Goal: Task Accomplishment & Management: Manage account settings

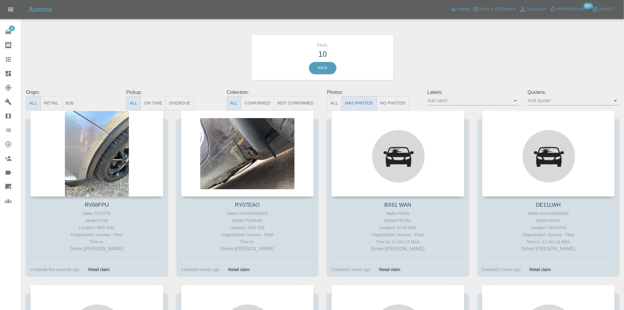
click at [8, 73] on icon at bounding box center [8, 73] width 7 height 7
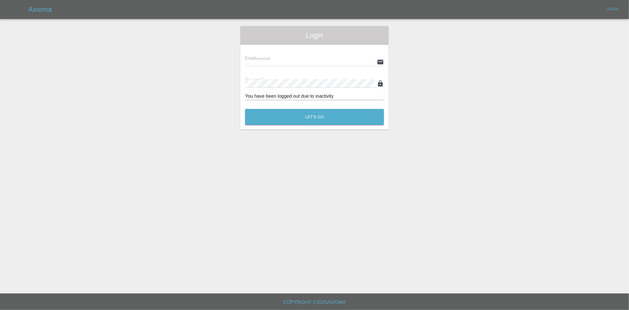
type input "ankur.mehta@axioma.co.uk"
click at [261, 107] on div "Let's Go" at bounding box center [315, 115] width 140 height 22
click at [262, 112] on button "Let's Go" at bounding box center [314, 117] width 139 height 16
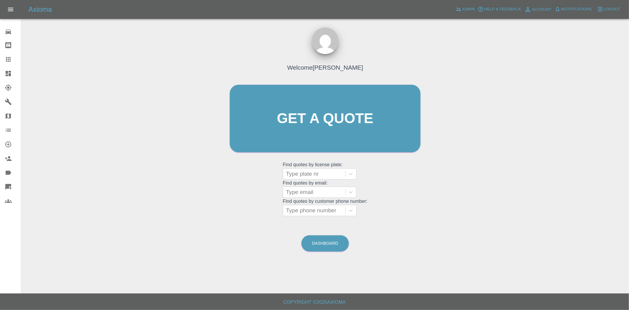
click at [14, 77] on link "Dashboard" at bounding box center [10, 73] width 21 height 14
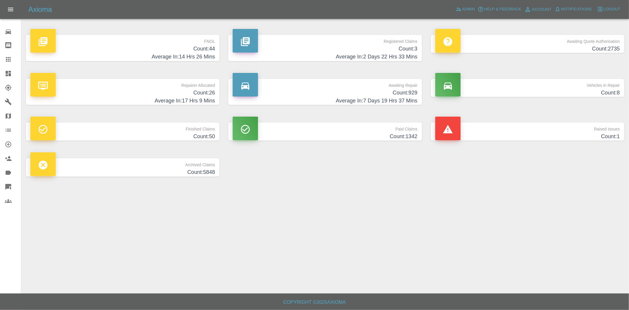
click at [162, 46] on h4 "Count: 44" at bounding box center [122, 49] width 185 height 8
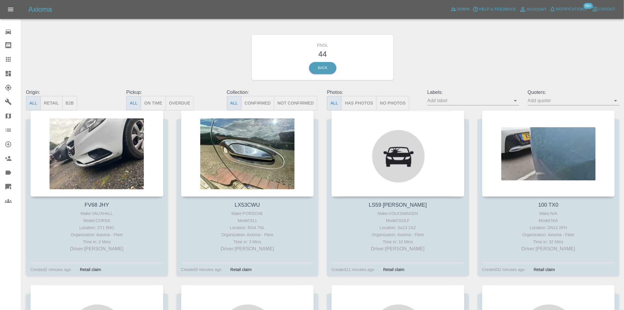
drag, startPoint x: 370, startPoint y: 105, endPoint x: 380, endPoint y: 107, distance: 9.8
click at [370, 105] on button "Has Photos" at bounding box center [359, 103] width 35 height 14
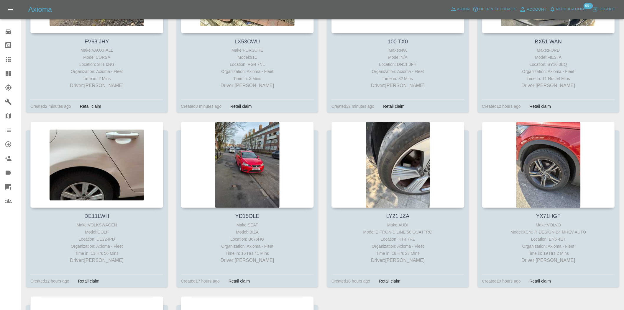
scroll to position [164, 0]
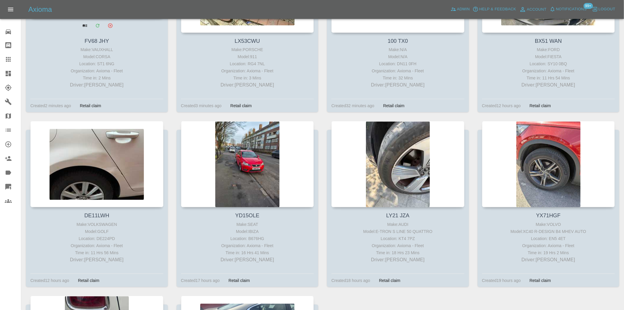
drag, startPoint x: 101, startPoint y: 123, endPoint x: 65, endPoint y: 111, distance: 38.3
click at [173, 98] on div "LX53CWU Make: PORSCHE Model: 911 Location: RG4 7NL Organization: Axioma - Fleet…" at bounding box center [247, 34] width 151 height 174
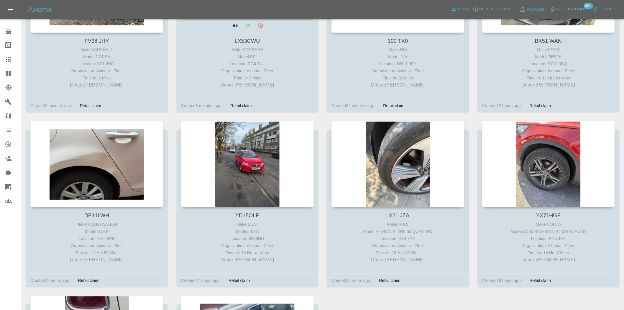
scroll to position [0, 0]
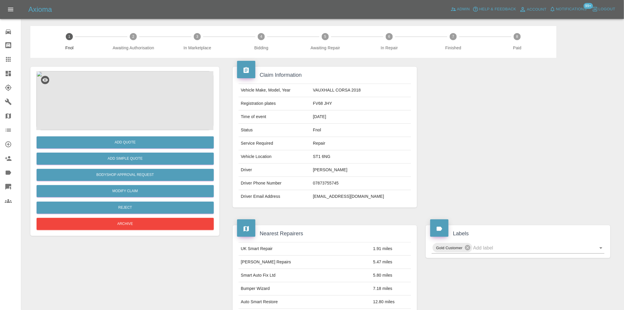
click at [120, 102] on img at bounding box center [124, 100] width 177 height 59
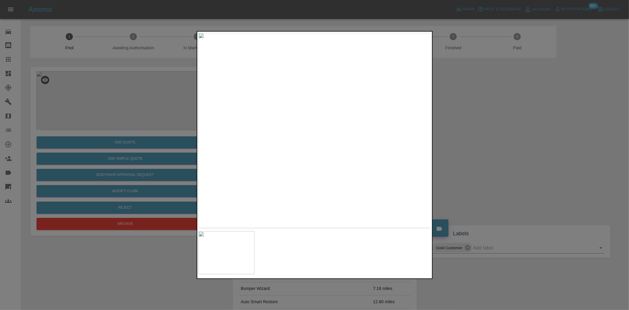
click at [359, 150] on img at bounding box center [315, 130] width 233 height 195
click at [357, 150] on img at bounding box center [315, 130] width 233 height 195
click at [450, 157] on div at bounding box center [314, 155] width 629 height 310
click at [238, 145] on img at bounding box center [441, 91] width 699 height 586
click at [194, 165] on div at bounding box center [314, 155] width 629 height 310
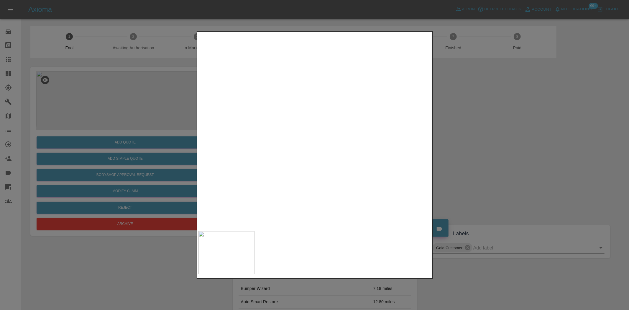
click at [258, 168] on img at bounding box center [233, 146] width 699 height 586
click at [272, 190] on img at bounding box center [233, 146] width 699 height 586
click at [361, 175] on img at bounding box center [336, 275] width 699 height 586
click at [294, 156] on img at bounding box center [380, 224] width 699 height 586
click at [293, 158] on img at bounding box center [380, 224] width 699 height 586
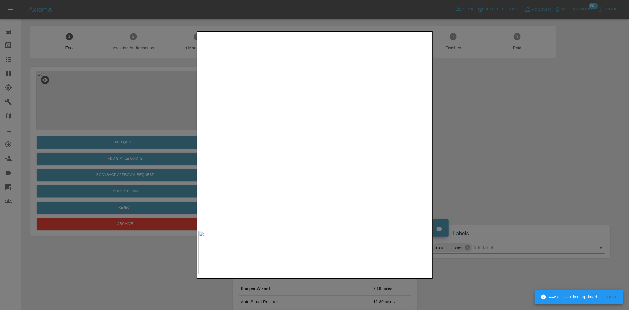
click at [293, 158] on img at bounding box center [380, 214] width 699 height 586
click at [179, 171] on div at bounding box center [314, 155] width 629 height 310
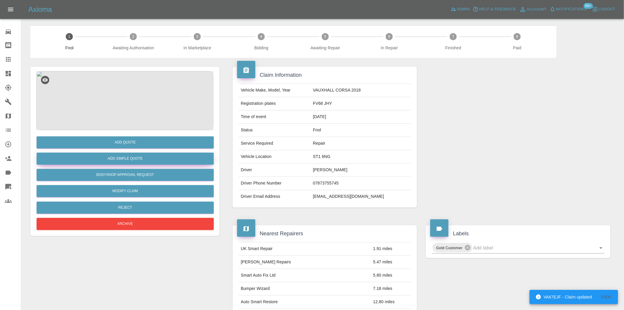
click at [137, 156] on button "Add Simple Quote" at bounding box center [125, 159] width 177 height 12
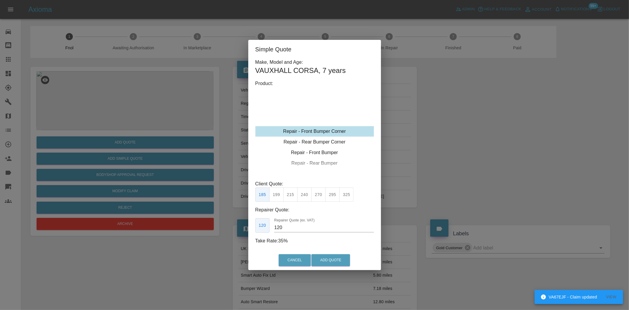
click at [305, 132] on div "Repair - Front Bumper Corner" at bounding box center [315, 131] width 119 height 11
drag, startPoint x: 290, startPoint y: 197, endPoint x: 320, endPoint y: 283, distance: 91.1
click at [290, 201] on button "215" at bounding box center [291, 194] width 14 height 14
type input "135"
click at [326, 258] on button "Add Quote" at bounding box center [331, 260] width 39 height 12
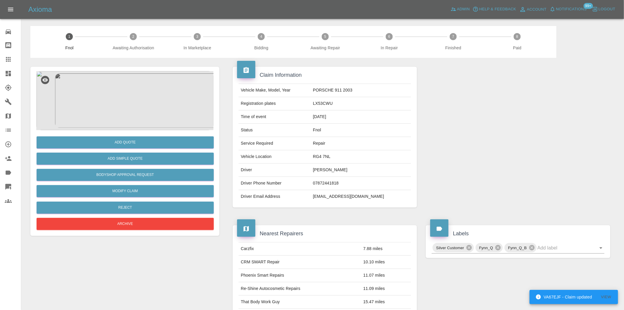
click at [145, 75] on img at bounding box center [124, 100] width 177 height 59
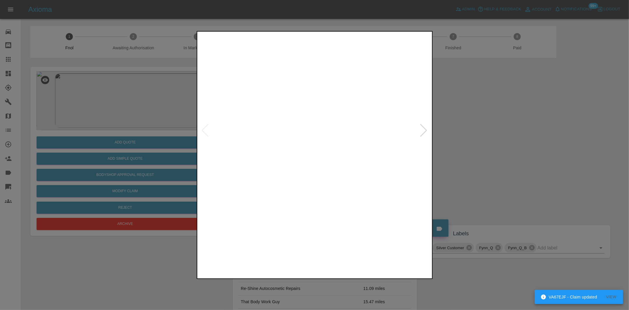
click at [249, 148] on img at bounding box center [315, 130] width 233 height 195
click at [257, 155] on img at bounding box center [315, 130] width 233 height 195
click at [308, 113] on img at bounding box center [315, 130] width 233 height 195
click at [308, 113] on img at bounding box center [333, 182] width 699 height 586
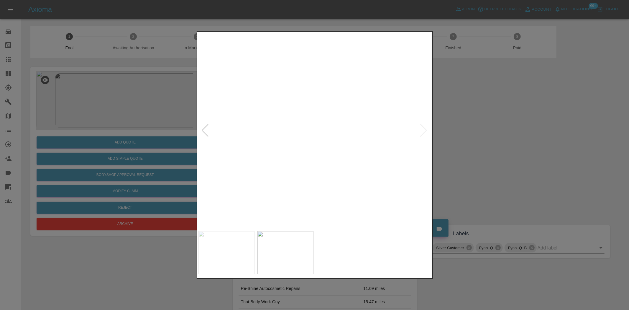
click at [308, 113] on img at bounding box center [333, 182] width 699 height 586
click at [336, 130] on img at bounding box center [347, 130] width 233 height 195
click at [302, 119] on img at bounding box center [315, 130] width 233 height 195
click at [140, 105] on div at bounding box center [314, 155] width 629 height 310
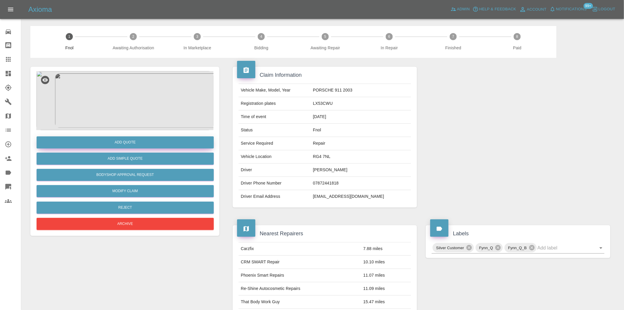
click at [145, 143] on button "Add Quote" at bounding box center [125, 142] width 177 height 12
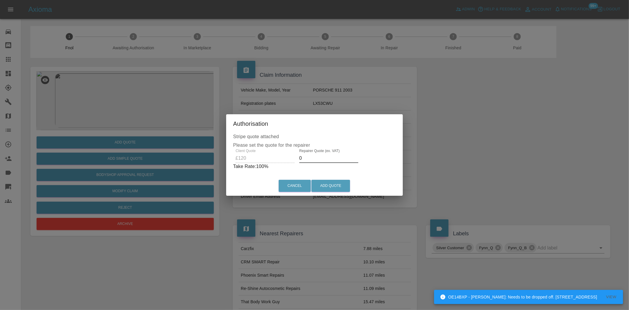
click at [274, 158] on div "Client Quote £120 Repairer Quote (ex. VAT) 0 Take Rate: 100 %" at bounding box center [314, 159] width 163 height 21
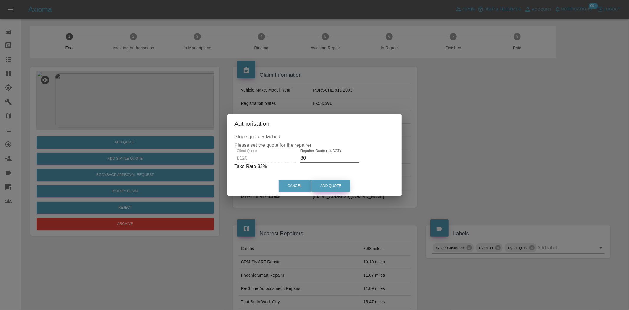
type input "80"
click at [328, 188] on button "Add Quote" at bounding box center [331, 186] width 39 height 12
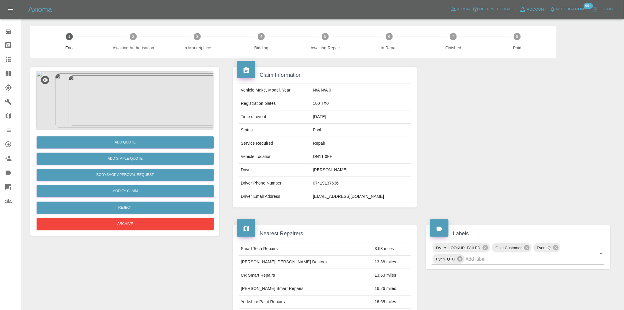
click at [135, 85] on img at bounding box center [124, 100] width 177 height 59
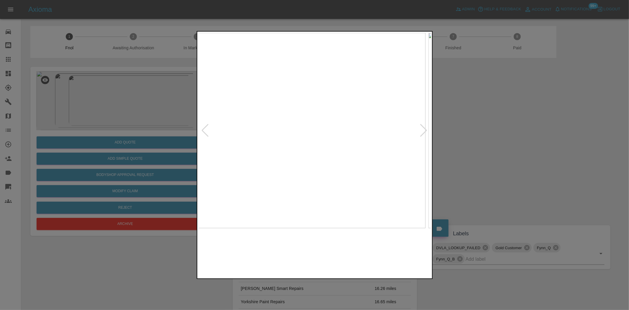
click at [266, 125] on img at bounding box center [309, 130] width 233 height 195
click at [285, 136] on img at bounding box center [301, 130] width 233 height 195
click at [273, 129] on img at bounding box center [315, 130] width 233 height 195
click at [244, 120] on img at bounding box center [315, 130] width 233 height 195
click at [268, 120] on img at bounding box center [315, 130] width 233 height 195
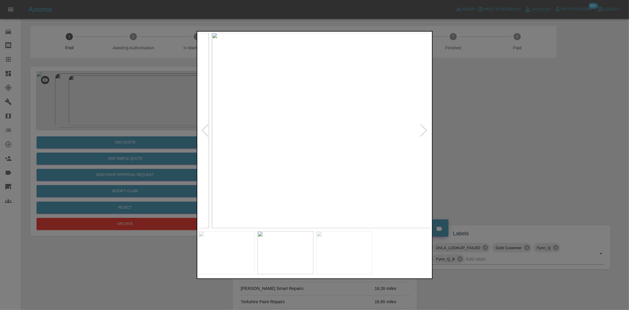
click at [281, 115] on img at bounding box center [328, 130] width 233 height 195
click at [340, 115] on img at bounding box center [315, 130] width 233 height 195
click at [149, 61] on div at bounding box center [314, 155] width 629 height 310
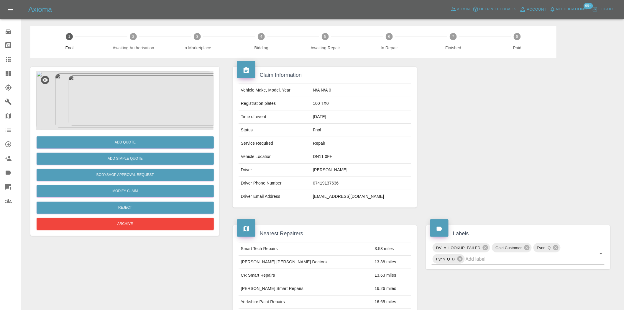
click at [118, 120] on img at bounding box center [124, 100] width 177 height 59
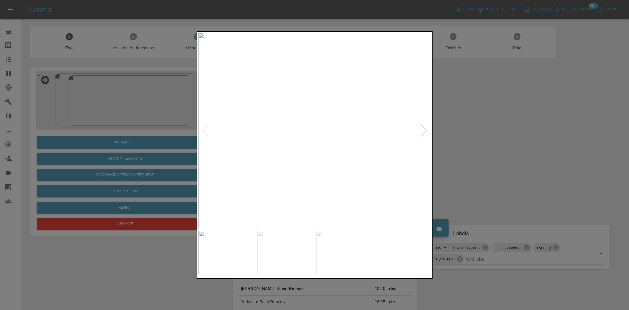
click at [297, 145] on img at bounding box center [315, 130] width 233 height 195
click at [233, 154] on img at bounding box center [315, 130] width 233 height 195
click at [146, 140] on div at bounding box center [314, 155] width 629 height 310
click at [152, 121] on div at bounding box center [314, 155] width 629 height 310
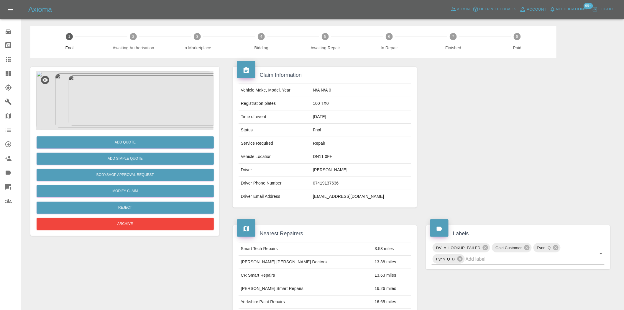
click at [125, 107] on img at bounding box center [124, 100] width 177 height 59
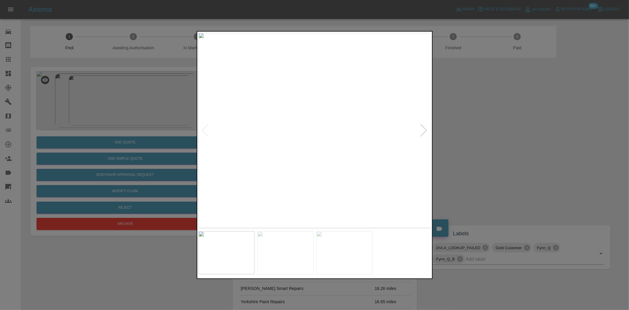
click at [170, 154] on div at bounding box center [314, 155] width 629 height 310
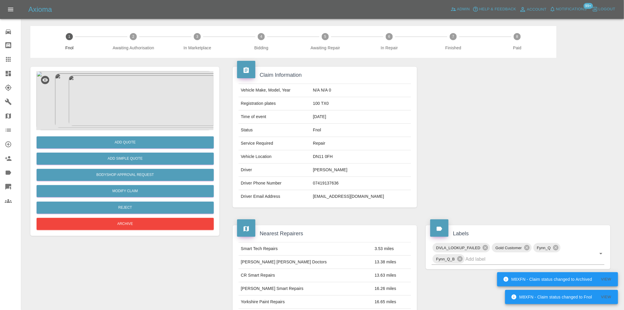
click at [152, 111] on img at bounding box center [124, 100] width 177 height 59
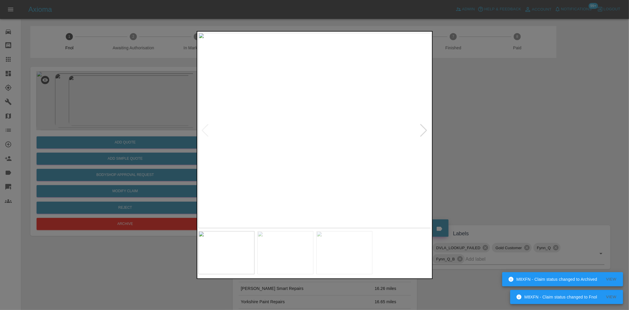
click at [230, 191] on img at bounding box center [315, 130] width 233 height 195
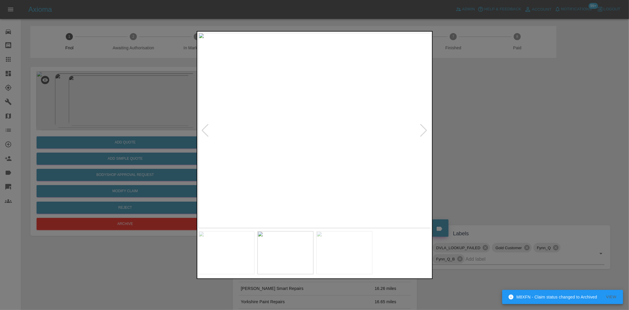
click at [205, 137] on div at bounding box center [206, 130] width 8 height 13
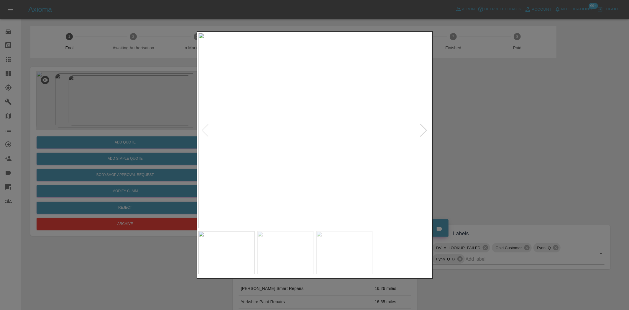
click at [299, 149] on img at bounding box center [315, 130] width 233 height 195
click at [243, 145] on img at bounding box center [263, 130] width 233 height 195
click at [125, 164] on div at bounding box center [314, 155] width 629 height 310
click at [359, 178] on img at bounding box center [315, 130] width 233 height 195
click at [356, 184] on img at bounding box center [315, 130] width 233 height 195
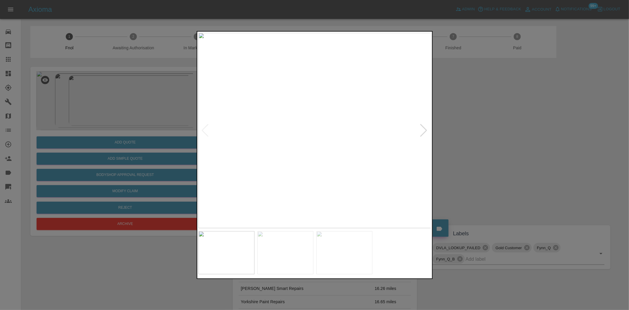
drag, startPoint x: 105, startPoint y: 102, endPoint x: 142, endPoint y: 110, distance: 37.4
click at [108, 102] on div at bounding box center [314, 155] width 629 height 310
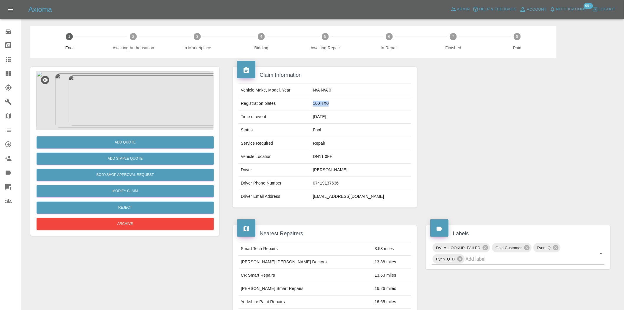
drag, startPoint x: 351, startPoint y: 104, endPoint x: 325, endPoint y: 104, distance: 26.9
click at [325, 104] on tr "Registration plates 100 TX0" at bounding box center [325, 103] width 173 height 13
click at [150, 66] on div "Add Quote Add Simple Quote Bodyshop Approval Request Modify Claim Reject Archive" at bounding box center [125, 291] width 198 height 466
click at [137, 95] on img at bounding box center [124, 100] width 177 height 59
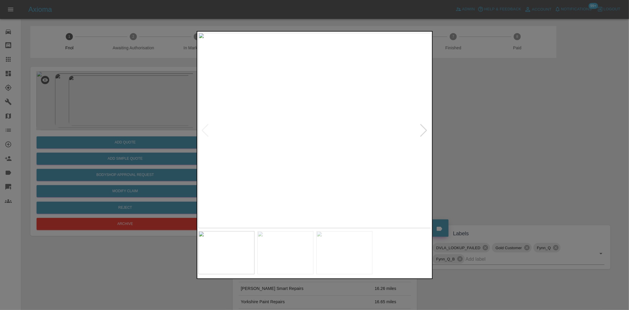
click at [244, 178] on img at bounding box center [315, 130] width 233 height 195
click at [313, 113] on img at bounding box center [315, 130] width 233 height 195
click at [297, 123] on img at bounding box center [320, 183] width 699 height 586
click at [287, 127] on img at bounding box center [320, 183] width 699 height 586
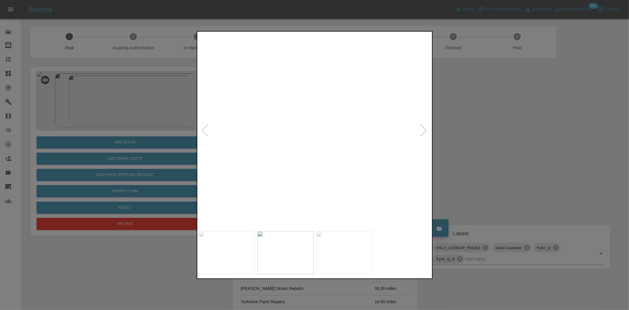
drag, startPoint x: 116, startPoint y: 136, endPoint x: 128, endPoint y: 136, distance: 11.5
click at [117, 136] on div at bounding box center [314, 155] width 629 height 310
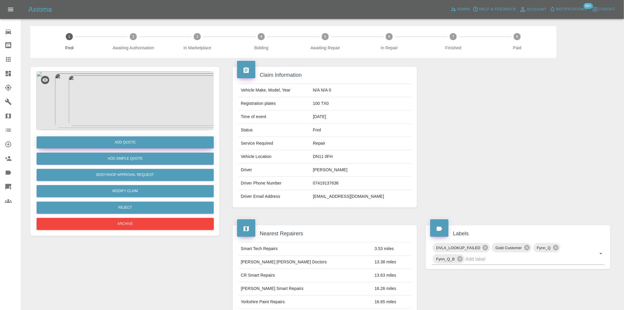
click at [131, 146] on button "Add Quote" at bounding box center [125, 142] width 177 height 12
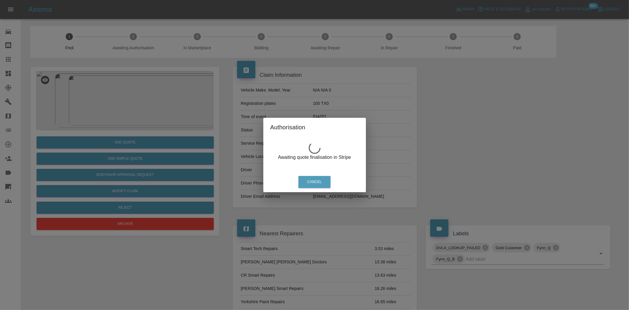
drag, startPoint x: 123, startPoint y: 70, endPoint x: 143, endPoint y: 99, distance: 35.6
click at [123, 73] on div "Authorisation Awaiting quote finalisation in Stripe Cancel" at bounding box center [314, 155] width 629 height 310
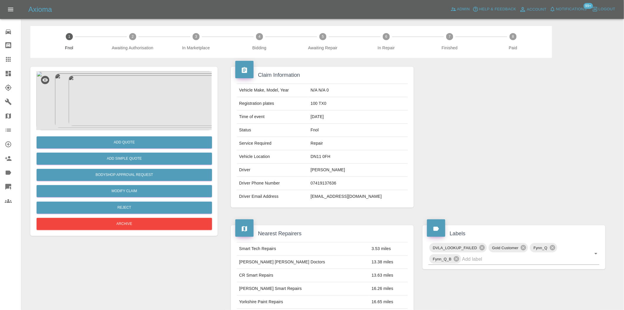
click at [143, 99] on img at bounding box center [124, 100] width 177 height 59
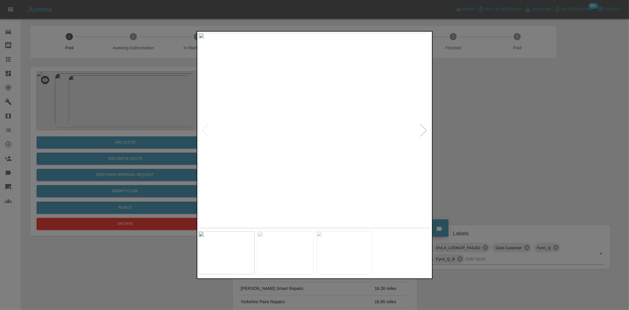
click at [347, 143] on img at bounding box center [315, 130] width 233 height 195
click at [347, 142] on img at bounding box center [315, 130] width 233 height 195
click at [437, 177] on div at bounding box center [314, 155] width 629 height 310
click at [156, 161] on div at bounding box center [314, 155] width 629 height 310
click at [323, 149] on img at bounding box center [315, 130] width 233 height 195
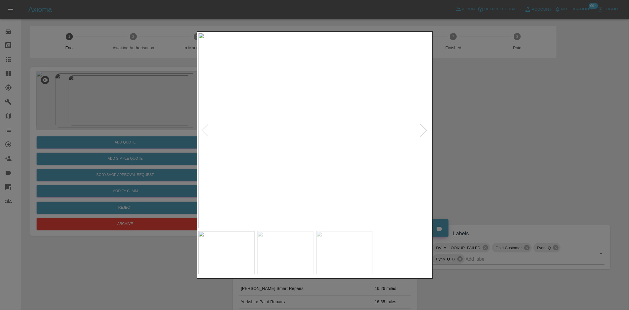
click at [282, 149] on img at bounding box center [315, 130] width 233 height 195
click at [276, 192] on img at bounding box center [412, 266] width 699 height 586
click at [278, 149] on img at bounding box center [412, 266] width 699 height 586
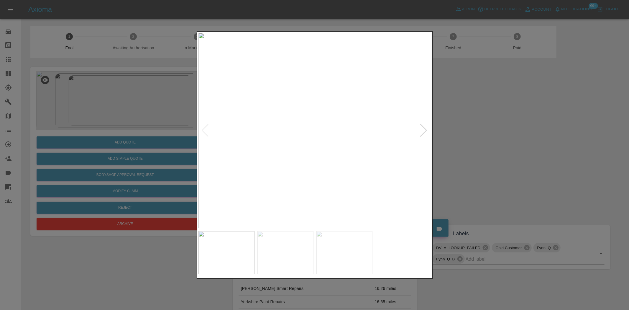
click at [239, 154] on img at bounding box center [315, 130] width 233 height 195
click at [241, 146] on img at bounding box center [315, 130] width 233 height 195
click at [208, 142] on img at bounding box center [315, 130] width 233 height 195
click at [127, 127] on div at bounding box center [314, 155] width 629 height 310
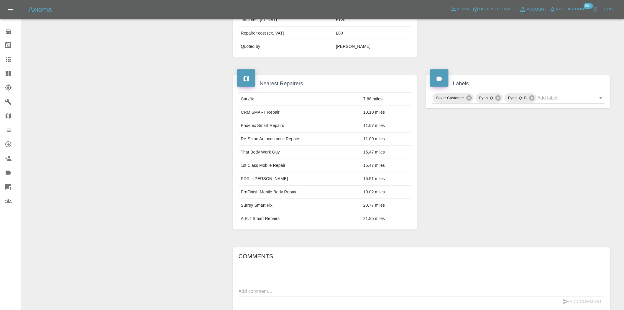
scroll to position [57, 0]
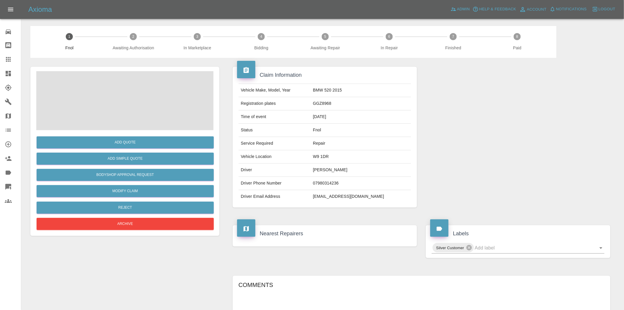
click at [163, 102] on span at bounding box center [124, 100] width 177 height 59
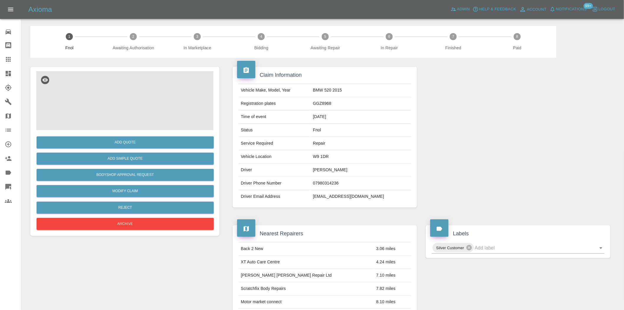
click at [141, 102] on img at bounding box center [124, 100] width 177 height 59
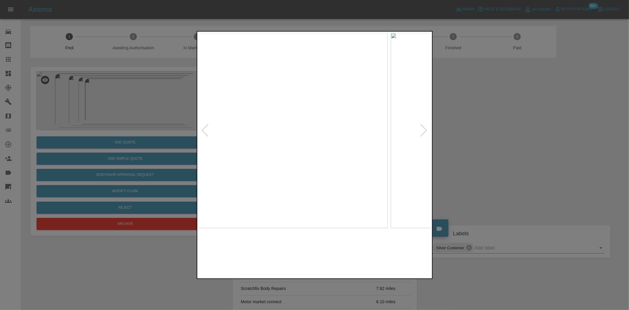
click at [230, 147] on img at bounding box center [271, 130] width 233 height 195
click at [172, 158] on div at bounding box center [314, 155] width 629 height 310
click at [135, 160] on div at bounding box center [314, 155] width 629 height 310
click at [89, 154] on div at bounding box center [314, 155] width 629 height 310
click at [0, 159] on html "Axioma Admin Help & Feedback Account Notifications 99+ Logout Repair home Bodys…" at bounding box center [314, 274] width 629 height 549
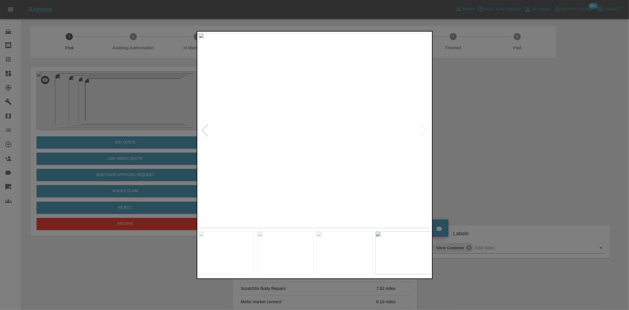
click at [0, 166] on html "Axioma Admin Help & Feedback Account Notifications 99+ Logout Repair home Bodys…" at bounding box center [314, 274] width 629 height 549
click at [0, 173] on html "Axioma Admin Help & Feedback Account Notifications 99+ Logout Repair home Bodys…" at bounding box center [314, 274] width 629 height 549
drag, startPoint x: 125, startPoint y: 76, endPoint x: 125, endPoint y: 80, distance: 4.2
click at [125, 76] on div at bounding box center [314, 155] width 629 height 310
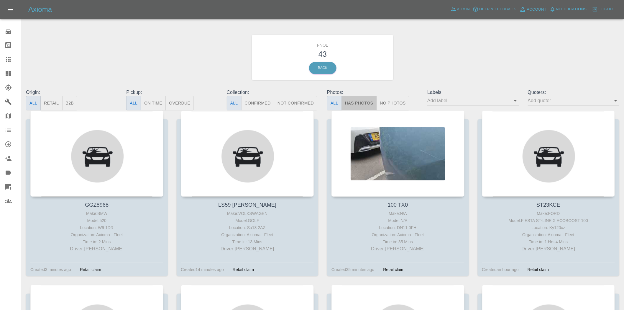
drag, startPoint x: 351, startPoint y: 101, endPoint x: 305, endPoint y: 102, distance: 46.0
click at [351, 102] on button "Has Photos" at bounding box center [359, 103] width 35 height 14
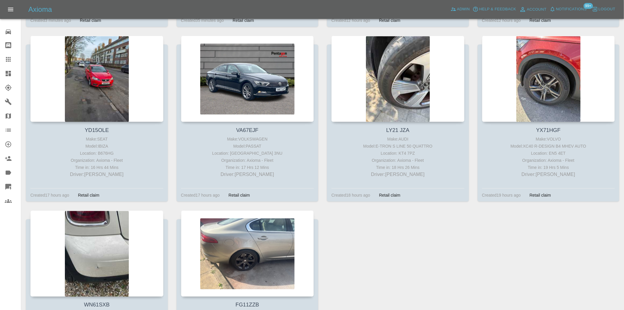
scroll to position [282, 0]
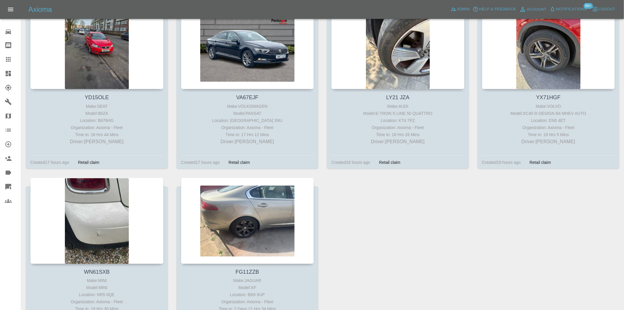
click at [9, 69] on link "Dashboard" at bounding box center [10, 73] width 21 height 14
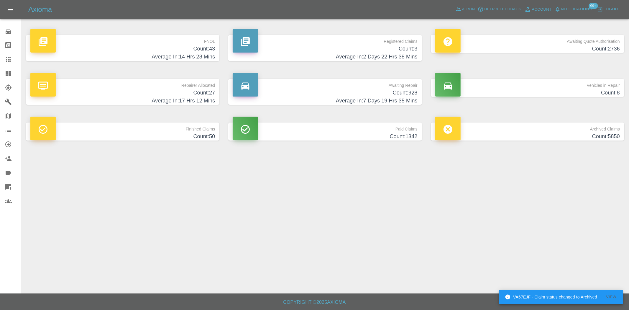
click at [200, 45] on h4 "Count: 43" at bounding box center [122, 49] width 185 height 8
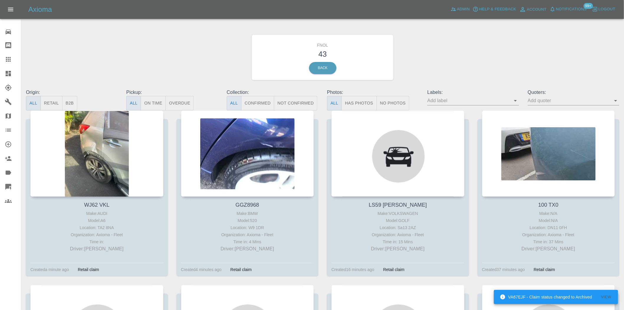
click at [362, 101] on button "Has Photos" at bounding box center [359, 103] width 35 height 14
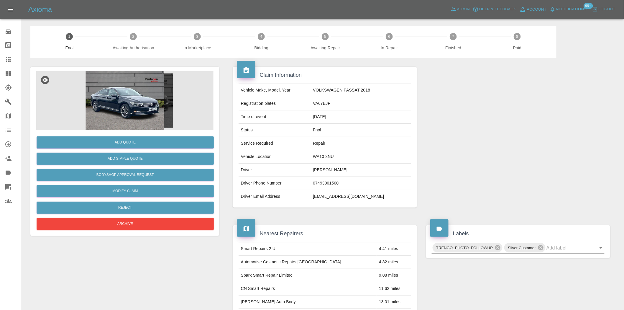
click at [147, 93] on img at bounding box center [124, 100] width 177 height 59
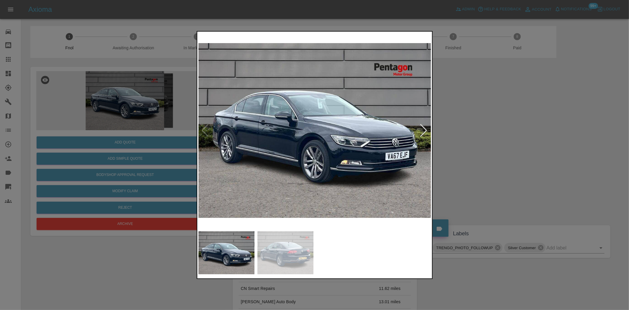
click at [313, 173] on img at bounding box center [315, 130] width 233 height 195
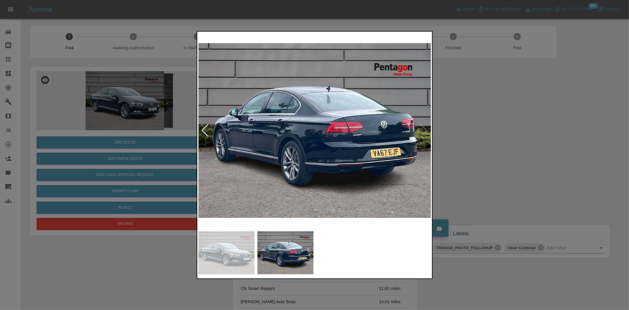
click at [297, 156] on img at bounding box center [315, 130] width 233 height 195
click at [343, 161] on img at bounding box center [315, 130] width 233 height 195
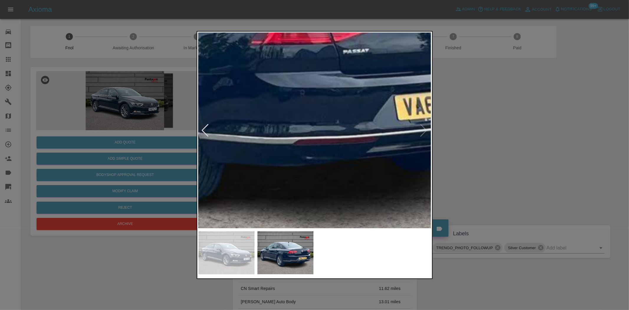
click at [343, 162] on img at bounding box center [228, 38] width 699 height 586
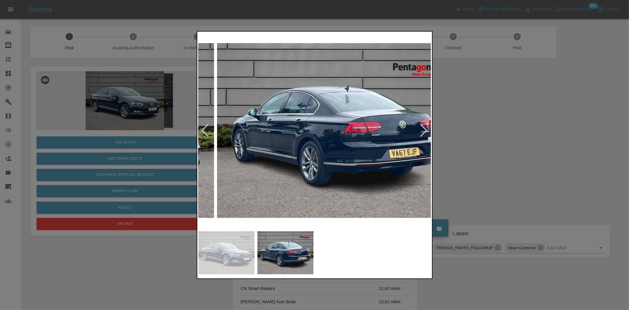
click at [349, 167] on img at bounding box center [333, 130] width 233 height 195
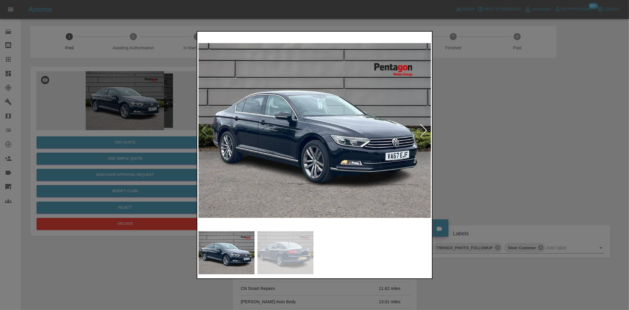
click at [290, 161] on img at bounding box center [315, 130] width 233 height 195
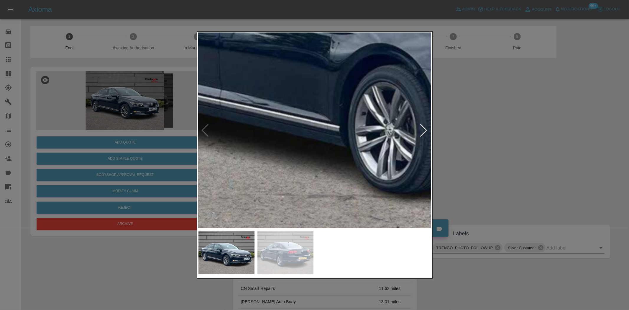
click at [176, 131] on div at bounding box center [314, 155] width 629 height 310
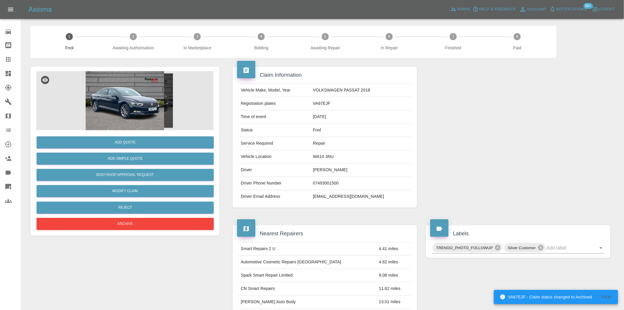
click at [141, 95] on img at bounding box center [124, 100] width 177 height 59
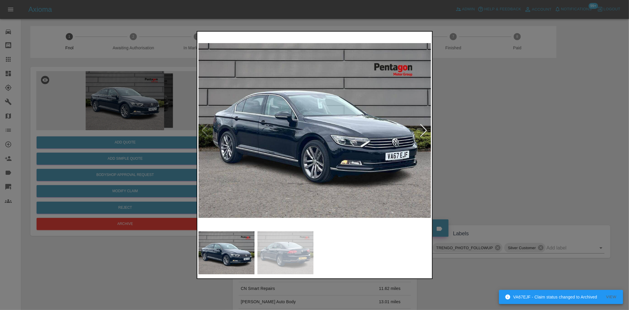
click at [218, 181] on img at bounding box center [315, 130] width 233 height 195
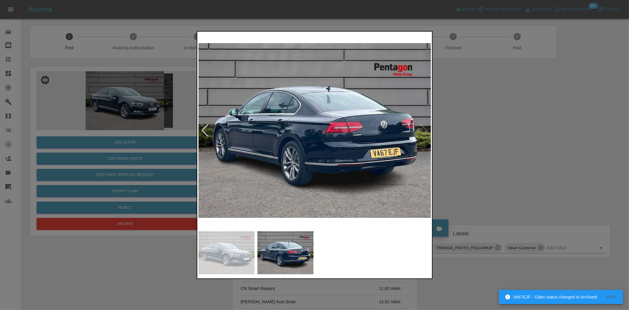
click at [109, 123] on div at bounding box center [314, 155] width 629 height 310
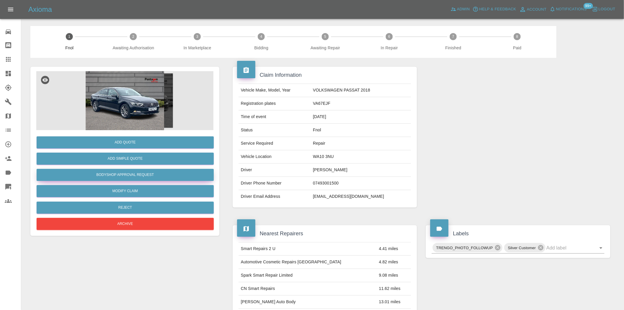
click at [133, 175] on button "Bodyshop Approval Request" at bounding box center [125, 175] width 177 height 12
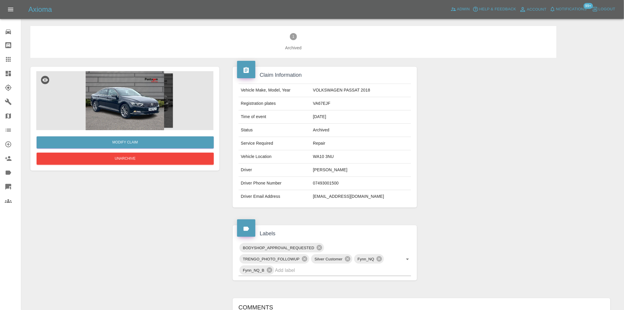
click at [123, 120] on img at bounding box center [124, 100] width 177 height 59
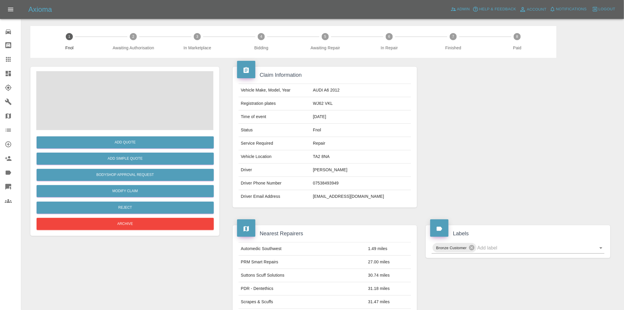
click at [114, 105] on span at bounding box center [124, 100] width 177 height 59
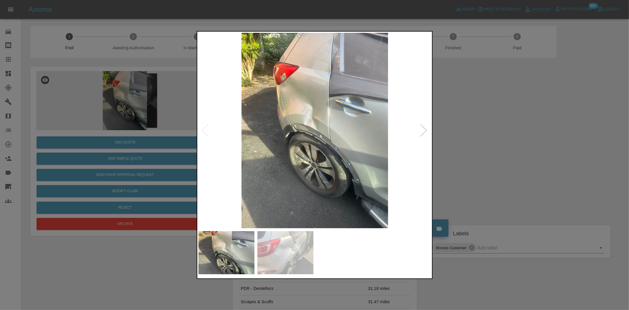
click at [320, 121] on img at bounding box center [315, 130] width 233 height 195
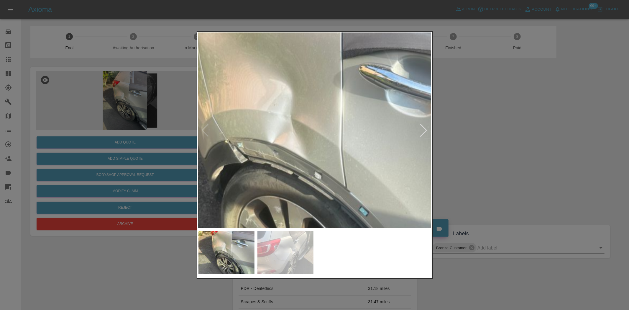
click at [308, 122] on img at bounding box center [299, 159] width 699 height 586
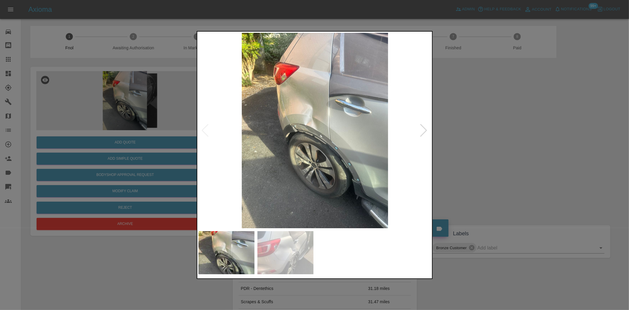
click at [218, 141] on img at bounding box center [315, 130] width 233 height 195
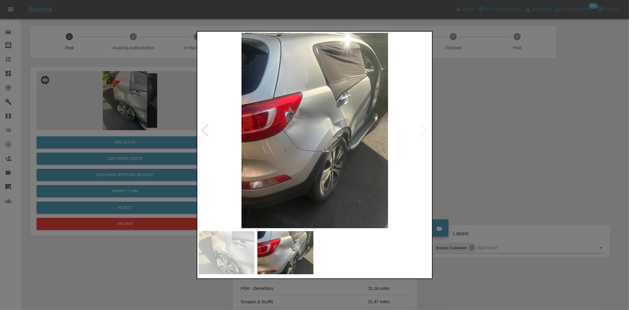
click at [141, 114] on div at bounding box center [314, 155] width 629 height 310
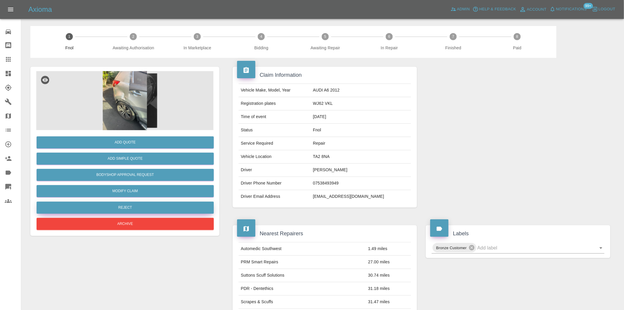
click at [143, 207] on button "Reject" at bounding box center [125, 208] width 177 height 12
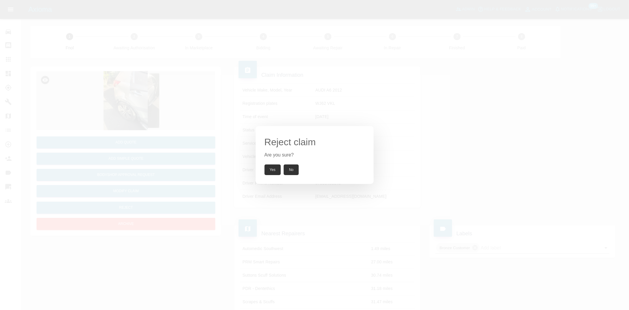
click at [277, 172] on button "Yes" at bounding box center [273, 169] width 17 height 11
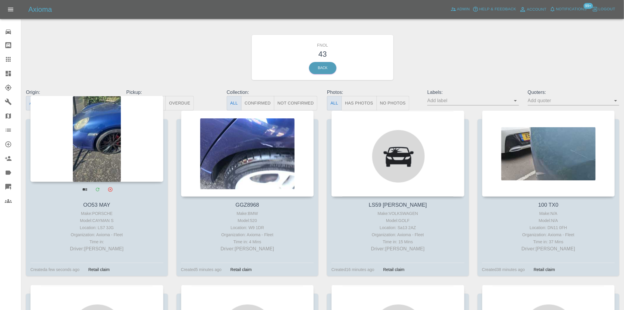
click at [89, 122] on div at bounding box center [96, 139] width 133 height 86
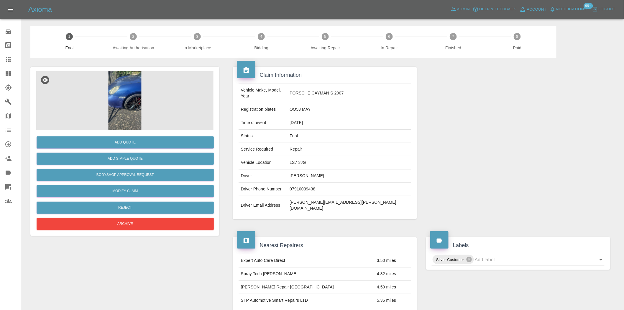
click at [136, 102] on img at bounding box center [124, 100] width 177 height 59
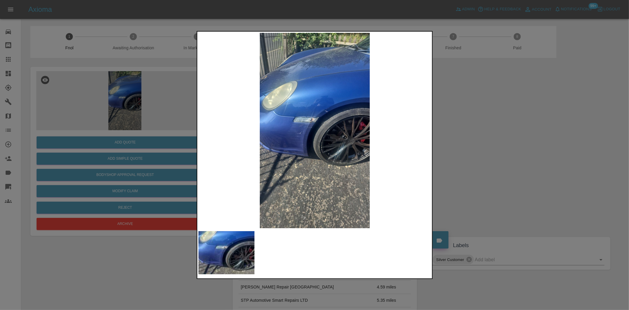
click at [314, 116] on img at bounding box center [315, 130] width 233 height 195
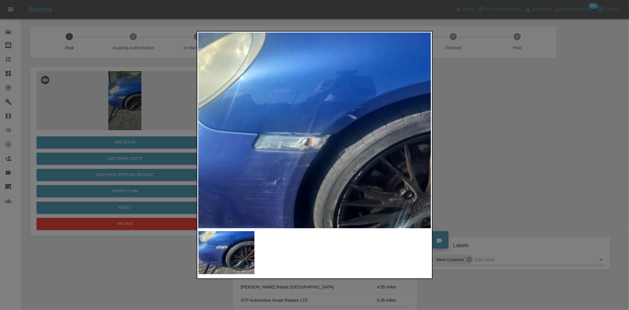
click at [271, 77] on img at bounding box center [317, 174] width 699 height 586
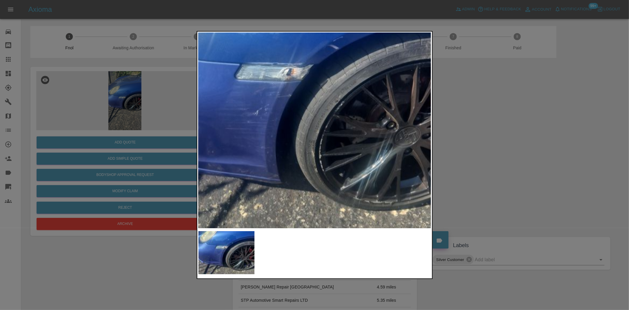
click at [168, 126] on div at bounding box center [314, 155] width 629 height 310
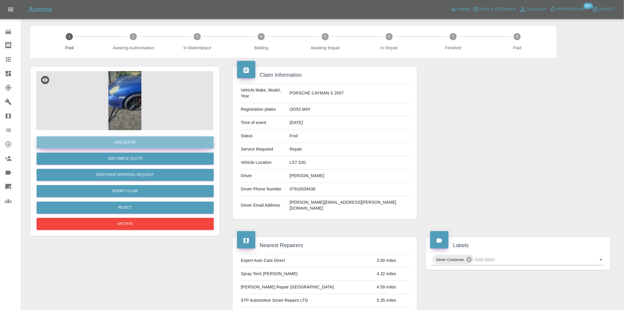
click at [152, 148] on button "Add Quote" at bounding box center [125, 142] width 177 height 12
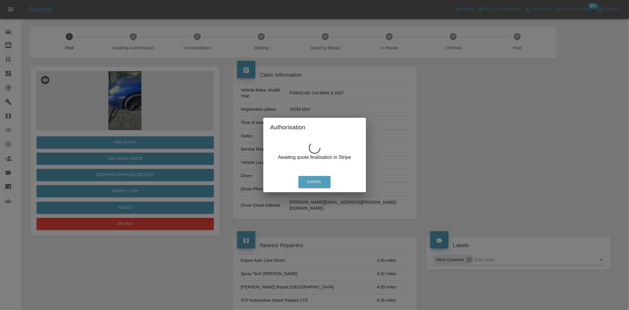
click at [128, 94] on div "Authorisation Awaiting quote finalisation in Stripe Cancel" at bounding box center [314, 155] width 629 height 310
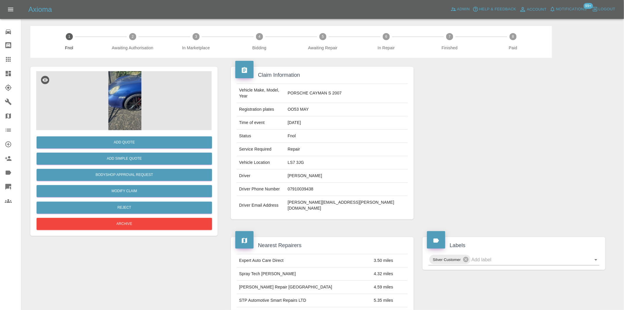
click at [128, 94] on img at bounding box center [124, 100] width 177 height 59
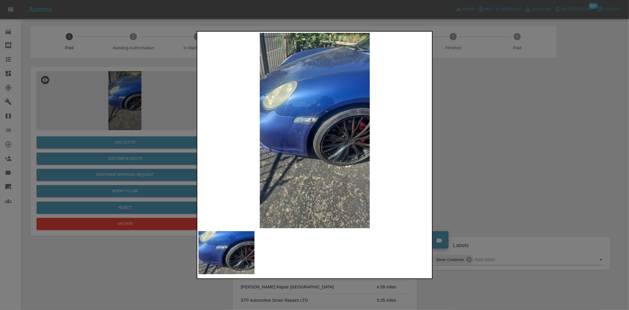
click at [303, 126] on img at bounding box center [315, 130] width 233 height 195
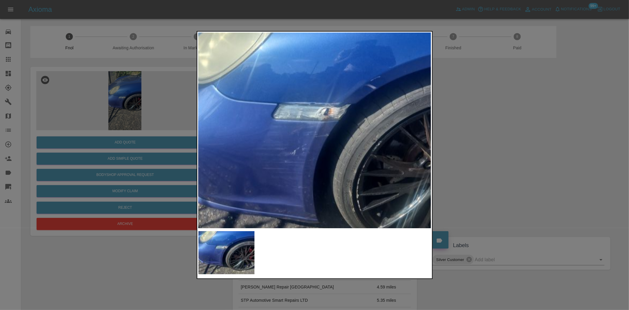
click at [307, 158] on img at bounding box center [337, 144] width 699 height 586
click at [306, 158] on img at bounding box center [337, 144] width 699 height 586
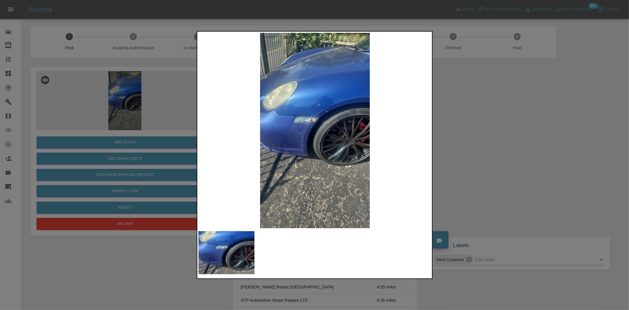
click at [306, 145] on img at bounding box center [315, 130] width 233 height 195
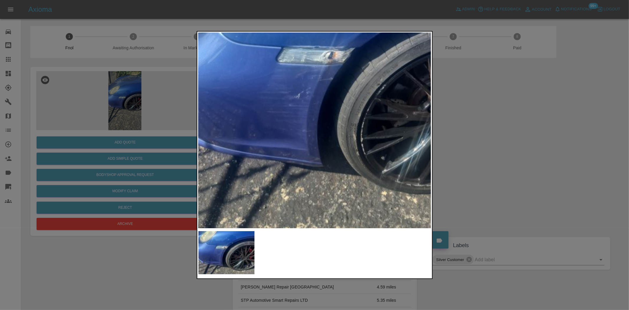
click at [306, 145] on img at bounding box center [341, 88] width 699 height 586
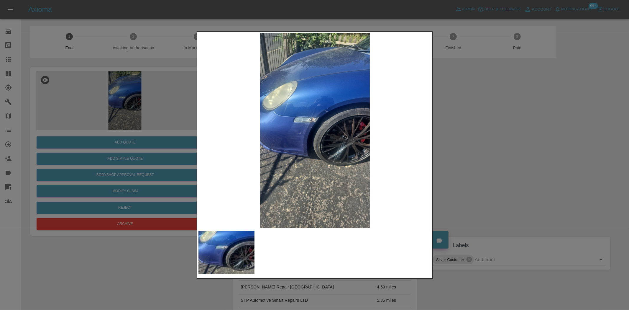
click at [320, 118] on img at bounding box center [315, 130] width 233 height 195
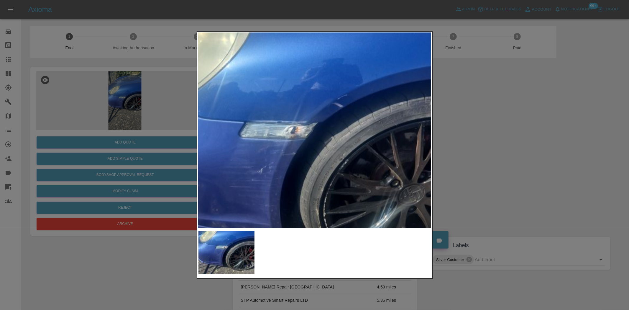
click at [308, 122] on img at bounding box center [304, 163] width 699 height 586
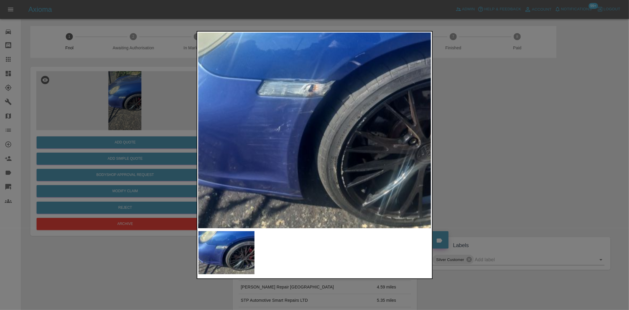
click at [295, 144] on img at bounding box center [321, 121] width 699 height 586
click at [295, 142] on img at bounding box center [321, 121] width 699 height 586
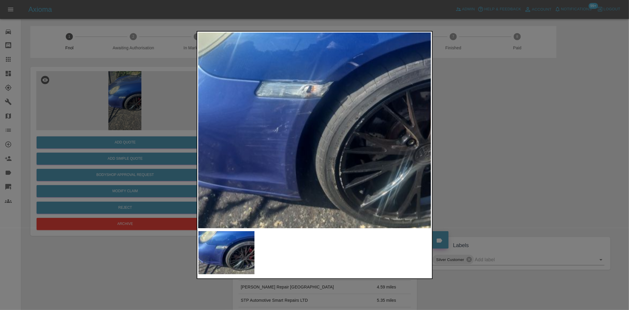
click at [114, 98] on div at bounding box center [314, 155] width 629 height 310
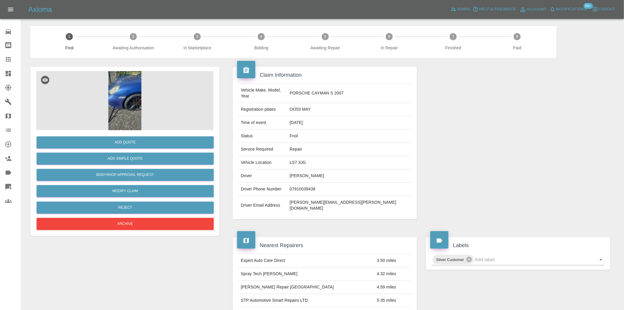
click at [108, 133] on div "Add Quote Add Simple Quote Bodyshop Approval Request Modify Claim Reject Archive" at bounding box center [124, 180] width 177 height 101
click at [111, 140] on button "Add Quote" at bounding box center [125, 142] width 177 height 12
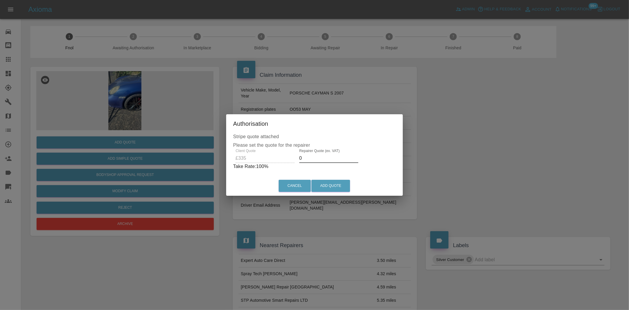
click at [263, 155] on div "Client Quote £335 Repairer Quote (ex. VAT) 0 Take Rate: 100 %" at bounding box center [314, 159] width 163 height 21
type input "220"
click at [327, 181] on button "Add Quote" at bounding box center [331, 186] width 39 height 12
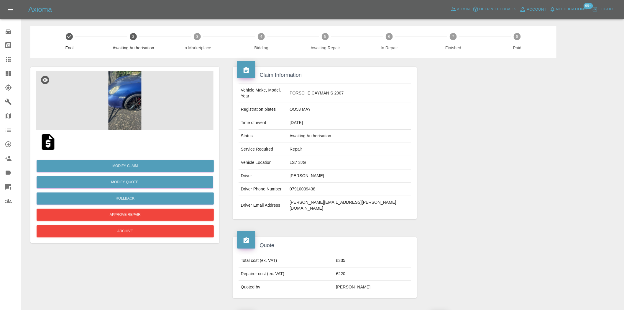
click at [125, 82] on img at bounding box center [124, 100] width 177 height 59
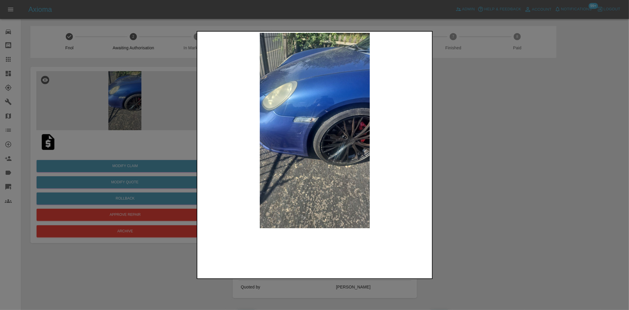
click at [312, 125] on img at bounding box center [315, 130] width 233 height 195
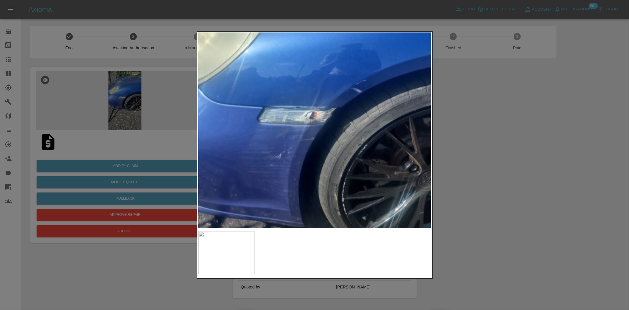
click at [309, 123] on img at bounding box center [322, 148] width 699 height 586
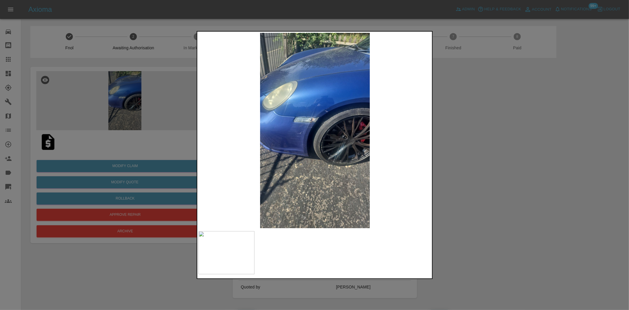
click at [112, 113] on div at bounding box center [314, 155] width 629 height 310
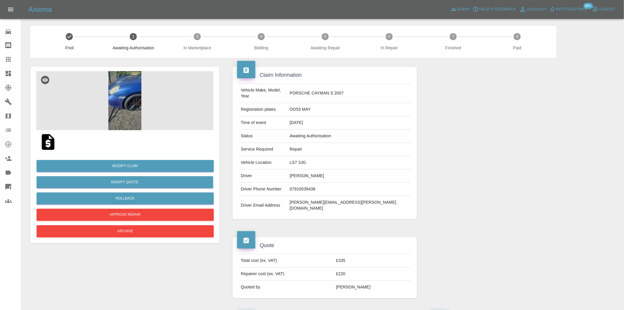
drag, startPoint x: 13, startPoint y: 74, endPoint x: 13, endPoint y: 131, distance: 56.7
click at [13, 74] on div at bounding box center [13, 73] width 17 height 7
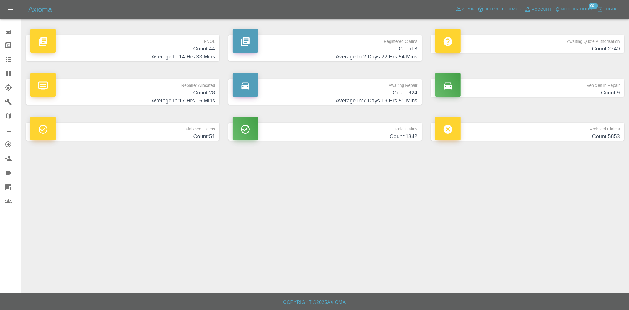
click at [176, 45] on h4 "Count: 44" at bounding box center [122, 49] width 185 height 8
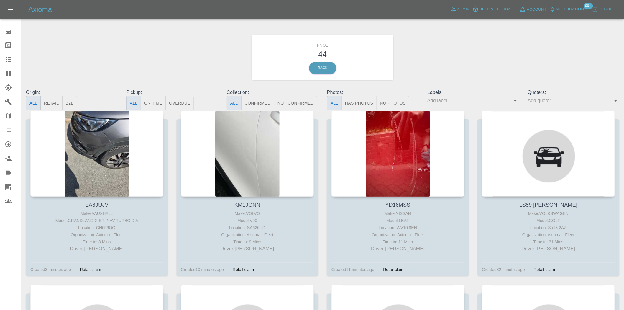
click at [370, 100] on button "Has Photos" at bounding box center [359, 103] width 35 height 14
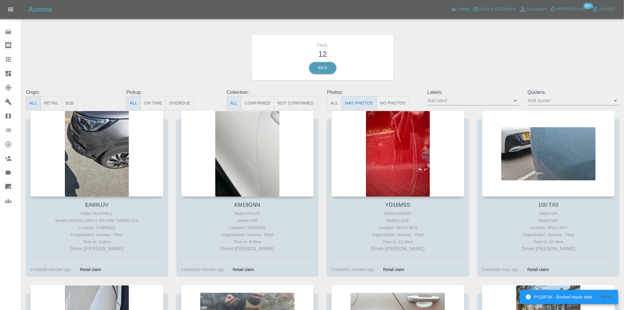
click at [12, 78] on link "Dashboard" at bounding box center [10, 73] width 21 height 14
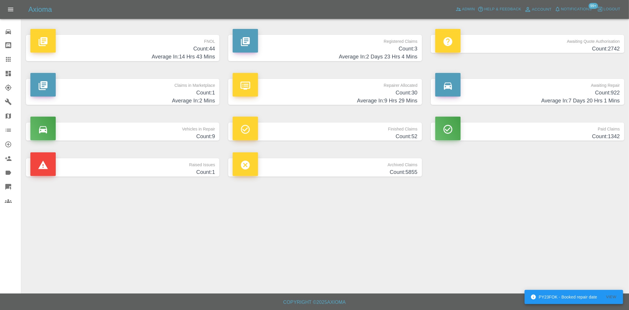
click at [158, 49] on h4 "Count: 44" at bounding box center [122, 49] width 185 height 8
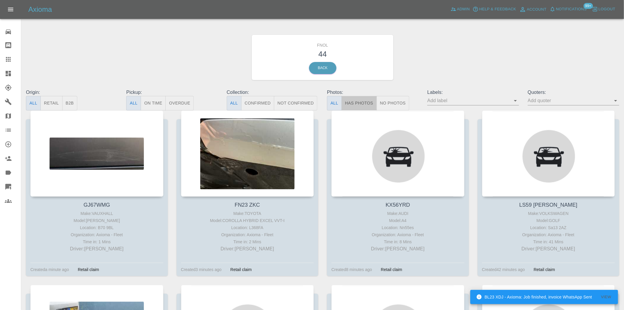
drag, startPoint x: 361, startPoint y: 99, endPoint x: 321, endPoint y: 116, distance: 43.5
click at [361, 99] on button "Has Photos" at bounding box center [359, 103] width 35 height 14
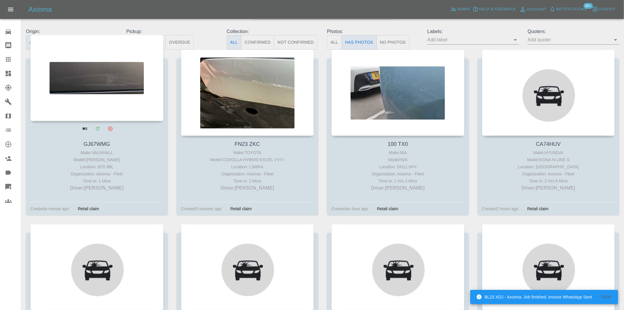
scroll to position [66, 0]
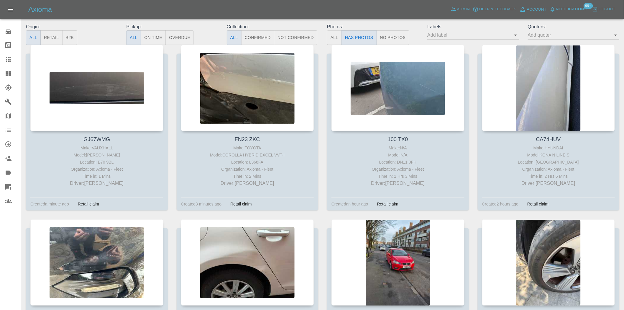
drag, startPoint x: 392, startPoint y: 72, endPoint x: 320, endPoint y: 57, distance: 73.8
click at [322, 57] on div "GJ67WMG Make: VAUXHALL Model: CROSSLAND Location: B70 9BL Organization: Axioma …" at bounding box center [323, 306] width 603 height 523
click at [171, 76] on div "GJ67WMG Make: VAUXHALL Model: CROSSLAND Location: B70 9BL Organization: Axioma …" at bounding box center [97, 132] width 151 height 174
drag, startPoint x: 9, startPoint y: 72, endPoint x: 5, endPoint y: 77, distance: 6.5
click at [9, 72] on icon at bounding box center [8, 73] width 5 height 5
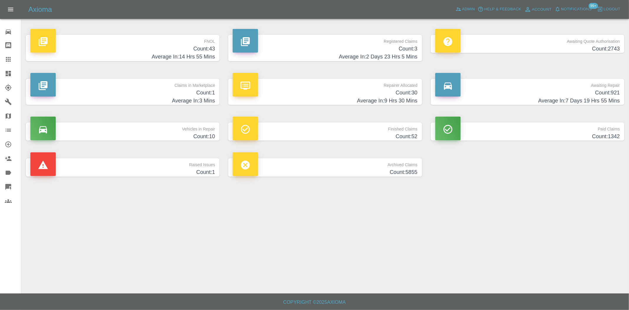
click at [212, 47] on h4 "Count: 43" at bounding box center [122, 49] width 185 height 8
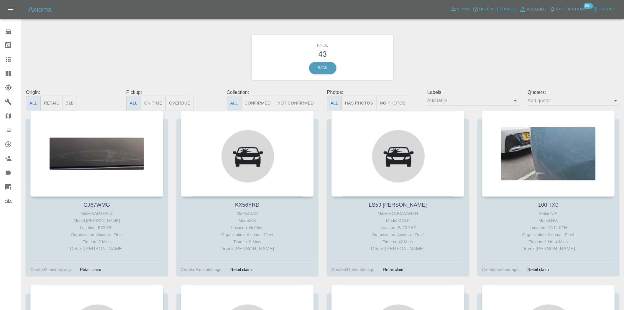
click at [362, 95] on p "Photos:" at bounding box center [372, 92] width 91 height 7
click at [358, 102] on button "Has Photos" at bounding box center [359, 103] width 35 height 14
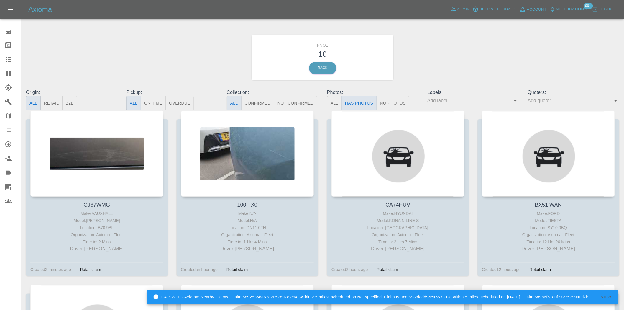
click at [10, 76] on icon at bounding box center [8, 73] width 5 height 5
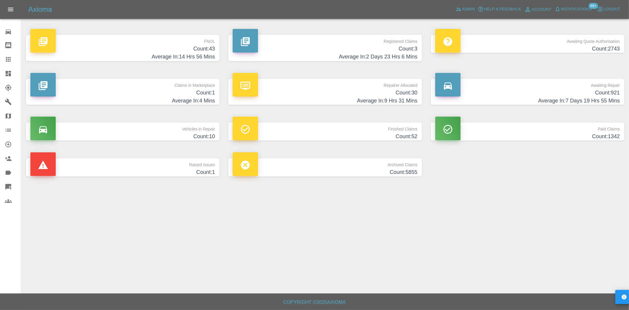
click at [589, 45] on h4 "Count: 2743" at bounding box center [528, 49] width 185 height 8
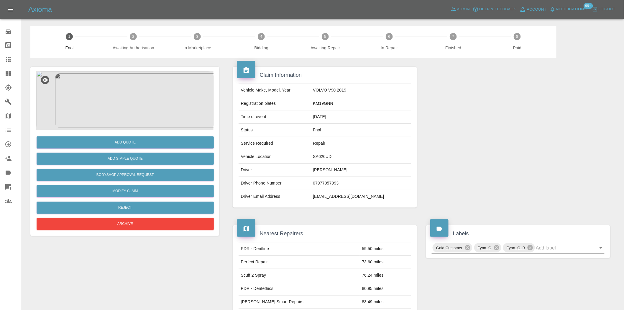
click at [159, 104] on img at bounding box center [124, 100] width 177 height 59
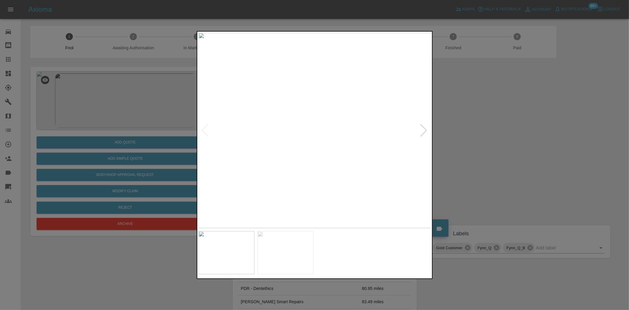
click at [325, 151] on img at bounding box center [315, 130] width 233 height 195
click at [326, 153] on img at bounding box center [283, 68] width 699 height 586
click at [228, 161] on img at bounding box center [231, 130] width 233 height 195
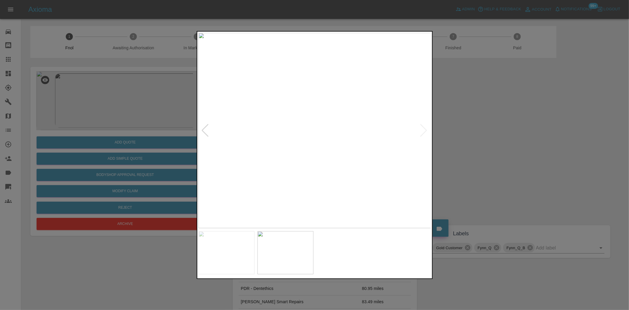
click at [333, 111] on img at bounding box center [315, 130] width 233 height 195
click at [333, 111] on img at bounding box center [258, 188] width 699 height 586
click at [166, 162] on div at bounding box center [314, 155] width 629 height 310
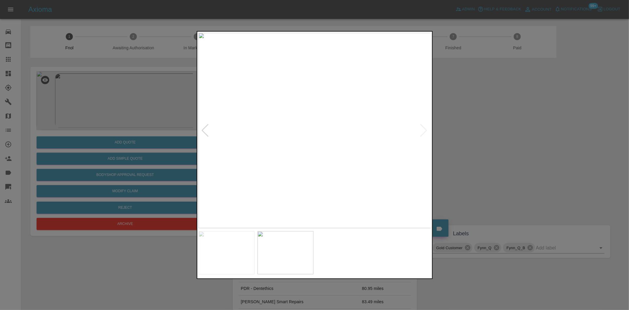
click at [313, 151] on img at bounding box center [315, 130] width 233 height 195
click at [284, 37] on img at bounding box center [320, 67] width 699 height 586
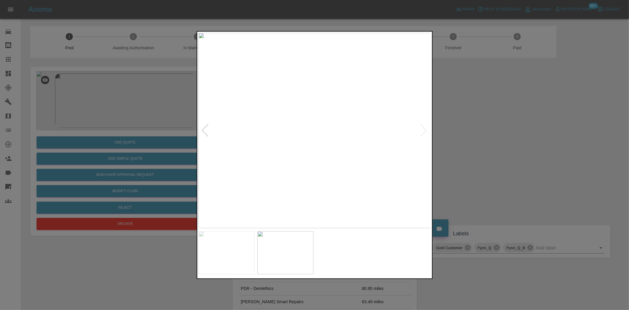
click at [368, 100] on img at bounding box center [315, 130] width 233 height 195
click at [348, 137] on img at bounding box center [315, 130] width 233 height 195
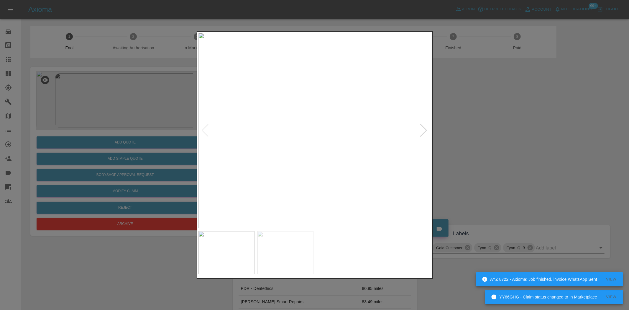
click at [240, 143] on img at bounding box center [315, 130] width 233 height 195
click at [313, 126] on img at bounding box center [315, 130] width 233 height 195
click at [313, 126] on img at bounding box center [320, 143] width 699 height 586
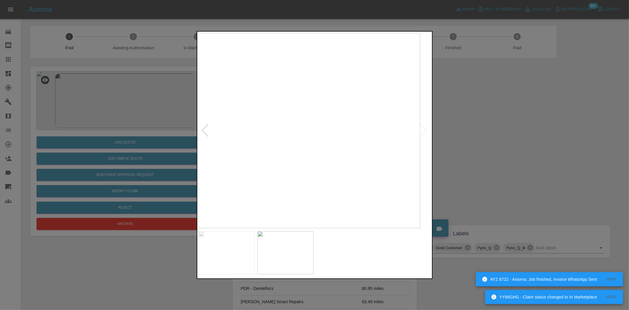
click at [244, 142] on img at bounding box center [303, 130] width 233 height 195
click at [304, 141] on img at bounding box center [315, 130] width 233 height 195
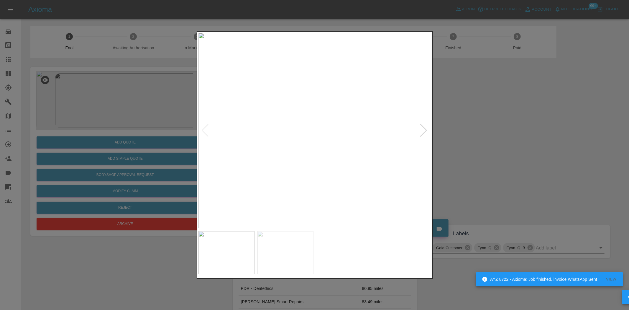
click at [307, 143] on img at bounding box center [315, 130] width 233 height 195
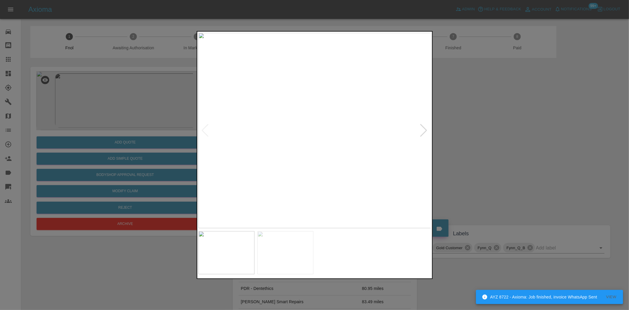
click at [307, 143] on img at bounding box center [315, 130] width 233 height 195
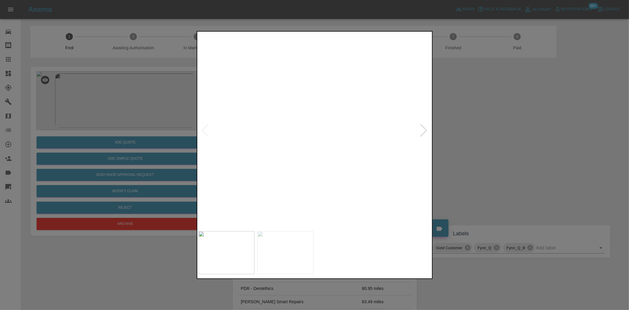
drag, startPoint x: 194, startPoint y: 175, endPoint x: 202, endPoint y: 171, distance: 8.7
click at [199, 174] on div at bounding box center [314, 155] width 629 height 310
click at [279, 150] on img at bounding box center [336, 91] width 699 height 586
click at [277, 150] on img at bounding box center [336, 91] width 699 height 586
click at [124, 136] on div at bounding box center [314, 155] width 629 height 310
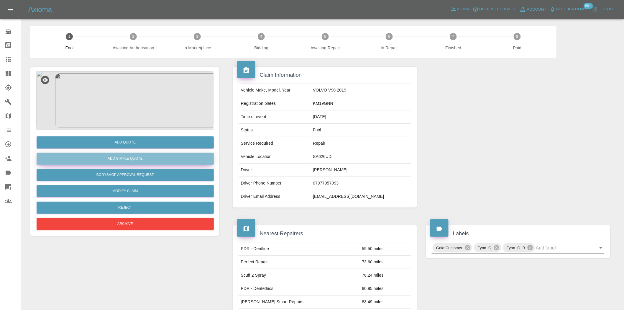
click at [138, 158] on button "Add Simple Quote" at bounding box center [125, 159] width 177 height 12
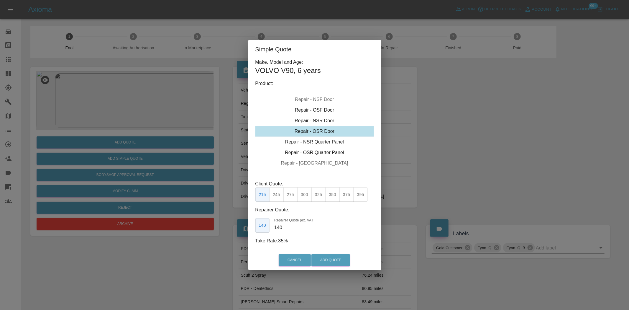
click at [313, 132] on div "Repair - OSR Door" at bounding box center [315, 131] width 119 height 11
drag, startPoint x: 307, startPoint y: 194, endPoint x: 287, endPoint y: 228, distance: 39.5
click at [305, 195] on button "300" at bounding box center [304, 194] width 14 height 14
type input "190"
drag, startPoint x: 324, startPoint y: 261, endPoint x: 333, endPoint y: 265, distance: 9.5
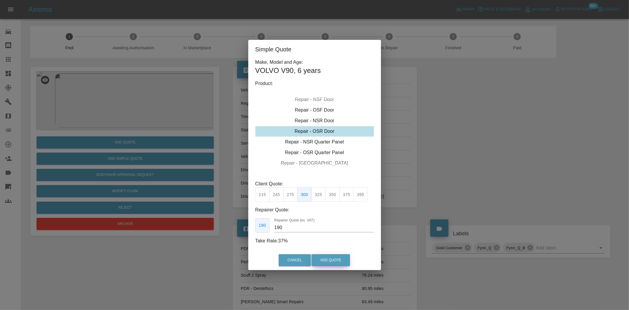
click at [325, 261] on button "Add Quote" at bounding box center [331, 260] width 39 height 12
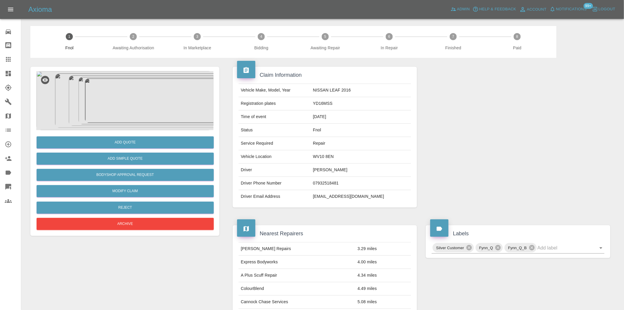
click at [150, 103] on img at bounding box center [124, 100] width 177 height 59
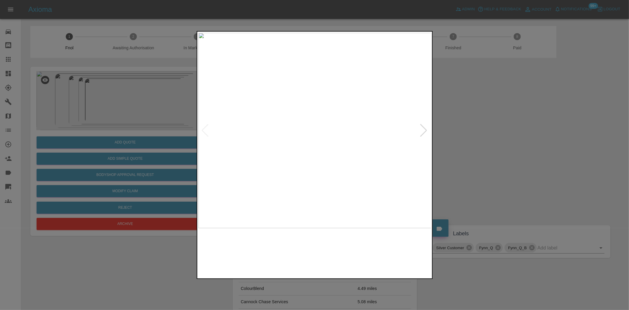
click at [244, 156] on img at bounding box center [315, 130] width 233 height 195
click at [352, 157] on img at bounding box center [315, 130] width 233 height 195
click at [352, 157] on img at bounding box center [202, 50] width 699 height 586
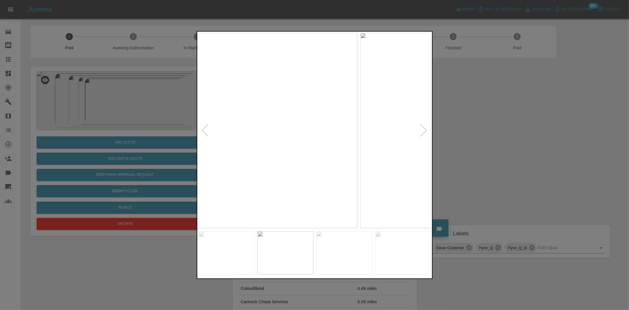
click at [209, 155] on img at bounding box center [240, 130] width 233 height 195
click at [223, 136] on img at bounding box center [315, 130] width 233 height 195
click at [122, 140] on div at bounding box center [314, 155] width 629 height 310
click at [141, 141] on div at bounding box center [314, 155] width 629 height 310
click at [184, 141] on div at bounding box center [314, 155] width 629 height 310
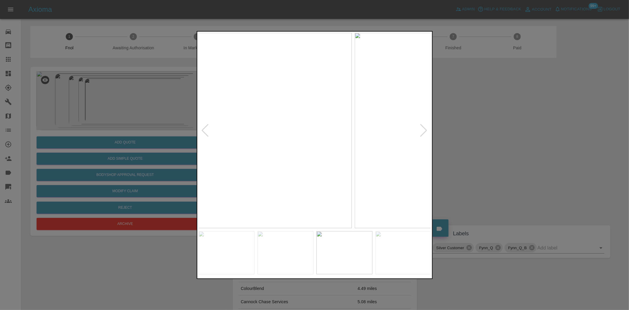
click at [119, 122] on div at bounding box center [314, 155] width 629 height 310
click at [70, 118] on div at bounding box center [314, 155] width 629 height 310
click at [127, 102] on div at bounding box center [314, 155] width 629 height 310
click at [166, 114] on div at bounding box center [314, 155] width 629 height 310
click at [316, 120] on img at bounding box center [315, 130] width 233 height 195
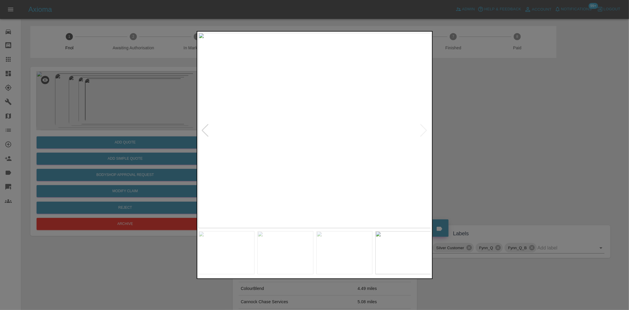
click at [316, 120] on img at bounding box center [315, 130] width 233 height 195
click at [289, 123] on img at bounding box center [299, 162] width 699 height 586
click at [289, 123] on img at bounding box center [267, 175] width 699 height 586
click at [329, 126] on img at bounding box center [315, 130] width 233 height 195
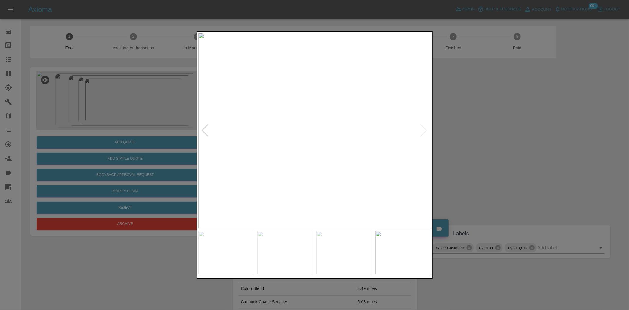
click at [329, 126] on img at bounding box center [315, 130] width 233 height 195
click at [325, 160] on img at bounding box center [271, 189] width 699 height 586
click at [287, 126] on img at bounding box center [271, 194] width 699 height 586
click at [295, 123] on img at bounding box center [315, 130] width 233 height 195
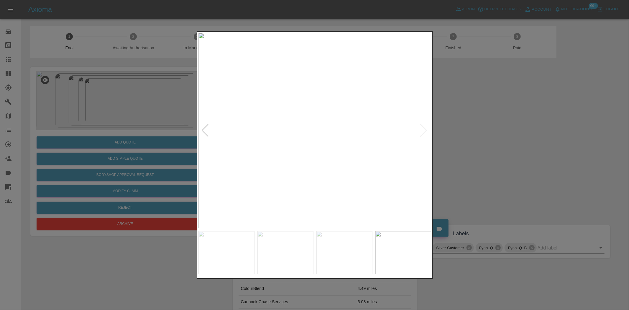
click at [331, 116] on img at bounding box center [315, 130] width 233 height 195
click at [297, 91] on img at bounding box center [315, 130] width 233 height 195
click at [297, 90] on img at bounding box center [315, 130] width 233 height 195
click at [277, 75] on img at bounding box center [353, 259] width 699 height 586
click at [288, 133] on img at bounding box center [335, 282] width 699 height 586
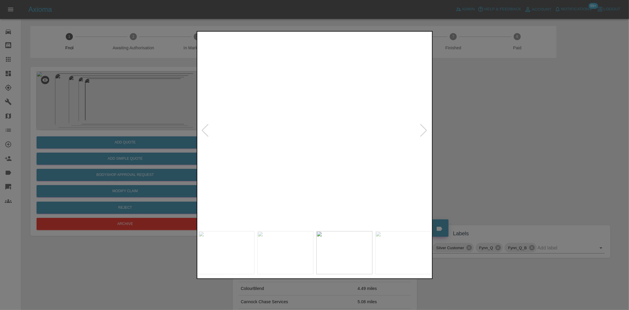
click at [288, 133] on img at bounding box center [318, 307] width 699 height 586
click at [288, 133] on img at bounding box center [315, 130] width 233 height 195
click at [288, 133] on img at bounding box center [394, 122] width 699 height 586
click at [323, 141] on img at bounding box center [341, 130] width 233 height 195
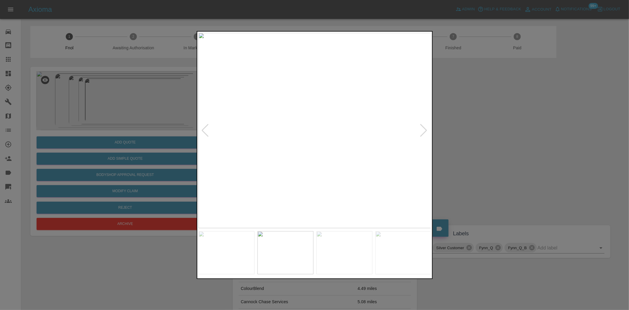
click at [313, 166] on img at bounding box center [315, 130] width 233 height 195
click at [310, 196] on img at bounding box center [295, 50] width 699 height 586
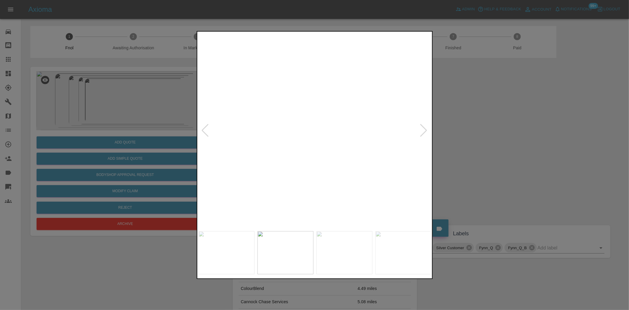
click at [297, 160] on img at bounding box center [339, 141] width 699 height 586
click at [308, 186] on img at bounding box center [372, 220] width 699 height 586
click at [343, 188] on img at bounding box center [373, 226] width 699 height 586
click at [275, 145] on img at bounding box center [443, 296] width 699 height 586
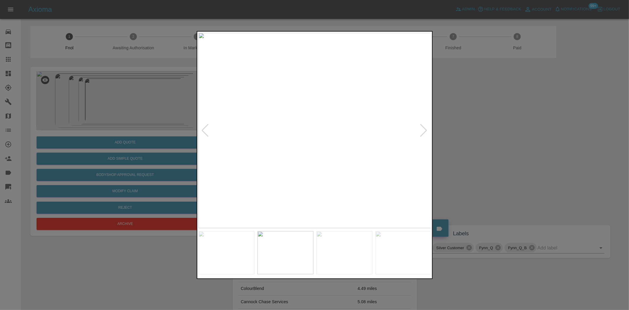
click at [339, 149] on img at bounding box center [315, 130] width 233 height 195
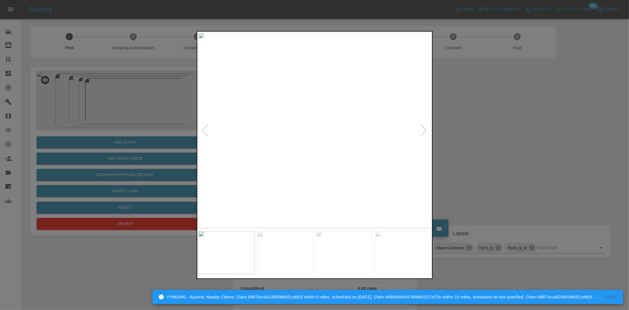
click at [299, 109] on img at bounding box center [315, 130] width 233 height 195
click at [299, 109] on img at bounding box center [362, 193] width 699 height 586
click at [287, 125] on img at bounding box center [315, 130] width 233 height 195
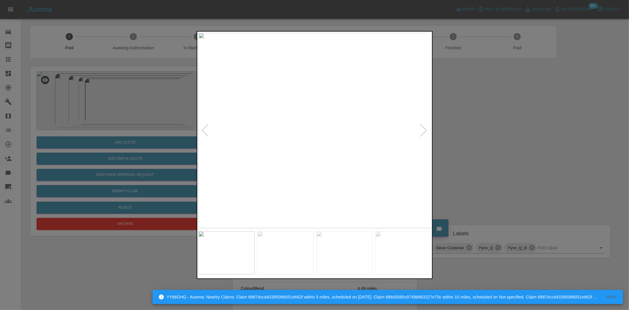
click at [287, 125] on img at bounding box center [315, 130] width 233 height 195
click at [287, 125] on img at bounding box center [397, 147] width 699 height 586
click at [374, 130] on img at bounding box center [315, 130] width 233 height 195
click at [320, 86] on img at bounding box center [315, 130] width 233 height 195
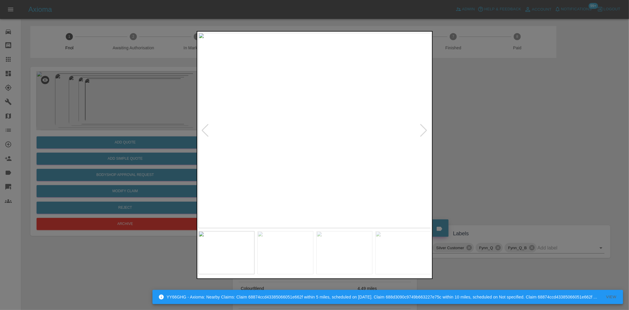
click at [320, 86] on img at bounding box center [315, 130] width 233 height 195
click at [320, 104] on img at bounding box center [299, 264] width 699 height 586
click at [353, 141] on img at bounding box center [315, 130] width 233 height 195
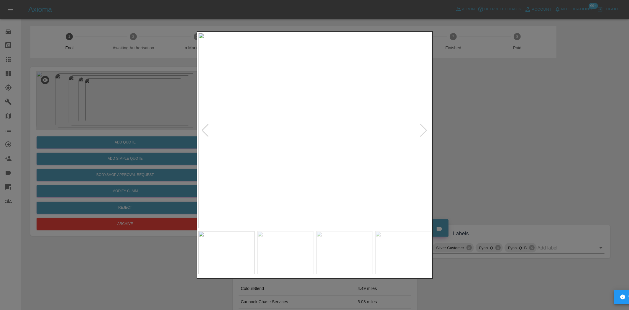
click at [361, 131] on img at bounding box center [315, 130] width 233 height 195
click at [371, 115] on img at bounding box center [315, 130] width 233 height 195
click at [364, 131] on img at bounding box center [315, 130] width 233 height 195
click at [368, 132] on img at bounding box center [315, 130] width 233 height 195
click at [379, 136] on img at bounding box center [315, 130] width 233 height 195
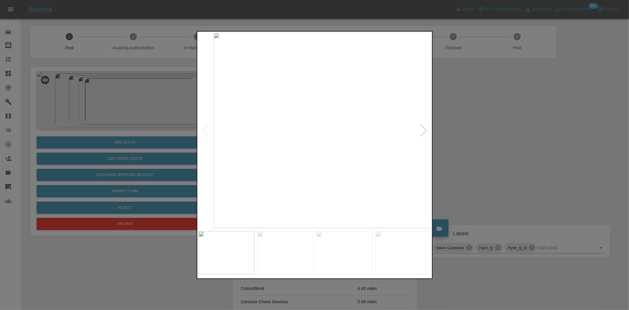
click at [420, 135] on img at bounding box center [330, 130] width 233 height 195
click at [342, 142] on img at bounding box center [257, 130] width 233 height 195
click at [340, 139] on img at bounding box center [315, 130] width 233 height 195
click at [347, 135] on img at bounding box center [315, 130] width 233 height 195
click at [308, 135] on img at bounding box center [315, 130] width 233 height 195
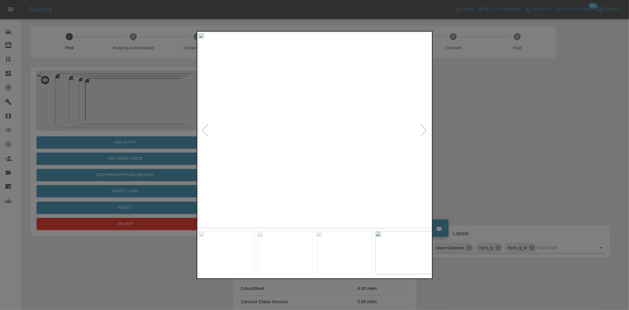
click at [302, 131] on img at bounding box center [315, 130] width 233 height 195
click at [296, 128] on img at bounding box center [315, 130] width 233 height 195
click at [278, 129] on img at bounding box center [315, 130] width 233 height 195
click at [319, 118] on img at bounding box center [315, 130] width 233 height 195
click at [309, 106] on img at bounding box center [315, 130] width 233 height 195
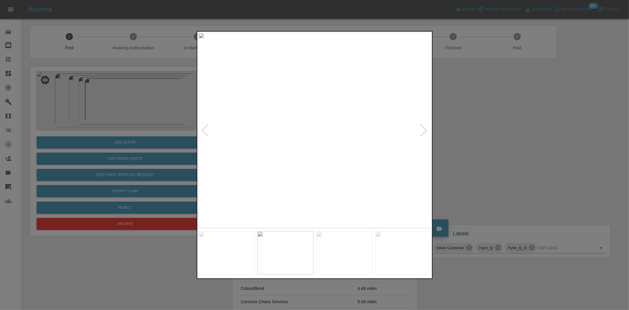
click at [309, 106] on img at bounding box center [315, 130] width 233 height 195
click at [276, 108] on img at bounding box center [296, 204] width 699 height 586
click at [276, 109] on img at bounding box center [286, 204] width 699 height 586
click at [276, 109] on img at bounding box center [315, 130] width 233 height 195
click at [276, 110] on img at bounding box center [430, 195] width 699 height 586
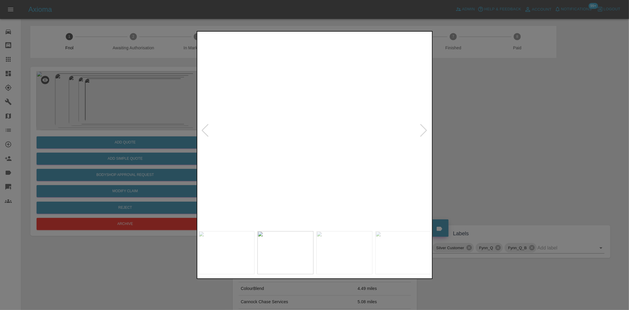
click at [276, 110] on img at bounding box center [430, 195] width 699 height 586
click at [123, 107] on div at bounding box center [314, 155] width 629 height 310
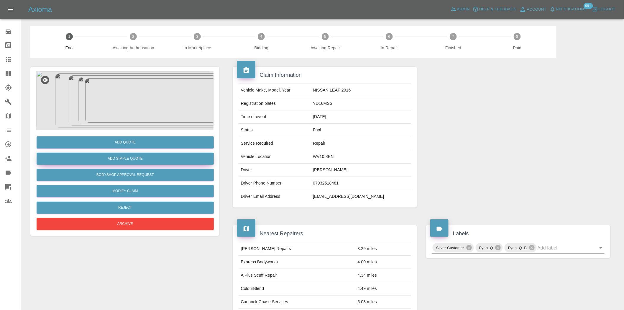
click at [130, 159] on button "Add Simple Quote" at bounding box center [125, 159] width 177 height 12
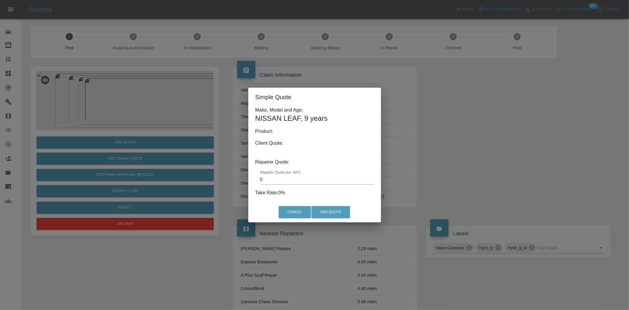
type input "140"
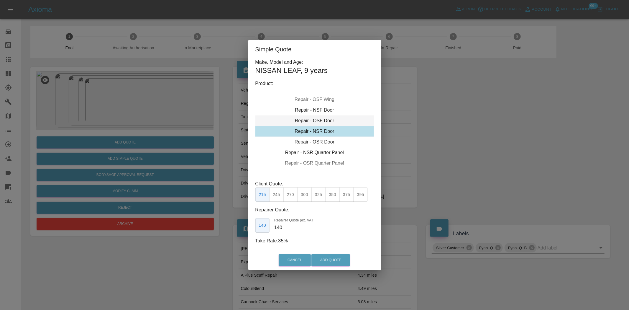
click at [313, 118] on div "Repair - OSF Door" at bounding box center [315, 120] width 119 height 11
click at [131, 105] on div "Simple Quote Make, Model and Age: NISSAN LEAF , 9 years Product: Repair - Front…" at bounding box center [314, 155] width 629 height 310
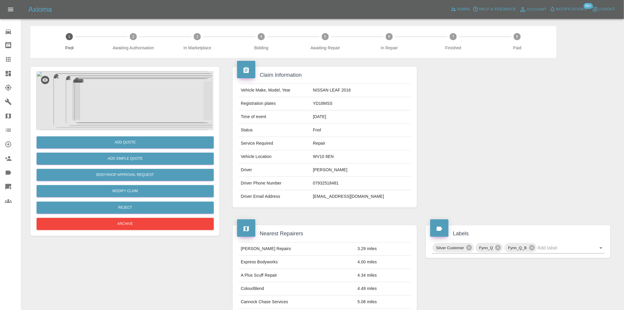
click at [131, 104] on img at bounding box center [124, 100] width 176 height 59
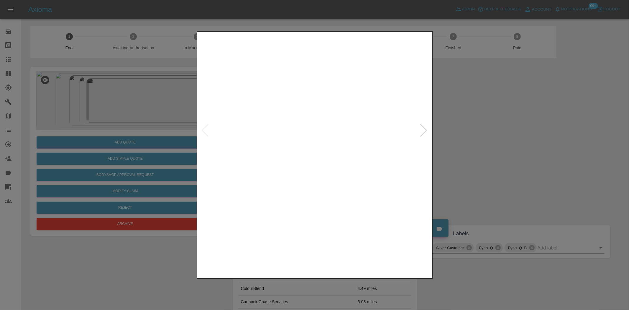
click at [261, 158] on img at bounding box center [315, 130] width 233 height 195
click at [221, 163] on img at bounding box center [315, 130] width 233 height 195
click at [391, 248] on img at bounding box center [404, 252] width 56 height 43
click at [247, 156] on img at bounding box center [315, 130] width 233 height 195
click at [257, 158] on img at bounding box center [315, 130] width 233 height 195
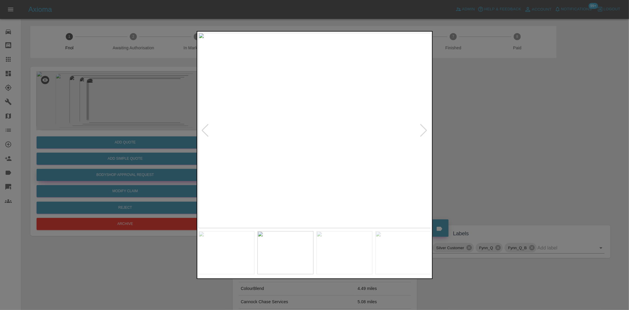
drag, startPoint x: 151, startPoint y: 96, endPoint x: 157, endPoint y: 170, distance: 74.1
click at [151, 98] on div at bounding box center [314, 155] width 629 height 310
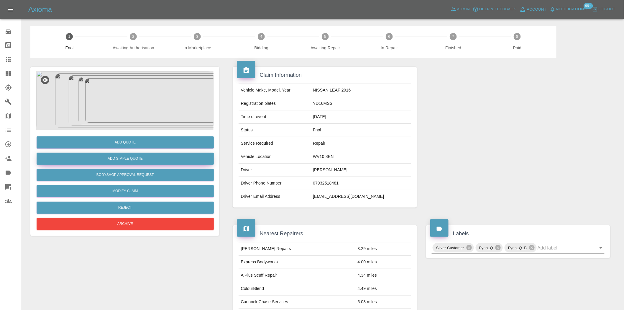
click at [142, 158] on button "Add Simple Quote" at bounding box center [125, 159] width 177 height 12
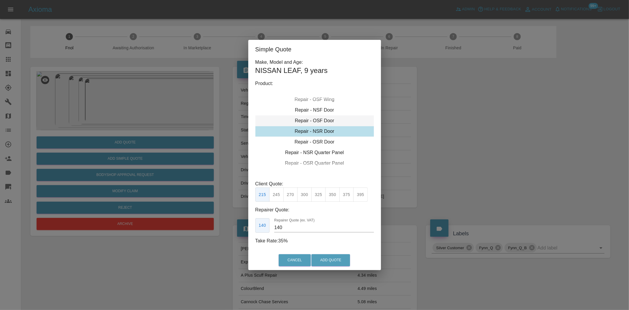
click at [315, 120] on div "Repair - OSF Door" at bounding box center [315, 120] width 119 height 11
click at [307, 196] on button "300" at bounding box center [304, 194] width 14 height 14
type input "190"
click at [335, 262] on button "Add Quote" at bounding box center [331, 260] width 39 height 12
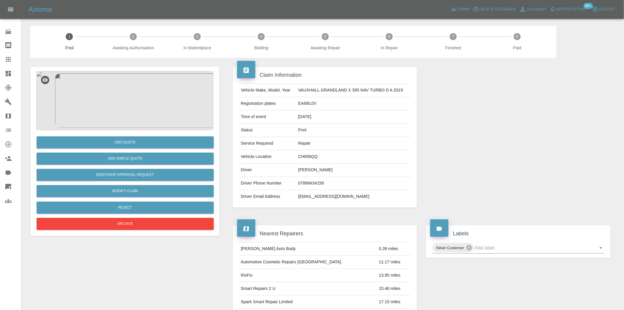
click at [122, 88] on img at bounding box center [124, 100] width 177 height 59
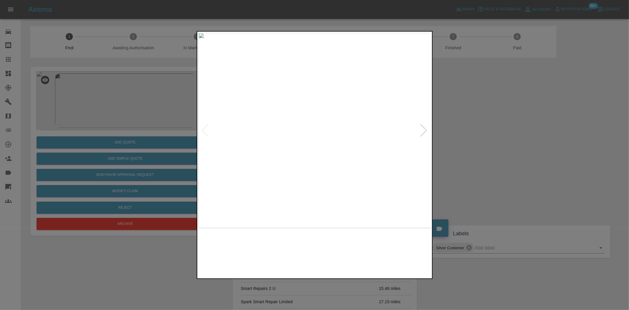
click at [310, 122] on img at bounding box center [315, 130] width 233 height 195
click at [310, 122] on img at bounding box center [327, 154] width 699 height 586
click at [243, 171] on img at bounding box center [315, 130] width 233 height 195
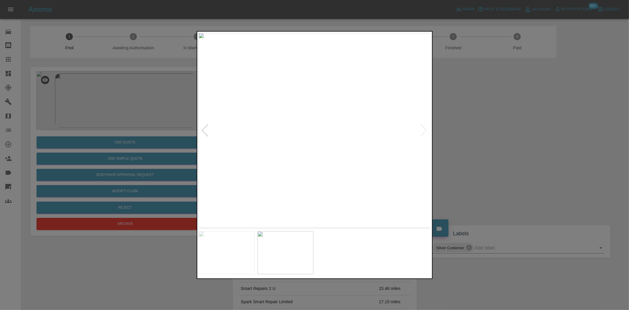
click at [362, 140] on img at bounding box center [315, 130] width 233 height 195
click at [270, 160] on img at bounding box center [81, 122] width 699 height 586
click at [271, 159] on img at bounding box center [81, 122] width 699 height 586
click at [271, 159] on img at bounding box center [82, 121] width 699 height 586
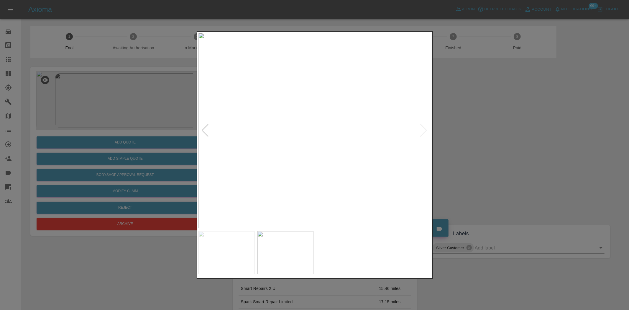
click at [294, 124] on img at bounding box center [315, 130] width 233 height 195
click at [229, 130] on img at bounding box center [289, 153] width 699 height 586
click at [266, 151] on img at bounding box center [232, 154] width 699 height 586
click at [223, 145] on img at bounding box center [125, 154] width 699 height 586
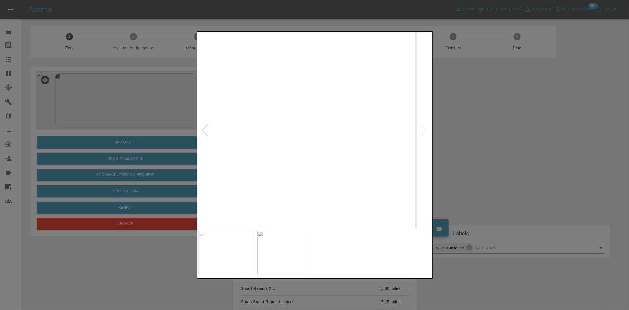
click at [220, 164] on img at bounding box center [66, 171] width 699 height 586
click at [240, 151] on img at bounding box center [81, 171] width 699 height 586
click at [247, 124] on img at bounding box center [101, 129] width 699 height 586
click at [251, 111] on img at bounding box center [101, 129] width 699 height 586
click at [249, 114] on img at bounding box center [114, 89] width 699 height 586
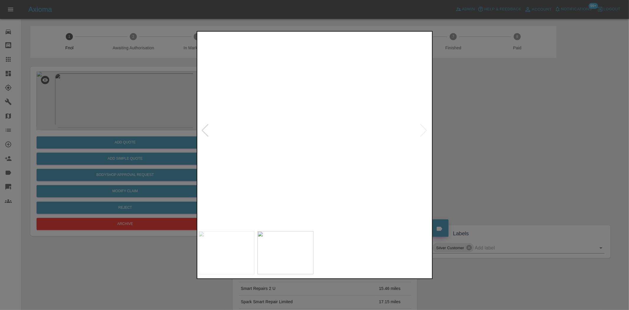
click at [249, 114] on img at bounding box center [114, 89] width 699 height 586
click at [308, 127] on img at bounding box center [315, 130] width 233 height 195
click at [368, 148] on img at bounding box center [315, 130] width 233 height 195
click at [300, 128] on img at bounding box center [315, 130] width 233 height 195
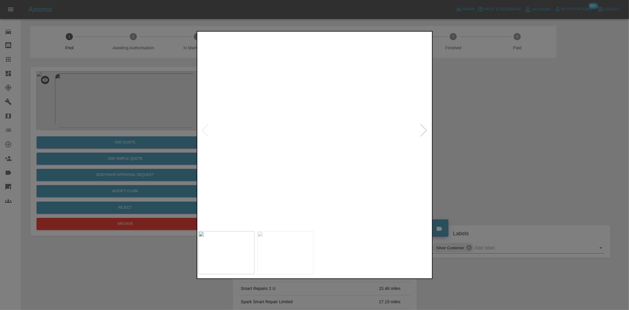
click at [300, 128] on img at bounding box center [359, 136] width 699 height 586
click at [99, 125] on div at bounding box center [314, 155] width 629 height 310
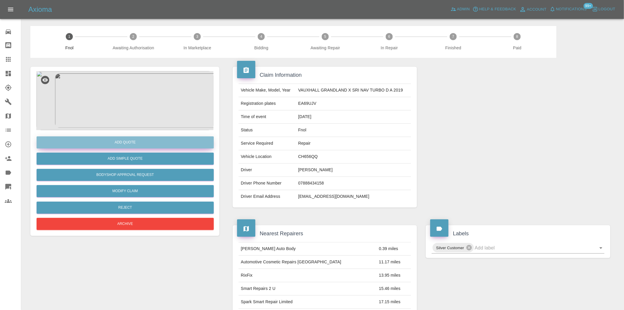
click at [112, 142] on button "Add Quote" at bounding box center [125, 142] width 177 height 12
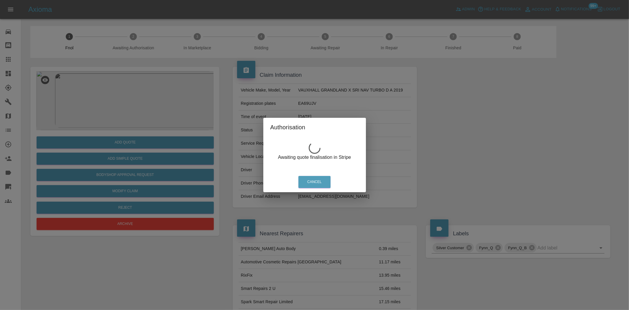
click at [108, 96] on div "Authorisation Awaiting quote finalisation in Stripe Cancel" at bounding box center [314, 155] width 629 height 310
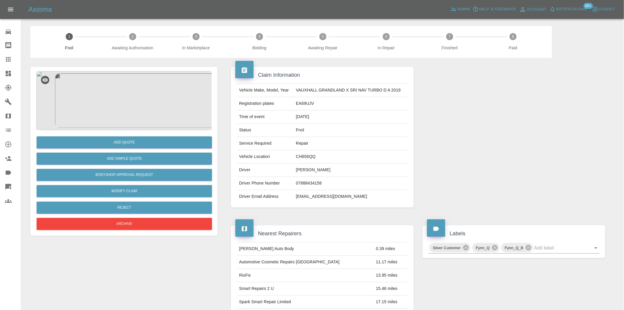
click at [136, 95] on img at bounding box center [124, 100] width 177 height 59
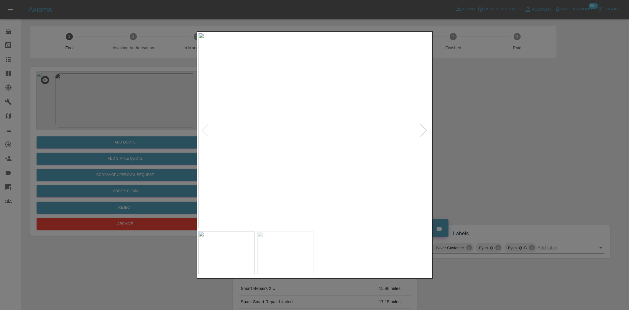
click at [306, 111] on img at bounding box center [315, 130] width 233 height 195
click at [271, 154] on img at bounding box center [340, 187] width 699 height 586
click at [303, 128] on img at bounding box center [266, 130] width 233 height 195
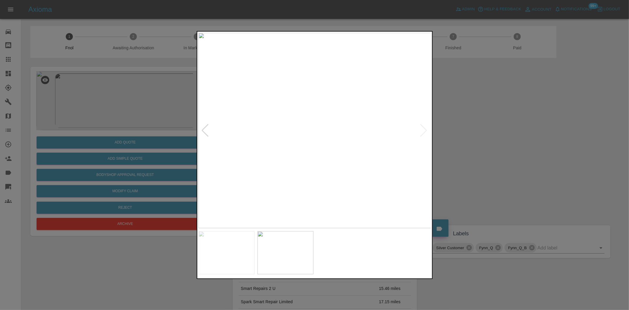
click at [350, 122] on img at bounding box center [315, 130] width 233 height 195
click at [413, 143] on img at bounding box center [318, 155] width 699 height 586
click at [266, 176] on img at bounding box center [308, 184] width 699 height 586
click at [236, 151] on img at bounding box center [171, 153] width 699 height 586
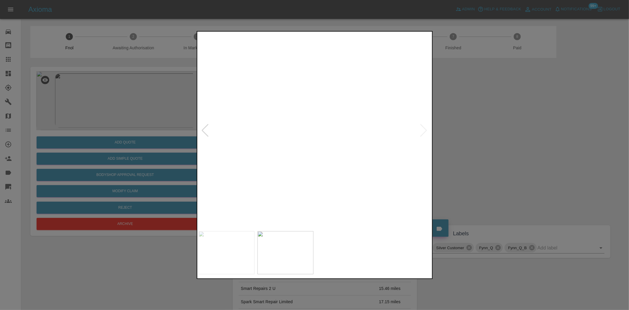
click at [255, 155] on img at bounding box center [116, 153] width 699 height 586
click at [276, 152] on img at bounding box center [116, 153] width 699 height 586
click at [379, 118] on img at bounding box center [315, 130] width 233 height 195
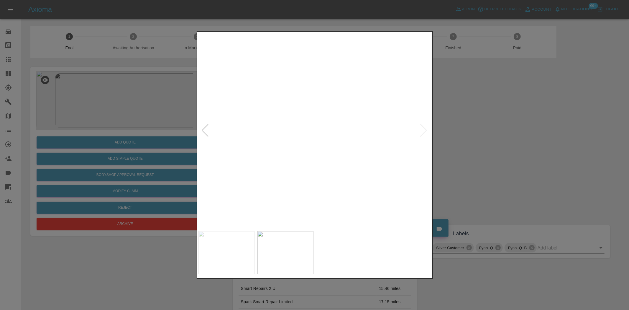
click at [294, 167] on img at bounding box center [122, 168] width 699 height 586
click at [294, 168] on img at bounding box center [122, 168] width 699 height 586
click at [379, 118] on img at bounding box center [315, 130] width 233 height 195
click at [343, 125] on img at bounding box center [85, 174] width 699 height 586
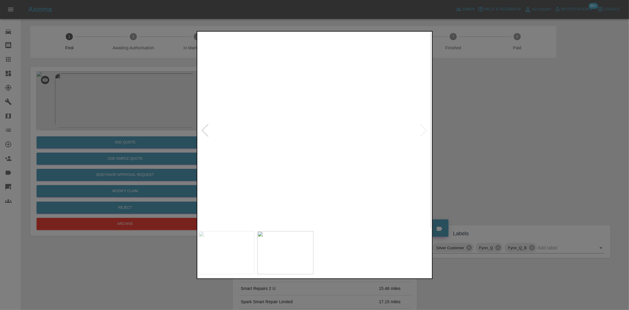
click at [343, 125] on img at bounding box center [81, 174] width 699 height 586
click at [398, 126] on img at bounding box center [315, 130] width 233 height 195
click at [397, 123] on img at bounding box center [81, 144] width 699 height 586
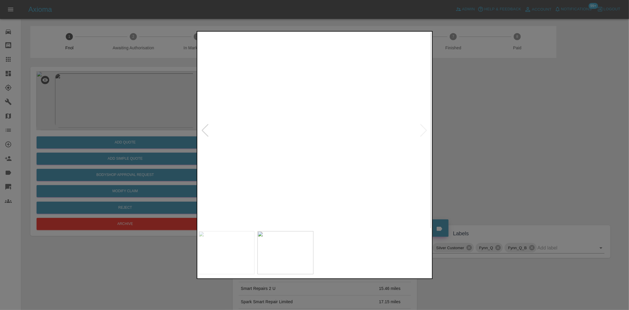
click at [396, 123] on img at bounding box center [81, 144] width 699 height 586
click at [280, 120] on img at bounding box center [315, 130] width 233 height 195
click at [369, 116] on img at bounding box center [333, 130] width 233 height 195
click at [297, 111] on img at bounding box center [315, 130] width 233 height 195
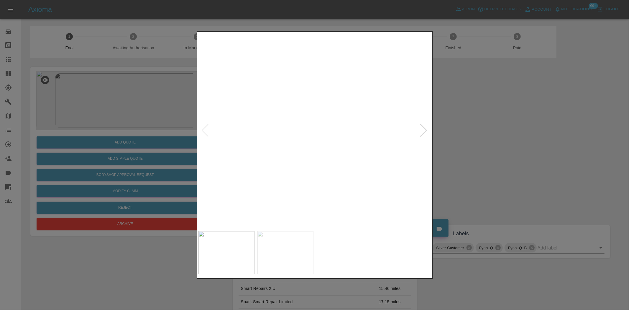
click at [297, 111] on img at bounding box center [368, 188] width 699 height 586
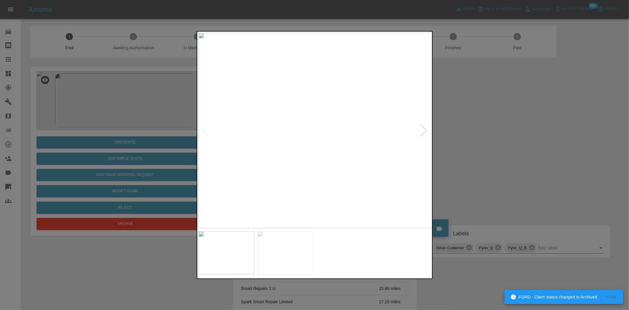
click at [285, 118] on img at bounding box center [315, 130] width 233 height 195
click at [285, 117] on img at bounding box center [404, 168] width 699 height 586
click at [249, 135] on img at bounding box center [315, 130] width 233 height 195
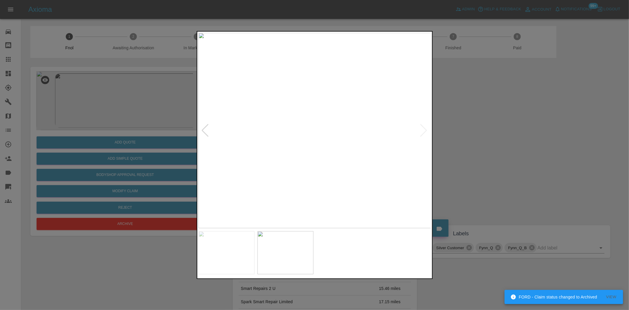
click at [254, 140] on img at bounding box center [315, 130] width 233 height 195
click at [312, 114] on img at bounding box center [315, 130] width 233 height 195
click at [319, 114] on img at bounding box center [315, 130] width 233 height 195
click at [226, 123] on img at bounding box center [199, 179] width 699 height 586
click at [253, 139] on img at bounding box center [127, 179] width 699 height 586
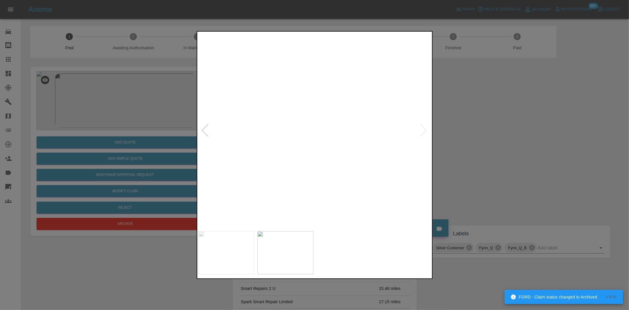
click at [267, 145] on img at bounding box center [92, 180] width 699 height 586
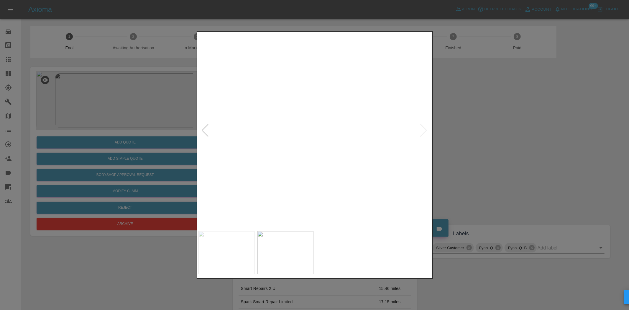
click at [337, 145] on img at bounding box center [82, 180] width 699 height 586
click at [358, 145] on img at bounding box center [315, 130] width 233 height 195
click at [304, 114] on img at bounding box center [315, 130] width 233 height 195
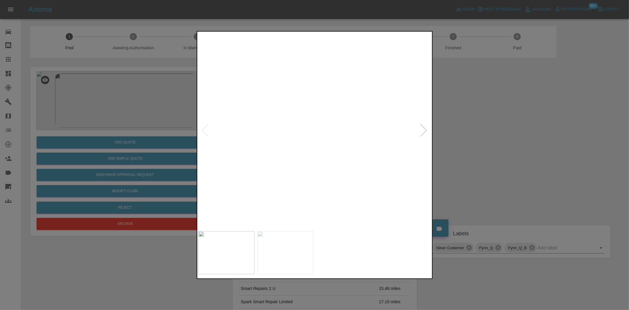
click at [296, 102] on img at bounding box center [334, 145] width 699 height 586
click at [360, 156] on img at bounding box center [394, 171] width 699 height 586
click at [340, 145] on img at bounding box center [419, 223] width 699 height 586
click at [326, 133] on img at bounding box center [419, 223] width 699 height 586
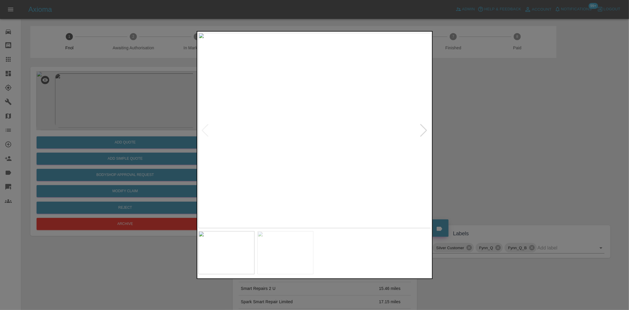
click at [323, 127] on img at bounding box center [315, 130] width 233 height 195
click at [323, 126] on img at bounding box center [315, 130] width 233 height 195
click at [323, 126] on img at bounding box center [289, 142] width 699 height 586
click at [305, 120] on img at bounding box center [315, 130] width 233 height 195
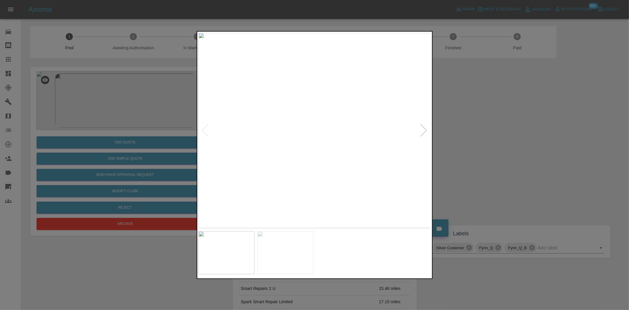
click at [305, 120] on img at bounding box center [315, 130] width 233 height 195
click at [305, 120] on img at bounding box center [345, 163] width 699 height 586
click at [298, 107] on img at bounding box center [315, 130] width 233 height 195
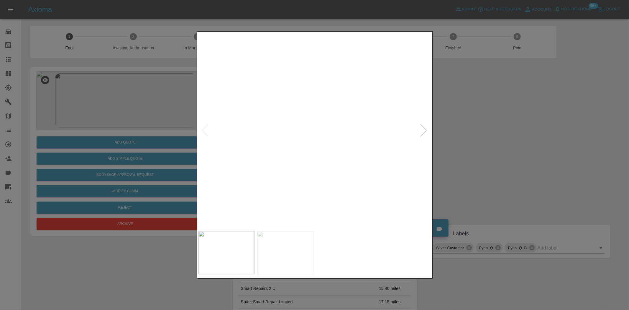
click at [298, 107] on img at bounding box center [363, 200] width 699 height 586
click at [312, 133] on img at bounding box center [315, 130] width 233 height 195
click at [205, 126] on div at bounding box center [315, 130] width 233 height 195
click at [199, 122] on img at bounding box center [315, 130] width 233 height 195
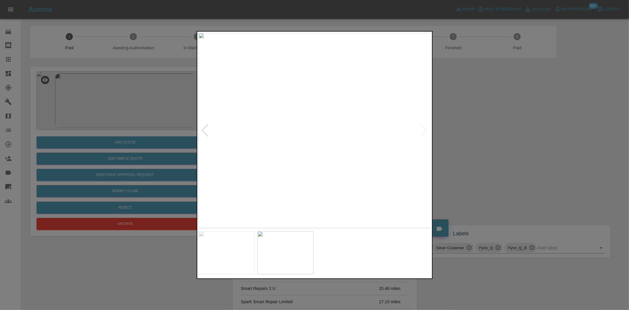
click at [340, 119] on img at bounding box center [315, 130] width 233 height 195
click at [340, 119] on img at bounding box center [240, 164] width 699 height 586
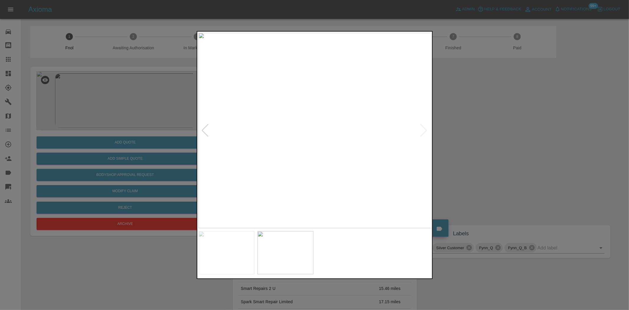
click at [390, 129] on img at bounding box center [315, 130] width 233 height 195
click at [303, 155] on img at bounding box center [62, 157] width 699 height 586
click at [303, 155] on img at bounding box center [81, 157] width 699 height 586
click at [365, 147] on img at bounding box center [134, 89] width 699 height 586
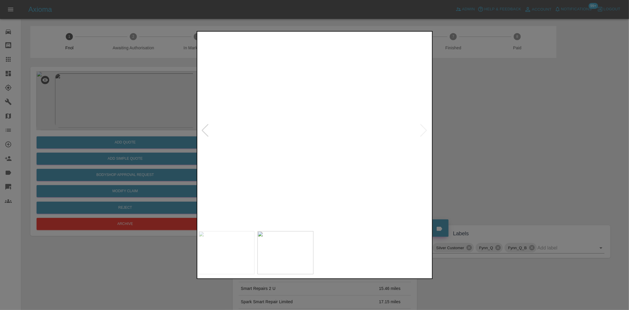
click at [335, 154] on img at bounding box center [139, 80] width 699 height 586
click at [364, 123] on img at bounding box center [315, 130] width 233 height 195
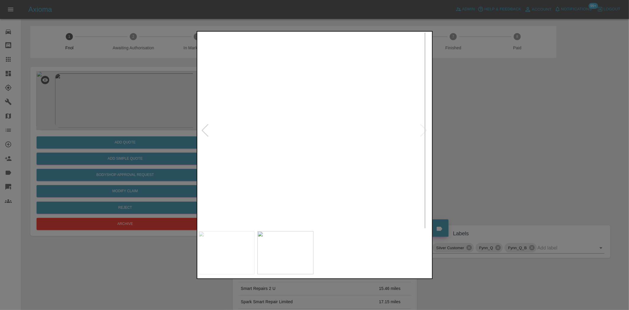
click at [266, 154] on img at bounding box center [75, 182] width 699 height 586
click at [266, 154] on img at bounding box center [81, 182] width 699 height 586
click at [322, 167] on img at bounding box center [297, 130] width 233 height 195
click at [399, 166] on img at bounding box center [315, 130] width 233 height 195
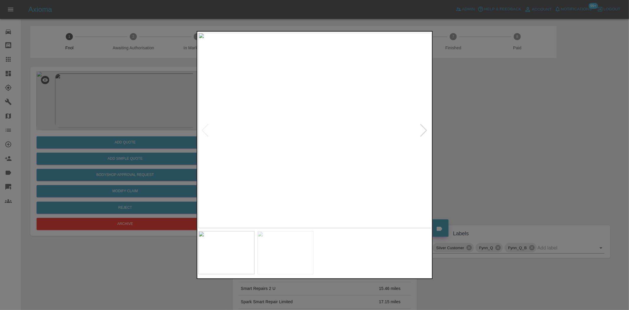
click at [316, 120] on img at bounding box center [315, 130] width 233 height 195
click at [342, 163] on img at bounding box center [309, 161] width 699 height 586
click at [335, 163] on img at bounding box center [371, 175] width 699 height 586
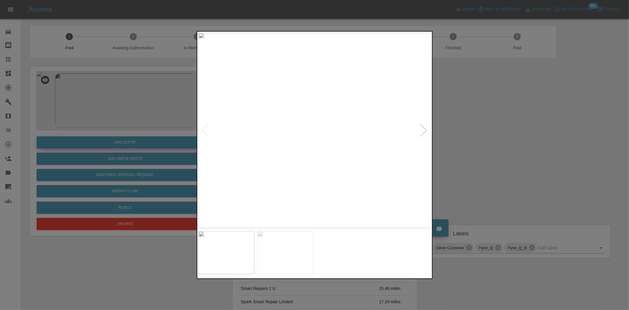
drag, startPoint x: 103, startPoint y: 117, endPoint x: 102, endPoint y: 144, distance: 26.6
click at [101, 122] on div at bounding box center [314, 155] width 629 height 310
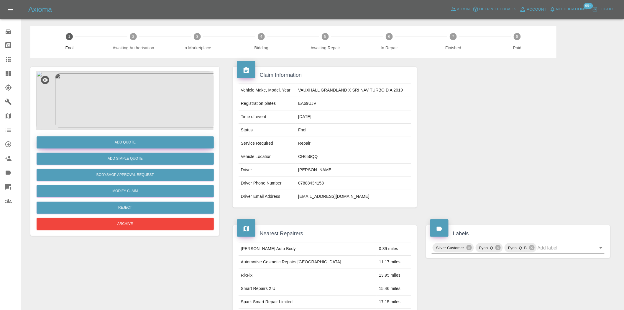
click at [107, 142] on button "Add Quote" at bounding box center [125, 142] width 177 height 12
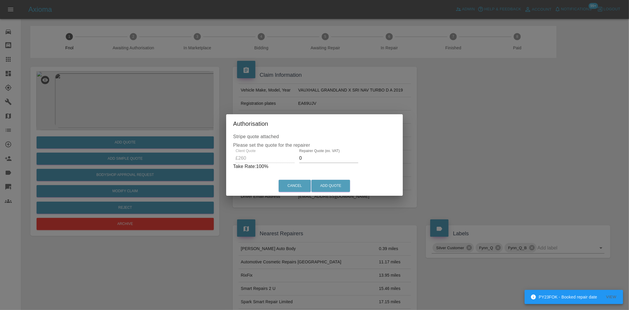
drag, startPoint x: 302, startPoint y: 154, endPoint x: 297, endPoint y: 159, distance: 6.7
click at [297, 159] on div "Repairer Quote (ex. VAT) 0" at bounding box center [329, 156] width 64 height 14
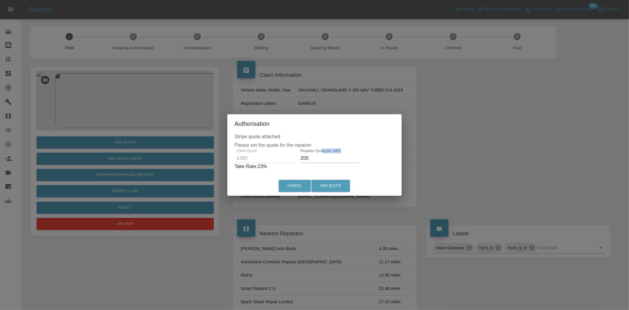
click at [266, 154] on div "Client Quote £260 Repairer Quote (ex. VAT) 200 Take Rate: 23 %" at bounding box center [315, 159] width 160 height 21
click at [293, 150] on div "Client Quote £260" at bounding box center [266, 156] width 59 height 14
drag, startPoint x: 311, startPoint y: 157, endPoint x: 295, endPoint y: 174, distance: 23.8
click at [298, 169] on div "Client Quote £260 Repairer Quote (ex. VAT) 200 Take Rate: 23 %" at bounding box center [315, 159] width 160 height 21
type input "150"
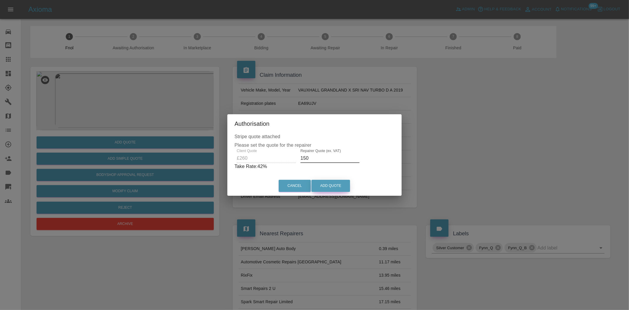
click at [332, 184] on button "Add Quote" at bounding box center [331, 186] width 39 height 12
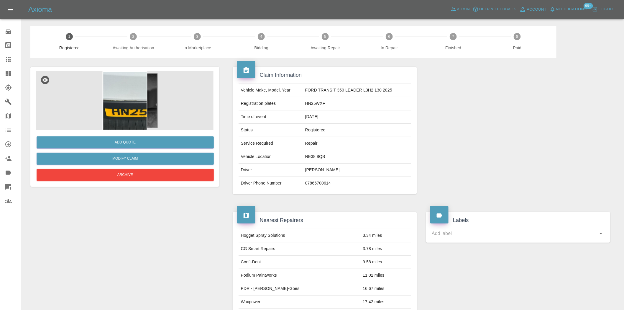
click at [12, 75] on div at bounding box center [13, 73] width 17 height 7
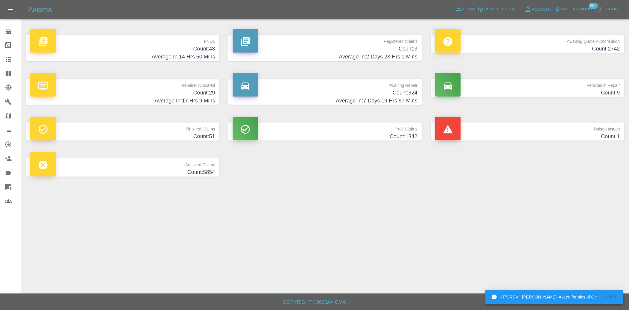
click at [395, 48] on h4 "Count: 3" at bounding box center [325, 49] width 185 height 8
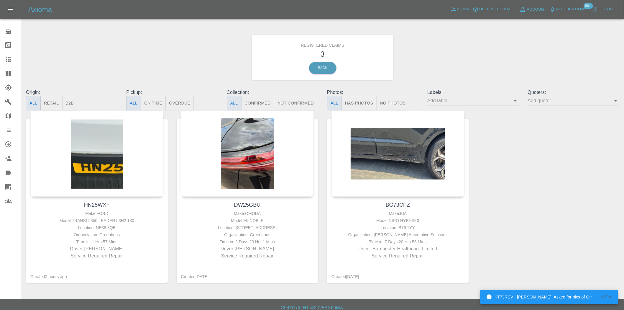
drag, startPoint x: 12, startPoint y: 75, endPoint x: 1, endPoint y: 84, distance: 14.6
click at [12, 75] on div at bounding box center [13, 73] width 17 height 7
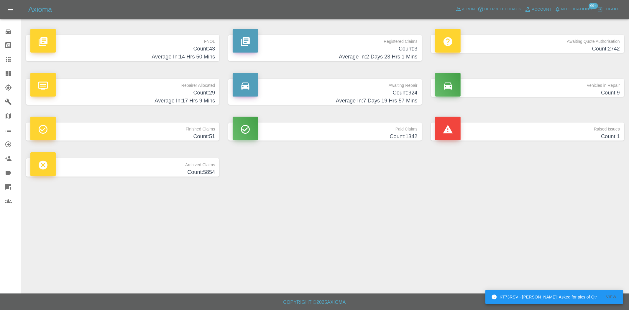
click at [178, 45] on h4 "Count: 43" at bounding box center [122, 49] width 185 height 8
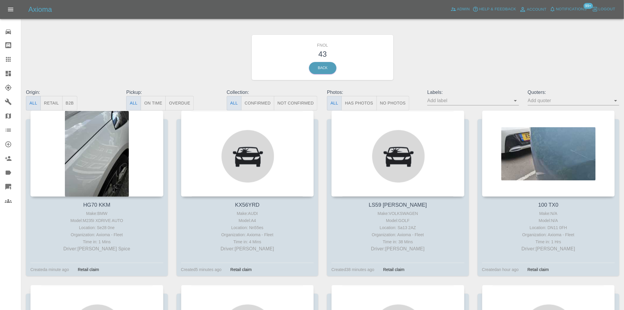
drag, startPoint x: 355, startPoint y: 99, endPoint x: 331, endPoint y: 103, distance: 24.1
click at [355, 99] on button "Has Photos" at bounding box center [359, 103] width 35 height 14
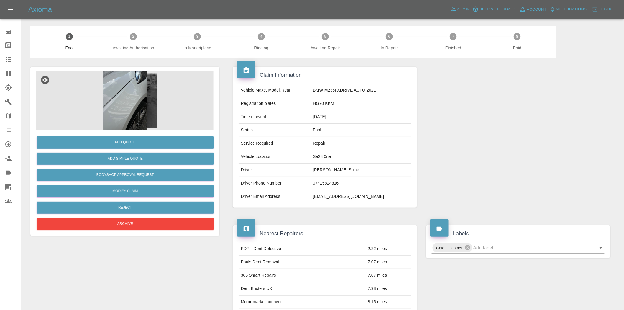
click at [126, 122] on img at bounding box center [124, 100] width 177 height 59
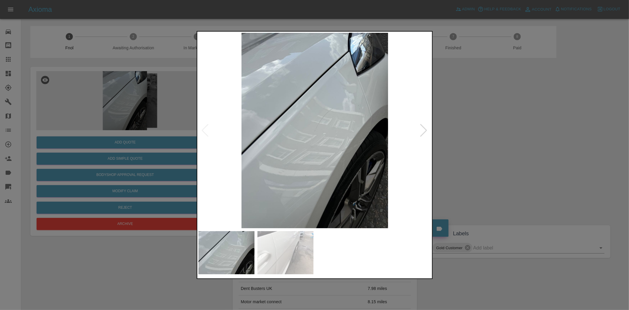
click at [310, 139] on img at bounding box center [315, 130] width 233 height 195
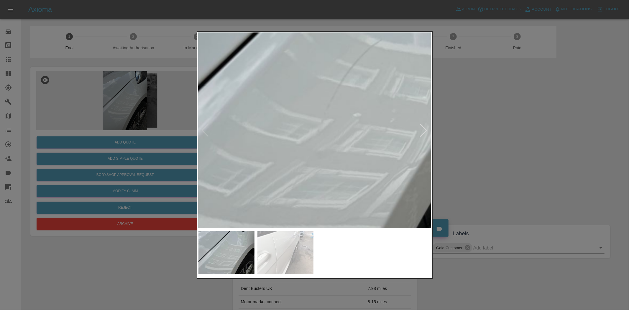
click at [342, 134] on img at bounding box center [327, 106] width 699 height 586
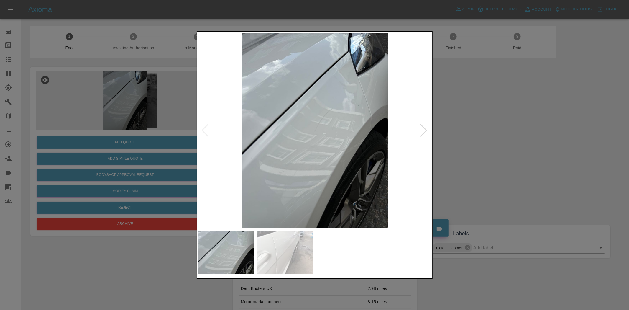
click at [285, 141] on img at bounding box center [315, 130] width 233 height 195
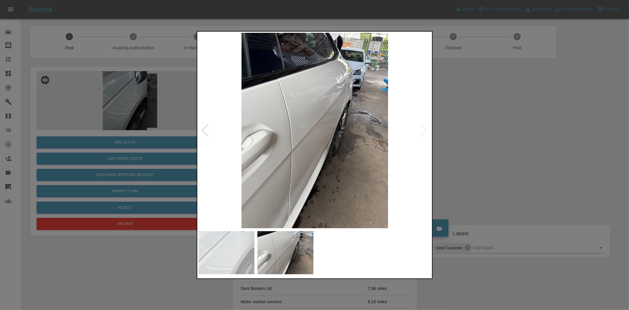
click at [313, 117] on img at bounding box center [315, 130] width 233 height 195
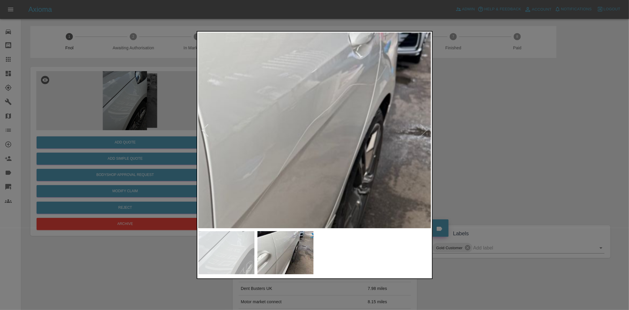
click at [299, 184] on img at bounding box center [283, 186] width 699 height 586
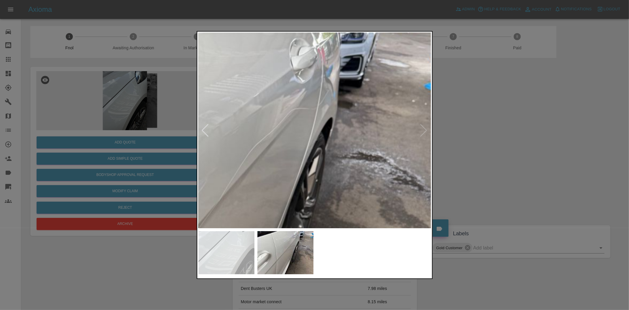
click at [279, 169] on img at bounding box center [225, 210] width 699 height 586
click at [234, 154] on img at bounding box center [225, 210] width 699 height 586
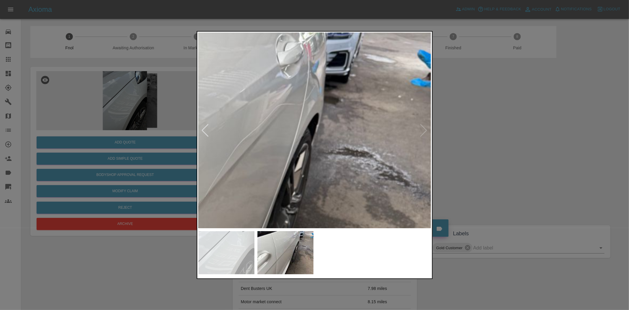
click at [161, 145] on div at bounding box center [314, 155] width 629 height 310
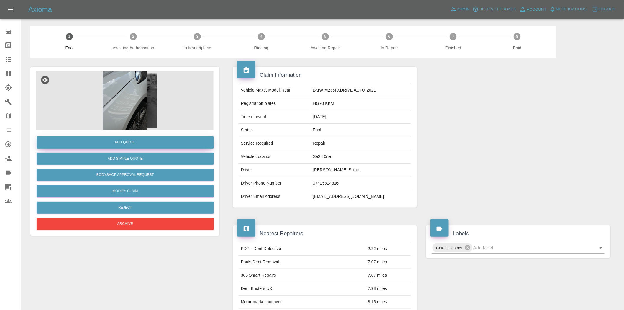
click at [161, 145] on button "Add Quote" at bounding box center [125, 142] width 177 height 12
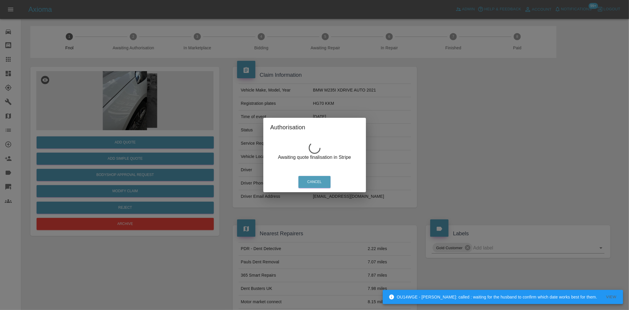
click at [122, 97] on div "Authorisation Awaiting quote finalisation in Stripe Cancel" at bounding box center [314, 155] width 629 height 310
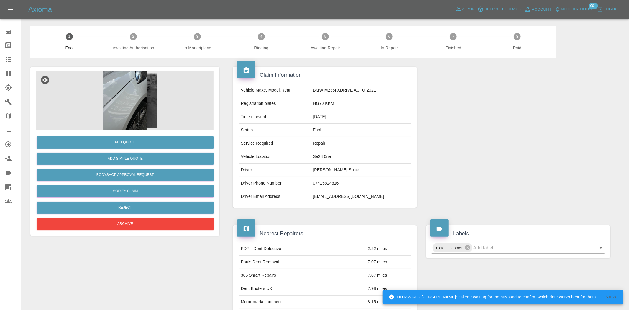
click at [131, 99] on img at bounding box center [124, 100] width 177 height 59
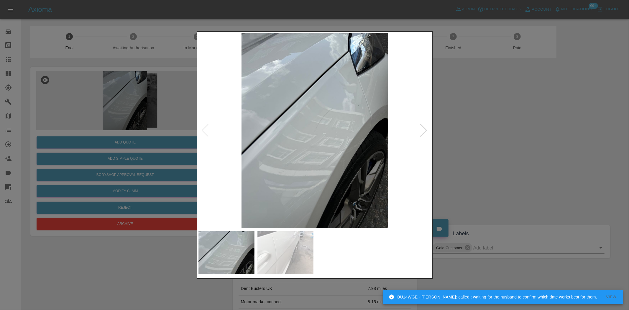
click at [342, 132] on img at bounding box center [315, 130] width 233 height 195
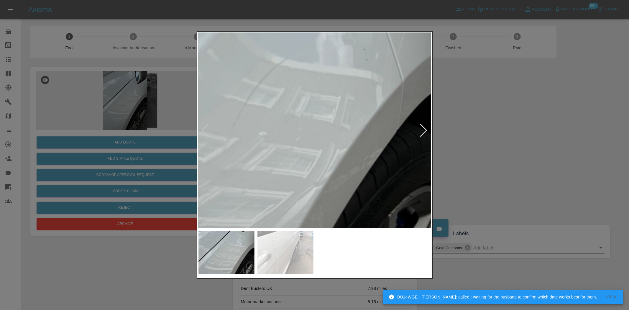
click at [305, 123] on img at bounding box center [233, 124] width 699 height 586
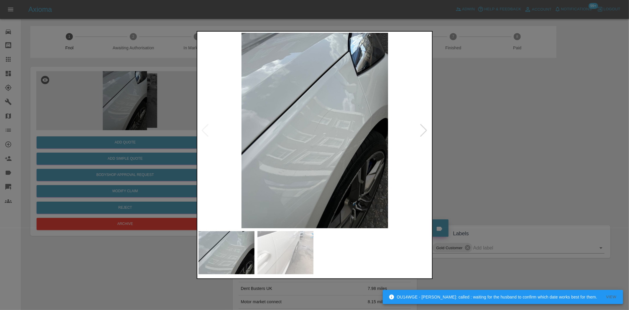
click at [239, 89] on img at bounding box center [315, 130] width 233 height 195
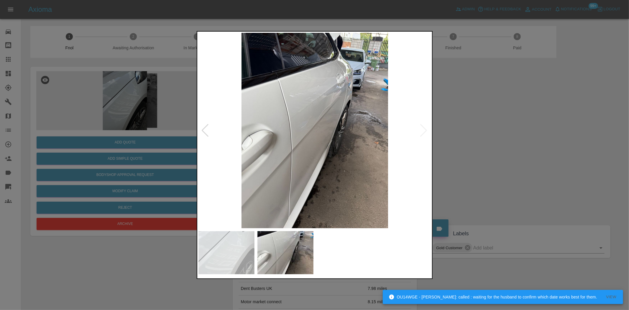
click at [334, 100] on img at bounding box center [315, 130] width 233 height 195
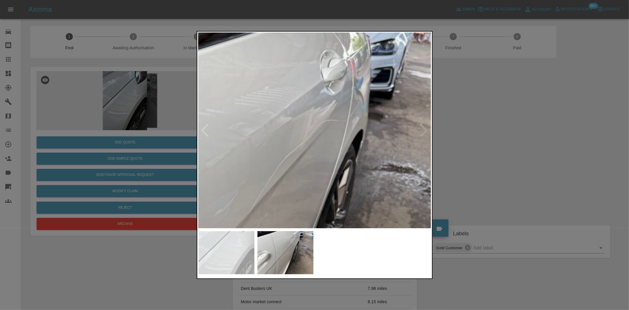
click at [122, 81] on div at bounding box center [314, 155] width 629 height 310
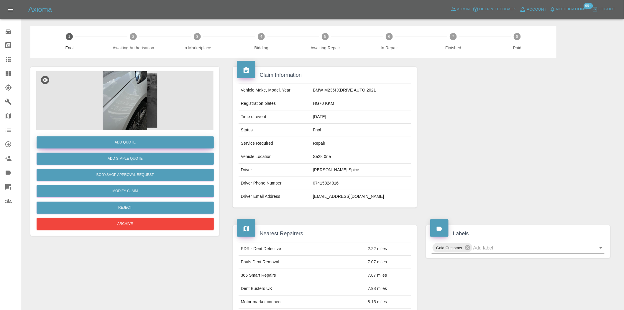
click at [122, 142] on button "Add Quote" at bounding box center [125, 142] width 177 height 12
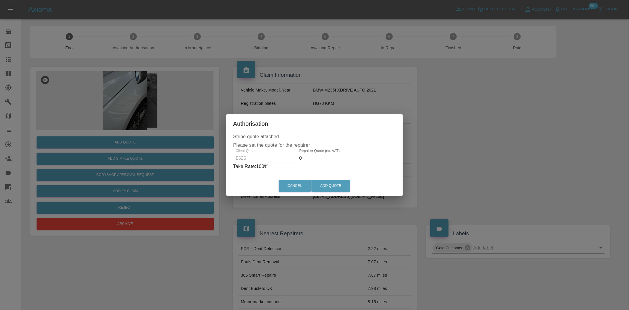
click at [288, 162] on div "Client Quote £325 Repairer Quote (ex. VAT) 0 Take Rate: 100 %" at bounding box center [314, 159] width 163 height 21
type input "200"
click at [327, 185] on button "Add Quote" at bounding box center [331, 186] width 39 height 12
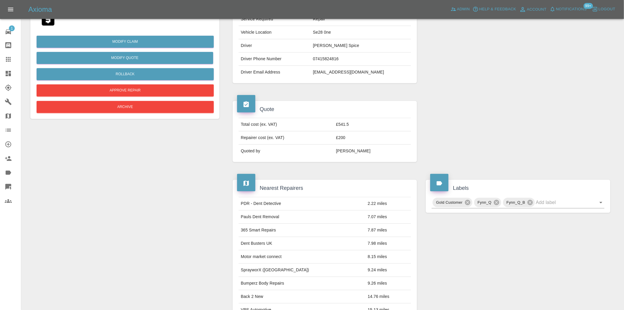
scroll to position [113, 0]
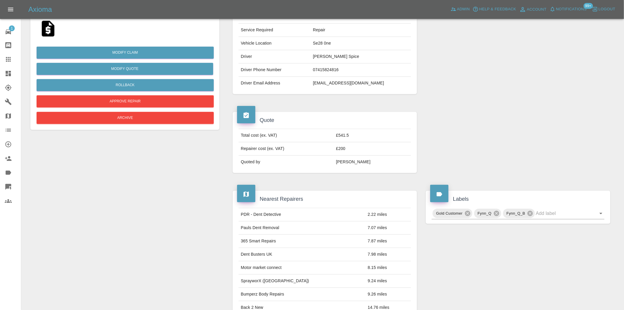
click at [11, 84] on link "Explorer" at bounding box center [10, 88] width 21 height 14
click at [11, 78] on link "Dashboard" at bounding box center [10, 73] width 21 height 14
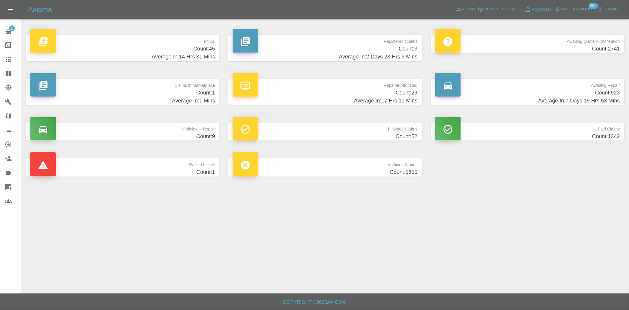
click at [191, 49] on h4 "Count: 45" at bounding box center [122, 49] width 185 height 8
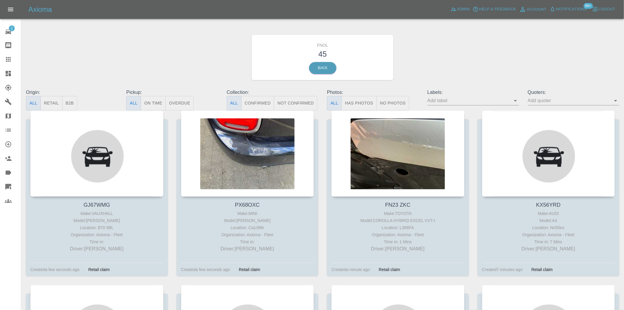
drag, startPoint x: 359, startPoint y: 99, endPoint x: 345, endPoint y: 106, distance: 16.1
click at [359, 99] on button "Has Photos" at bounding box center [359, 103] width 35 height 14
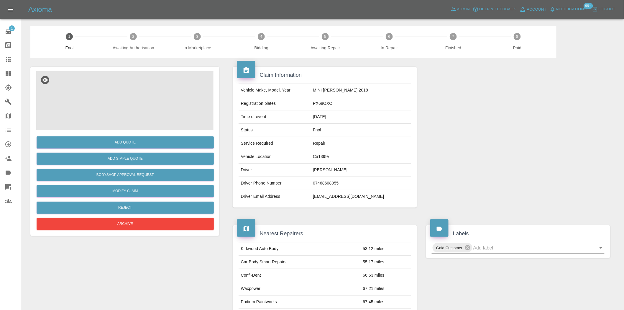
click at [150, 102] on img at bounding box center [124, 100] width 177 height 59
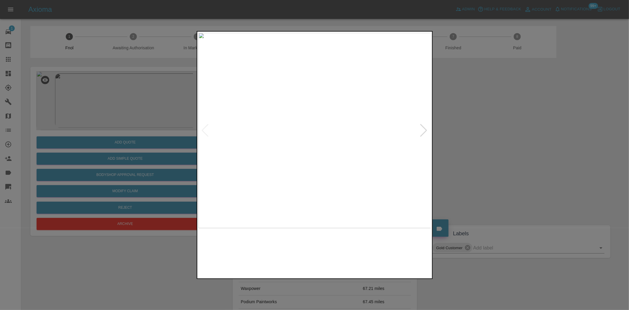
click at [328, 138] on img at bounding box center [315, 130] width 233 height 195
click at [322, 148] on img at bounding box center [286, 117] width 699 height 586
click at [330, 147] on img at bounding box center [284, 117] width 699 height 586
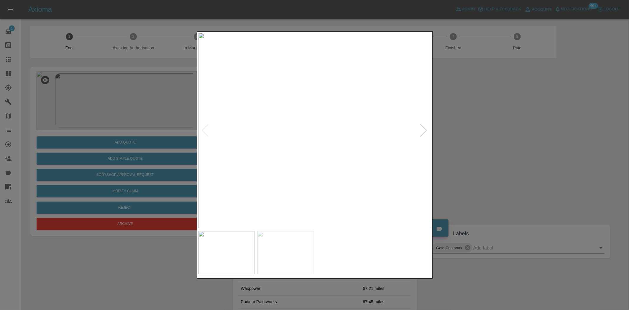
click at [300, 150] on img at bounding box center [315, 130] width 233 height 195
click at [325, 132] on img at bounding box center [315, 130] width 233 height 195
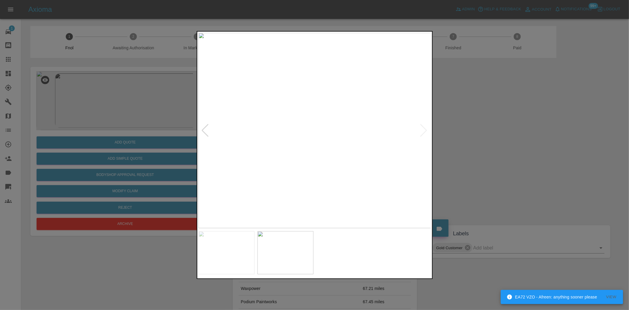
click at [325, 132] on img at bounding box center [315, 130] width 233 height 195
click at [325, 132] on img at bounding box center [282, 124] width 699 height 586
click at [174, 140] on div at bounding box center [314, 155] width 629 height 310
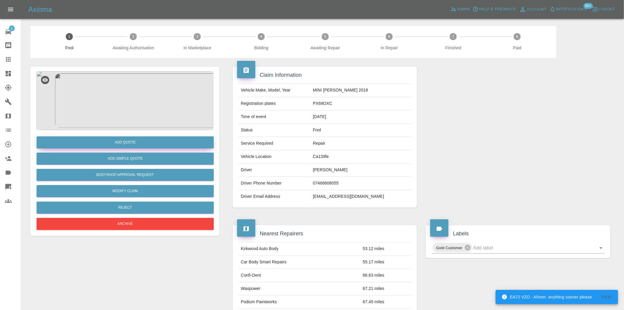
click at [163, 143] on button "Add Quote" at bounding box center [125, 142] width 177 height 12
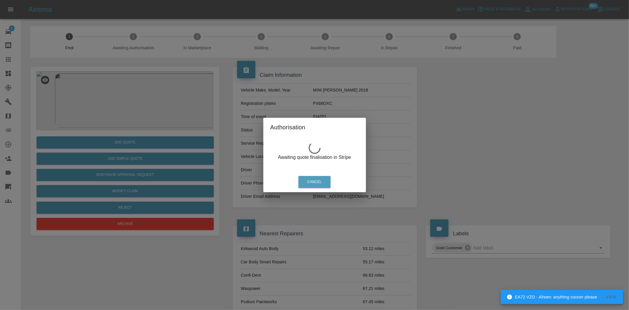
click at [155, 114] on div "Authorisation Awaiting quote finalisation in Stripe Cancel" at bounding box center [314, 155] width 629 height 310
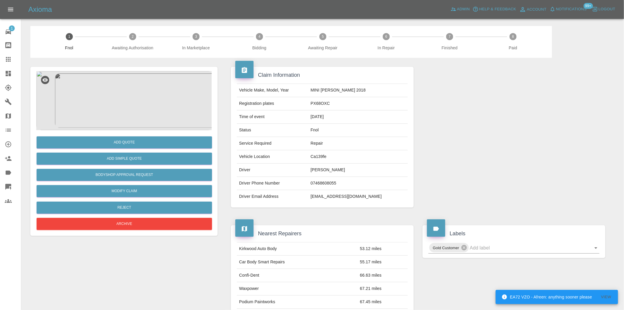
click at [137, 92] on img at bounding box center [124, 100] width 177 height 59
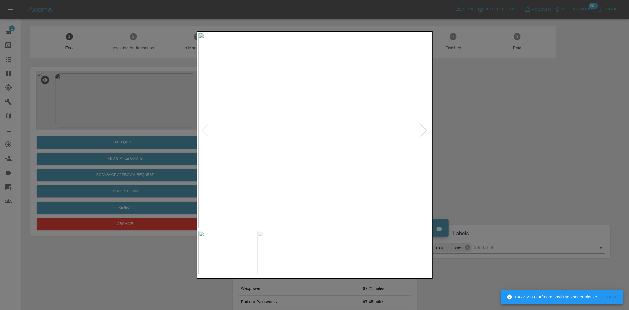
drag, startPoint x: 152, startPoint y: 123, endPoint x: 148, endPoint y: 126, distance: 4.7
click at [151, 124] on div at bounding box center [314, 155] width 629 height 310
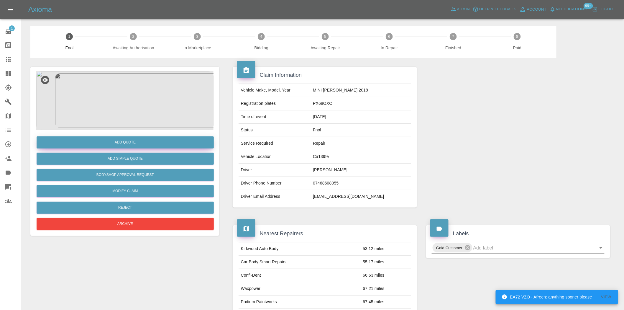
click at [153, 139] on button "Add Quote" at bounding box center [125, 142] width 177 height 12
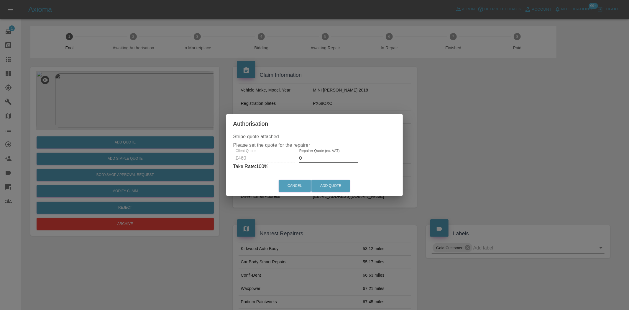
drag, startPoint x: 310, startPoint y: 160, endPoint x: 284, endPoint y: 163, distance: 27.0
click at [284, 163] on div "Client Quote £460 Repairer Quote (ex. VAT) 0 Take Rate: 100 %" at bounding box center [314, 159] width 163 height 21
drag, startPoint x: 315, startPoint y: 154, endPoint x: 312, endPoint y: 158, distance: 4.4
click at [312, 158] on div "Repairer Quote (ex. VAT) 250" at bounding box center [330, 156] width 59 height 14
drag, startPoint x: 312, startPoint y: 158, endPoint x: 206, endPoint y: 153, distance: 106.3
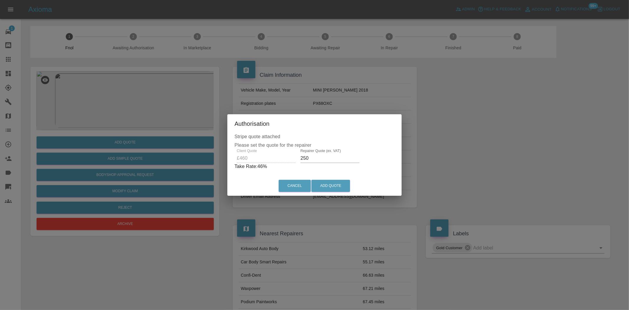
click at [206, 153] on div "Authorisation Stripe quote attached Please set the quote for the repairer Clien…" at bounding box center [314, 155] width 629 height 310
type input "280"
click at [327, 184] on button "Add Quote" at bounding box center [331, 186] width 39 height 12
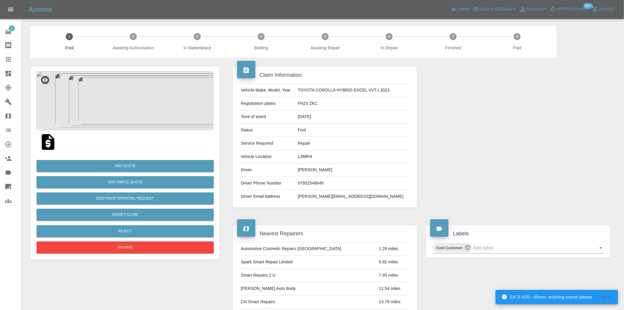
click at [163, 102] on img at bounding box center [124, 100] width 177 height 59
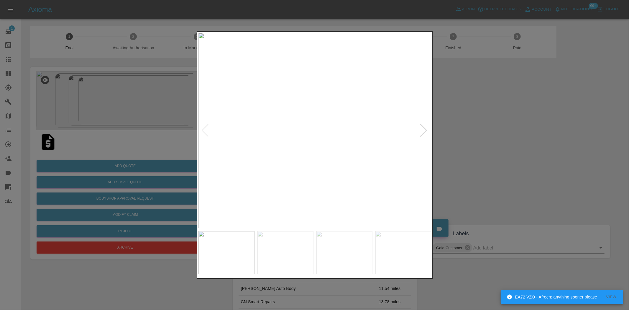
drag, startPoint x: 162, startPoint y: 110, endPoint x: 230, endPoint y: 10, distance: 120.6
click at [162, 107] on div at bounding box center [314, 155] width 629 height 310
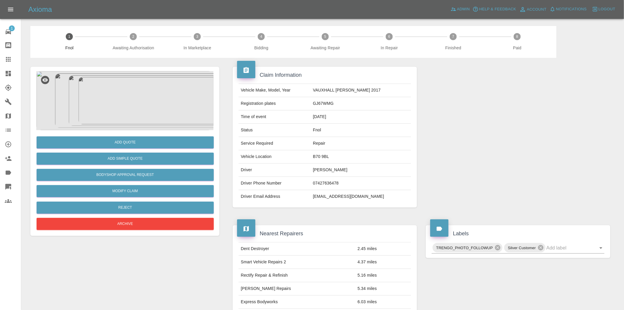
click at [119, 93] on img at bounding box center [124, 100] width 177 height 59
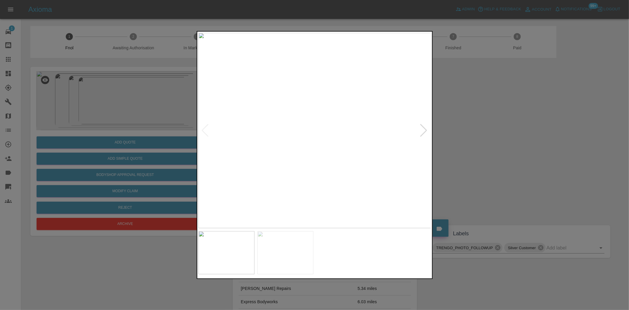
click at [315, 139] on img at bounding box center [315, 130] width 233 height 195
click at [316, 136] on img at bounding box center [315, 130] width 233 height 195
click at [277, 140] on img at bounding box center [315, 130] width 233 height 195
click at [263, 141] on img at bounding box center [315, 130] width 233 height 195
click at [263, 145] on img at bounding box center [302, 130] width 233 height 195
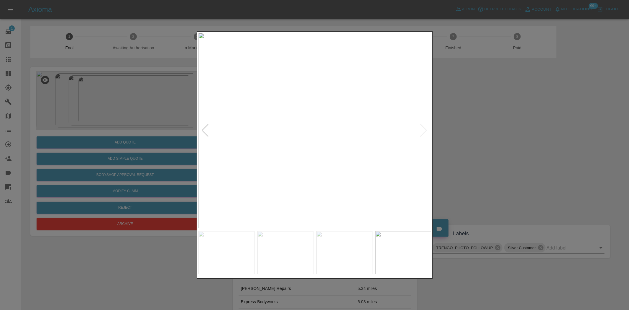
click at [213, 137] on img at bounding box center [315, 130] width 233 height 195
click at [327, 158] on img at bounding box center [315, 130] width 233 height 195
click at [224, 160] on img at bounding box center [315, 130] width 233 height 195
click at [330, 129] on img at bounding box center [315, 130] width 233 height 195
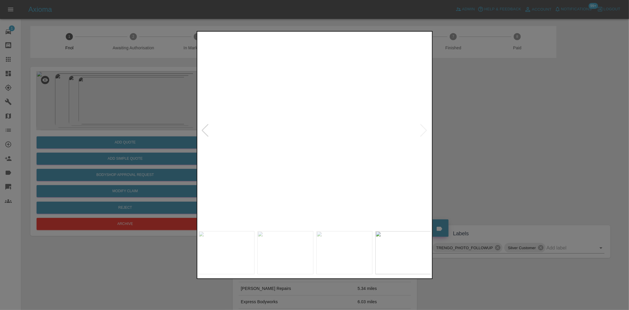
click at [302, 227] on img at bounding box center [239, 235] width 699 height 586
click at [261, 216] on img at bounding box center [176, 305] width 699 height 586
click at [263, 186] on img at bounding box center [176, 305] width 699 height 586
click at [319, 185] on img at bounding box center [315, 130] width 233 height 195
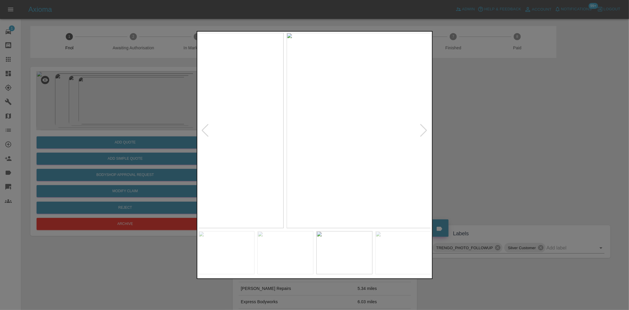
click at [409, 171] on img at bounding box center [403, 130] width 233 height 195
click at [330, 154] on img at bounding box center [315, 130] width 233 height 195
click at [330, 154] on img at bounding box center [269, 60] width 699 height 586
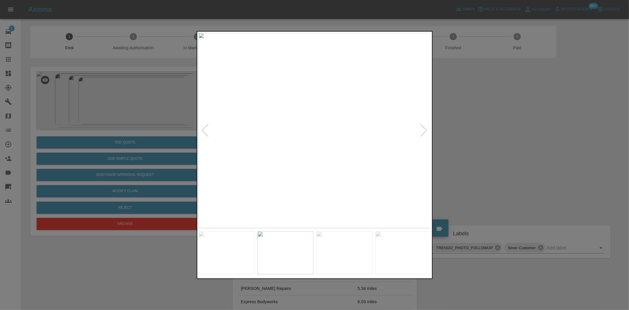
click at [352, 172] on img at bounding box center [315, 130] width 233 height 195
click at [343, 175] on img at bounding box center [325, 130] width 233 height 195
click at [409, 173] on img at bounding box center [315, 130] width 233 height 195
drag, startPoint x: 150, startPoint y: 78, endPoint x: 148, endPoint y: 85, distance: 7.6
click at [149, 82] on div at bounding box center [314, 155] width 629 height 310
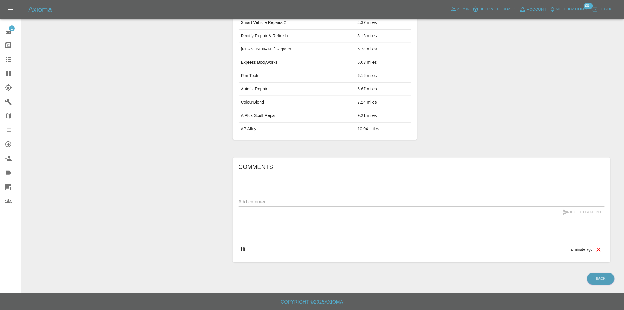
scroll to position [43, 0]
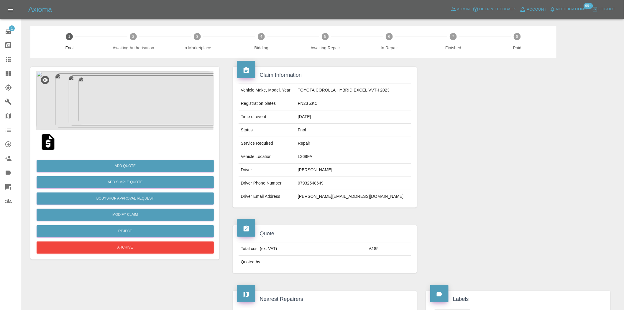
click at [108, 112] on img at bounding box center [124, 100] width 177 height 59
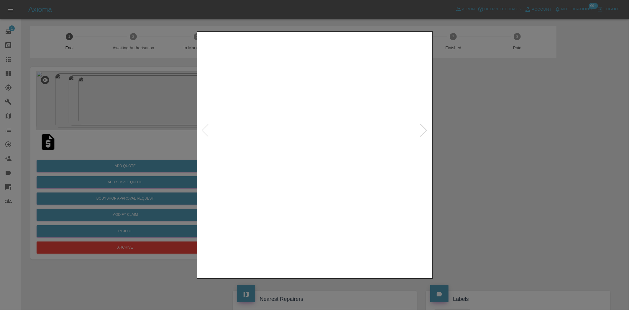
click at [299, 174] on img at bounding box center [315, 130] width 233 height 195
click at [119, 90] on div at bounding box center [314, 155] width 629 height 310
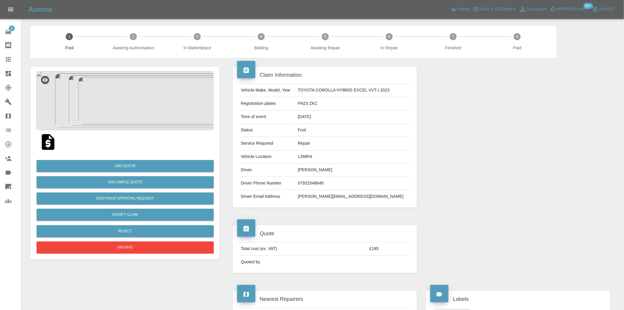
click at [133, 95] on img at bounding box center [124, 100] width 177 height 59
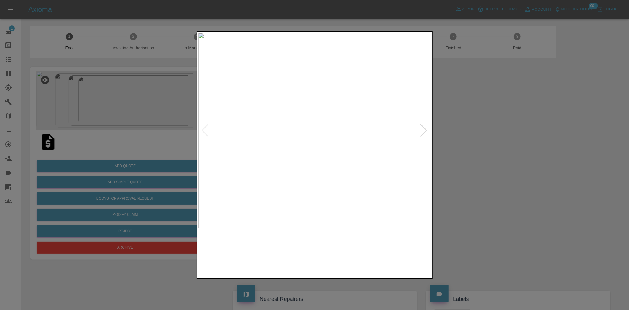
click at [312, 139] on img at bounding box center [315, 130] width 233 height 195
click at [325, 153] on img at bounding box center [315, 130] width 233 height 195
click at [286, 169] on img at bounding box center [315, 130] width 233 height 195
click at [185, 172] on div at bounding box center [314, 155] width 629 height 310
click at [124, 127] on div at bounding box center [314, 155] width 629 height 310
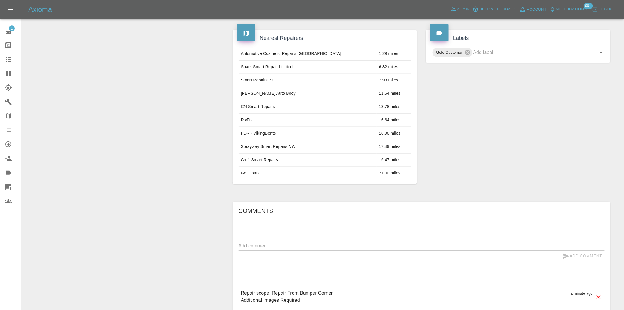
scroll to position [67, 0]
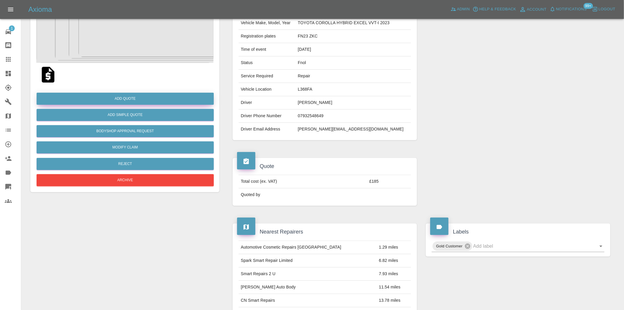
click at [140, 100] on button "Add Quote" at bounding box center [125, 99] width 177 height 12
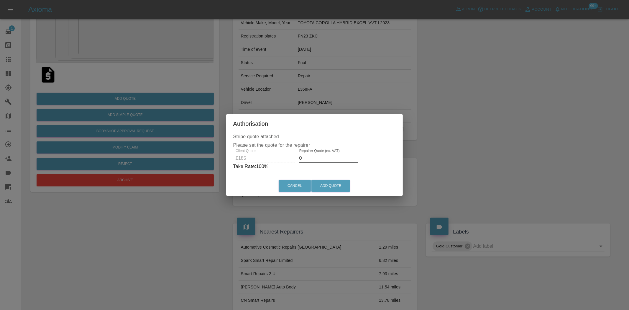
drag, startPoint x: 316, startPoint y: 160, endPoint x: 249, endPoint y: 145, distance: 68.6
click at [253, 148] on div "Stripe quote attached Please set the quote for the repairer Client Quote £185 R…" at bounding box center [314, 154] width 177 height 43
type input "120"
click at [332, 188] on button "Add Quote" at bounding box center [331, 186] width 39 height 12
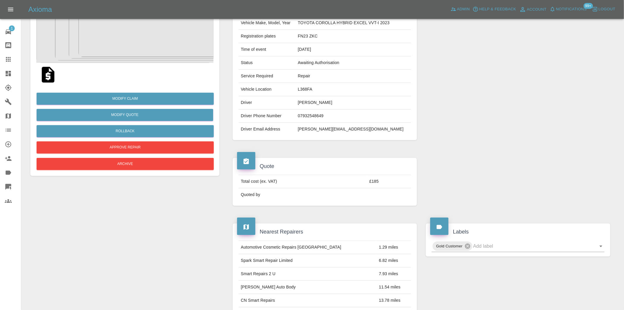
scroll to position [0, 0]
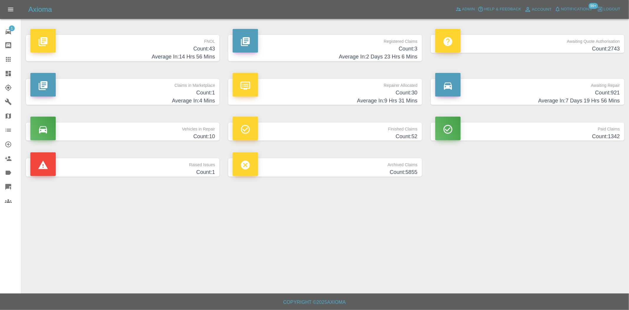
drag, startPoint x: 189, startPoint y: 51, endPoint x: 356, endPoint y: 95, distance: 172.7
click at [189, 51] on h4 "Count: 43" at bounding box center [122, 49] width 185 height 8
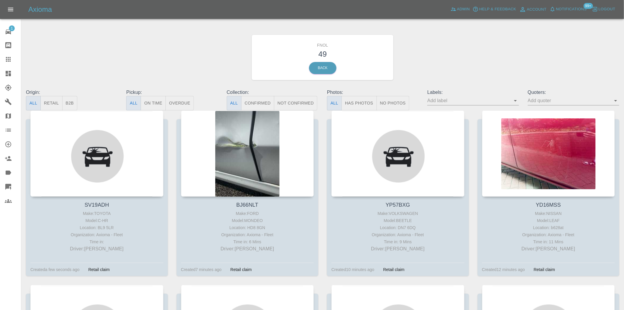
click at [352, 102] on button "Has Photos" at bounding box center [359, 103] width 35 height 14
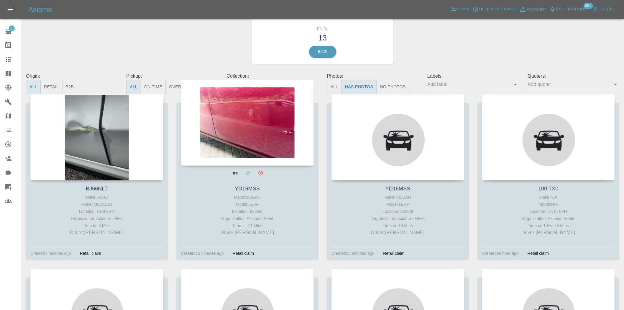
scroll to position [33, 0]
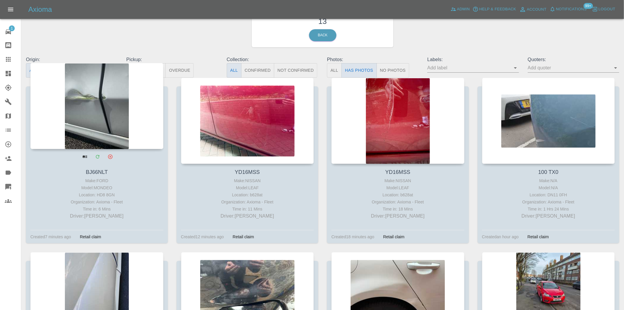
click at [90, 110] on div at bounding box center [96, 106] width 133 height 86
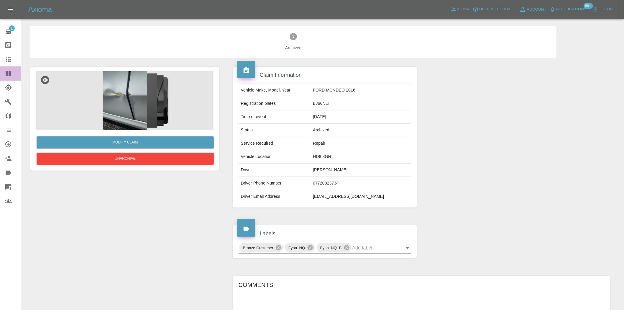
click at [8, 73] on icon at bounding box center [8, 73] width 7 height 7
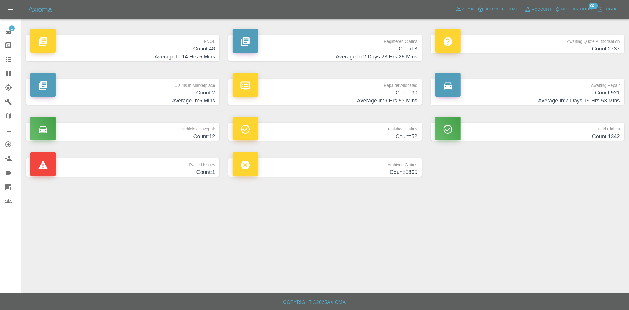
click at [181, 48] on h4 "Count: 48" at bounding box center [122, 49] width 185 height 8
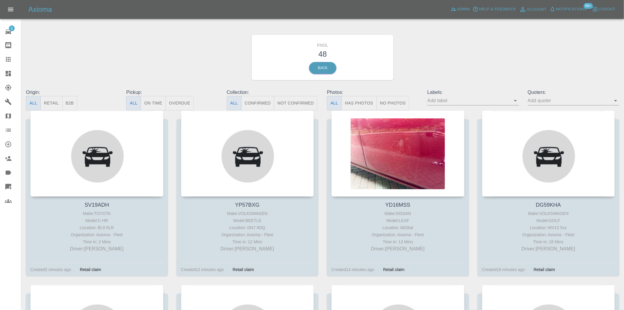
click at [359, 104] on button "Has Photos" at bounding box center [359, 103] width 35 height 14
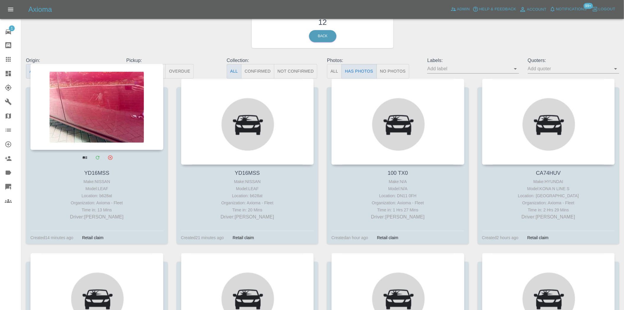
scroll to position [33, 0]
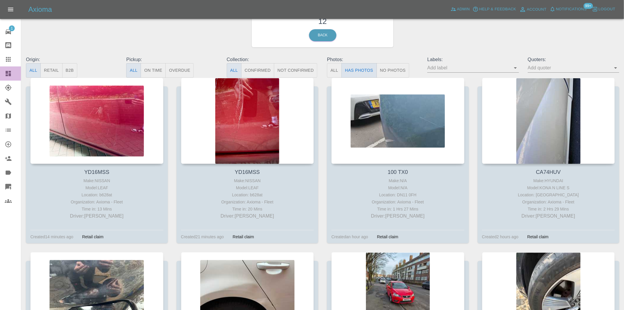
click at [7, 74] on icon at bounding box center [8, 73] width 7 height 7
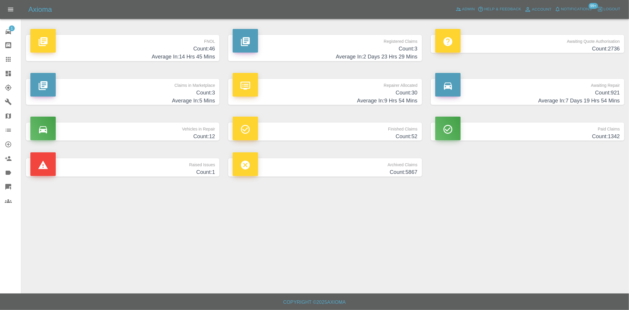
click at [402, 50] on h4 "Count: 3" at bounding box center [325, 49] width 185 height 8
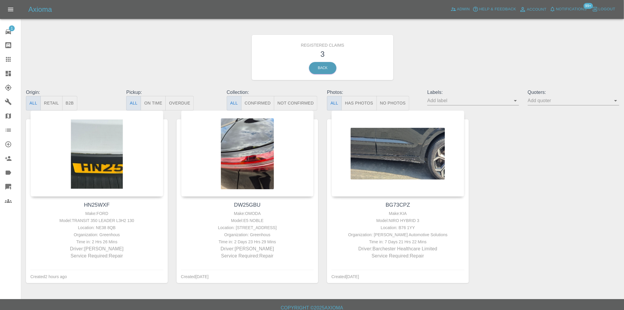
click at [10, 70] on icon at bounding box center [8, 73] width 7 height 7
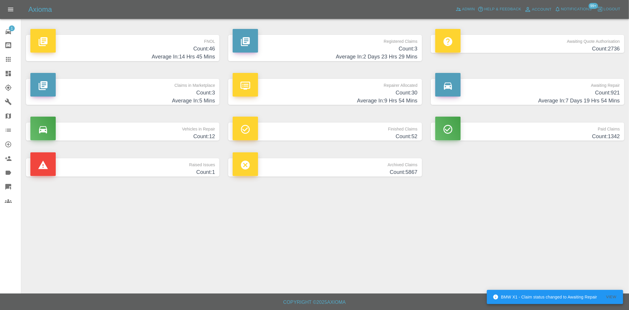
click at [194, 51] on h4 "Count: 46" at bounding box center [122, 49] width 185 height 8
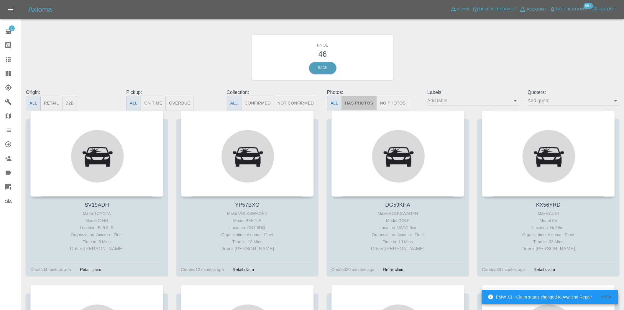
click at [356, 99] on button "Has Photos" at bounding box center [359, 103] width 35 height 14
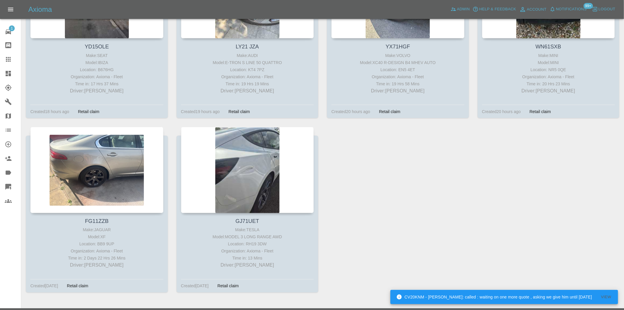
scroll to position [347, 0]
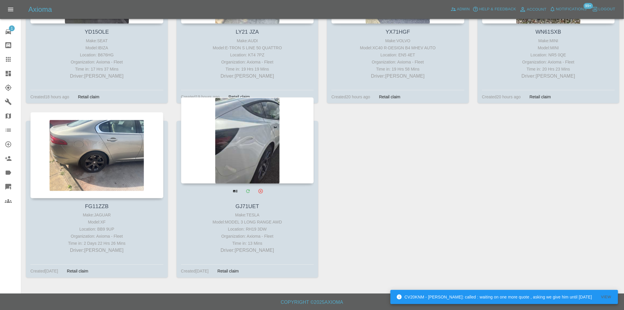
click at [251, 150] on div at bounding box center [247, 140] width 133 height 86
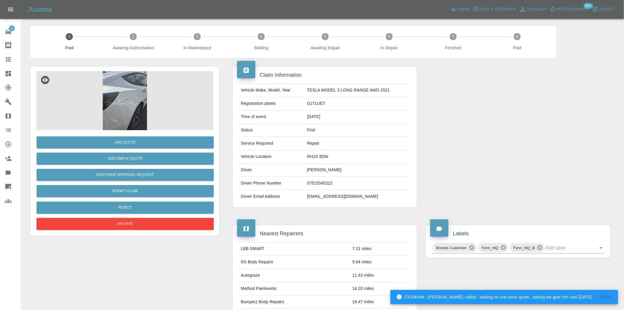
click at [143, 99] on img at bounding box center [124, 100] width 177 height 59
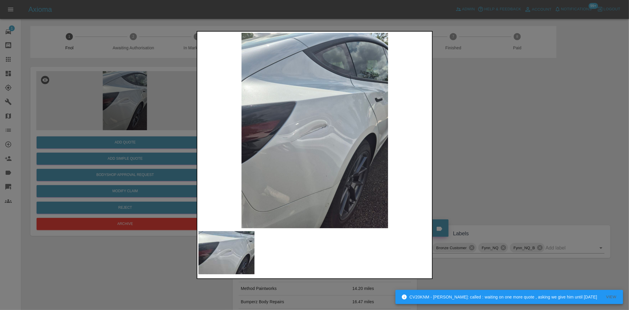
click at [317, 142] on img at bounding box center [315, 130] width 233 height 195
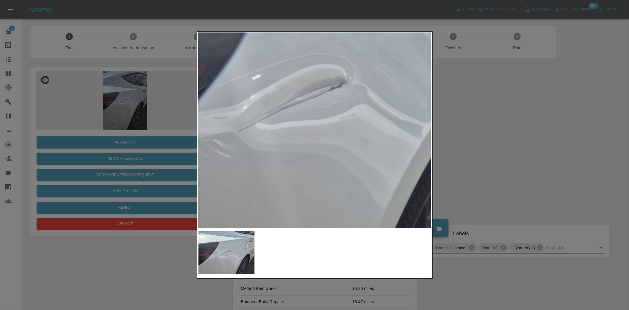
click at [317, 142] on img at bounding box center [309, 97] width 699 height 586
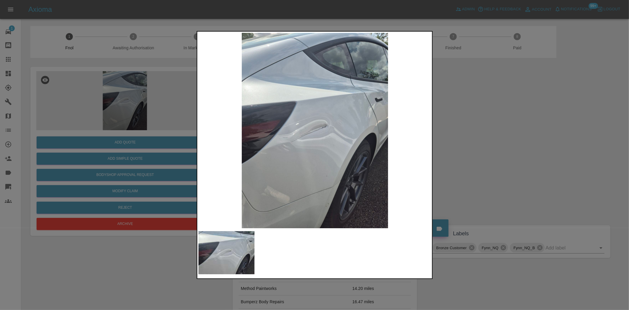
click at [113, 111] on div at bounding box center [314, 155] width 629 height 310
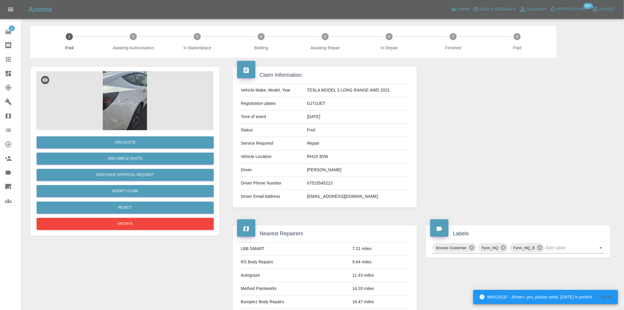
click at [141, 96] on img at bounding box center [124, 100] width 177 height 59
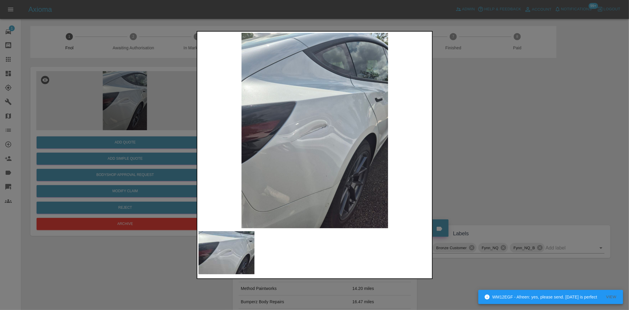
click at [316, 140] on img at bounding box center [315, 130] width 233 height 195
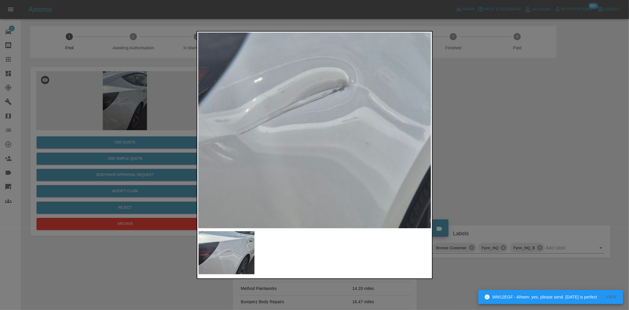
click at [316, 140] on img at bounding box center [310, 100] width 699 height 586
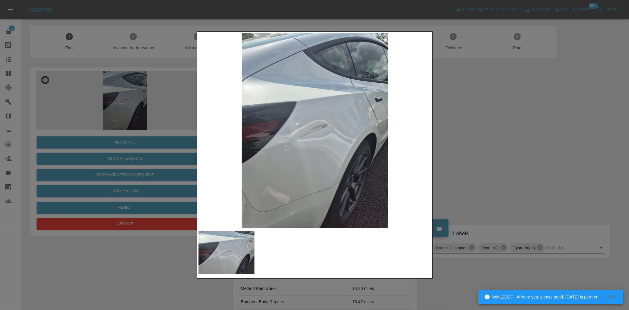
click at [272, 152] on img at bounding box center [315, 130] width 233 height 195
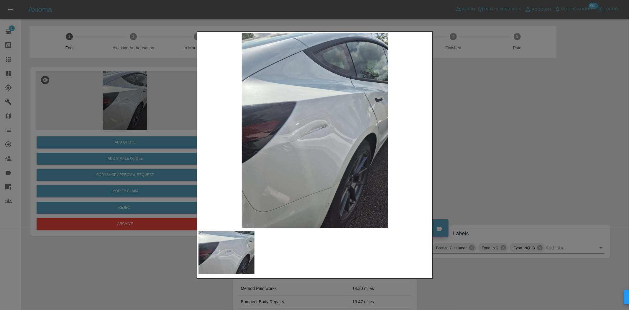
click at [140, 150] on div at bounding box center [314, 155] width 629 height 310
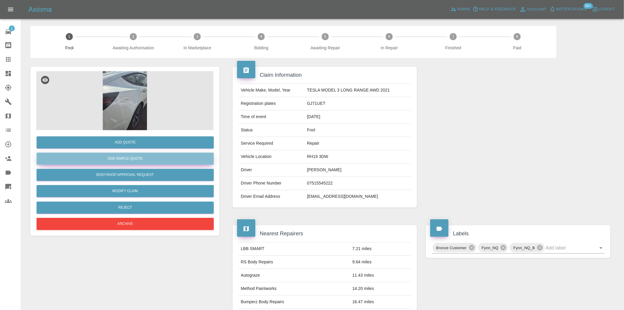
click at [144, 160] on button "Add Simple Quote" at bounding box center [125, 159] width 177 height 12
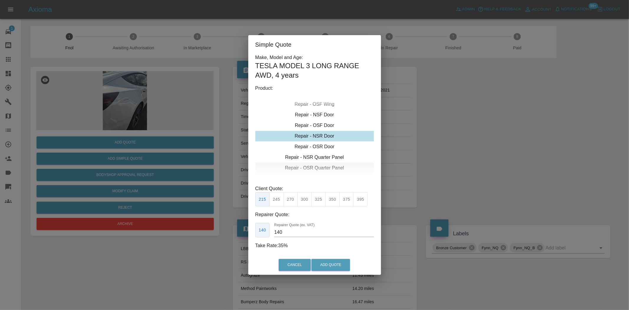
click at [314, 168] on div "Repair - OSR Quarter Panel" at bounding box center [315, 168] width 119 height 11
drag, startPoint x: 361, startPoint y: 198, endPoint x: 358, endPoint y: 202, distance: 4.5
click at [361, 199] on button "395" at bounding box center [360, 199] width 14 height 14
drag, startPoint x: 269, startPoint y: 232, endPoint x: 232, endPoint y: 230, distance: 37.0
click at [237, 228] on div "Simple Quote Make, Model and Age: TESLA MODEL 3 LONG RANGE AWD , 4 years Produc…" at bounding box center [314, 155] width 629 height 310
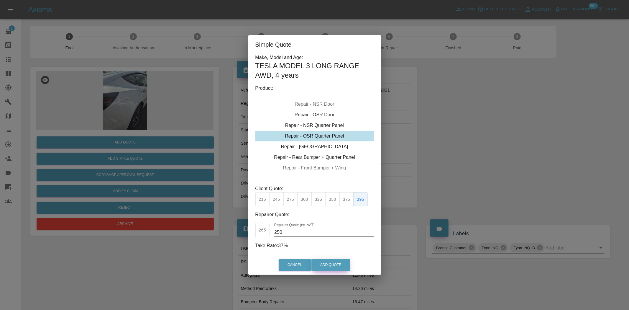
type input "250"
click at [340, 267] on button "Add Quote" at bounding box center [331, 265] width 39 height 12
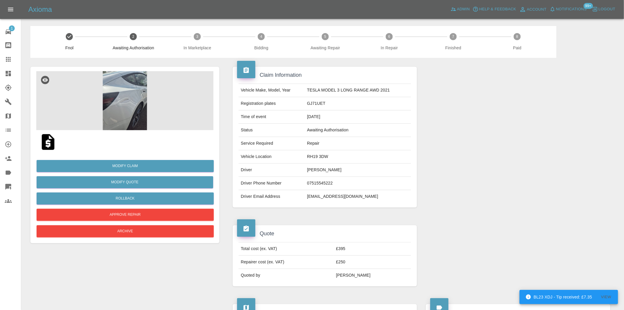
click at [5, 70] on icon at bounding box center [8, 73] width 7 height 7
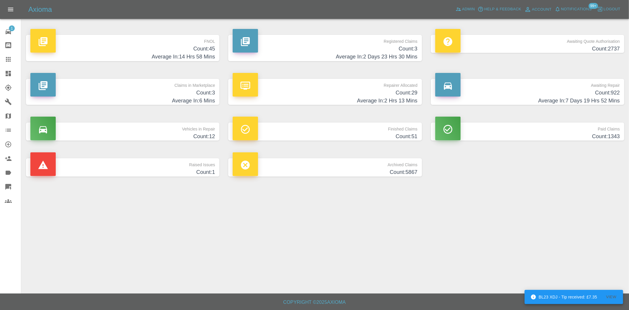
click at [204, 46] on h4 "Count: 45" at bounding box center [122, 49] width 185 height 8
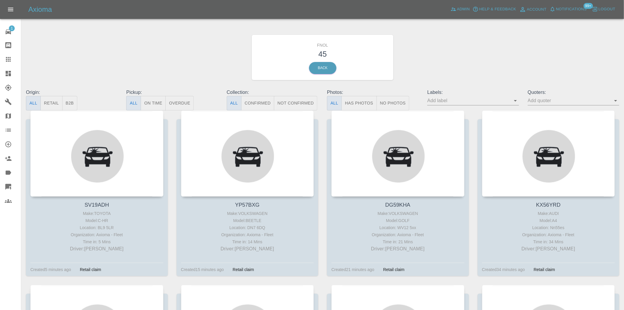
click at [353, 100] on button "Has Photos" at bounding box center [359, 103] width 35 height 14
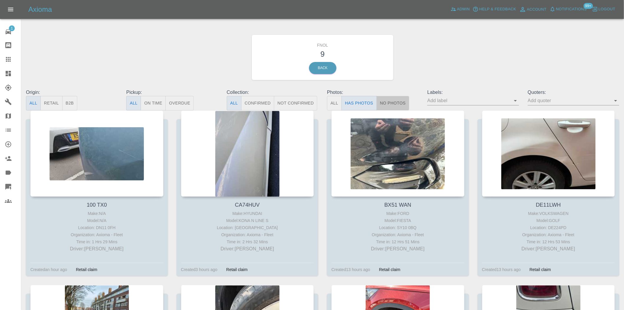
click at [400, 102] on button "No Photos" at bounding box center [393, 103] width 33 height 14
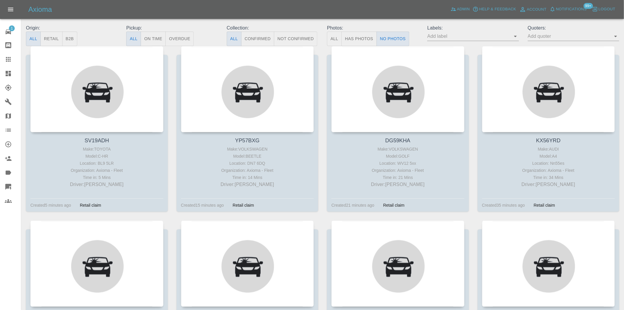
scroll to position [66, 0]
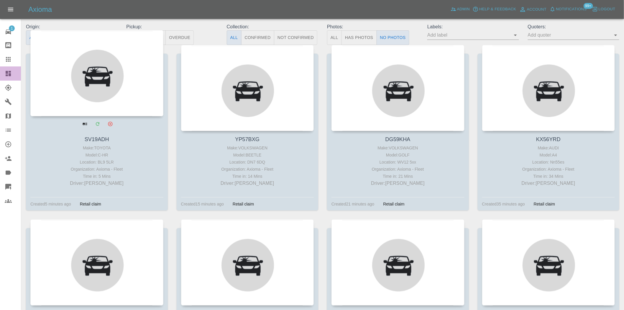
drag, startPoint x: 4, startPoint y: 72, endPoint x: 64, endPoint y: 80, distance: 60.4
click at [4, 72] on link "Dashboard" at bounding box center [10, 73] width 21 height 14
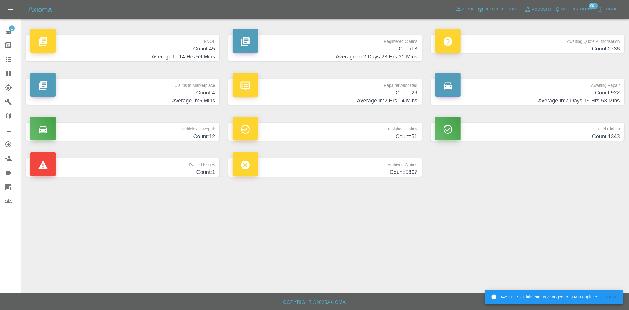
click at [186, 50] on h4 "Count: 45" at bounding box center [122, 49] width 185 height 8
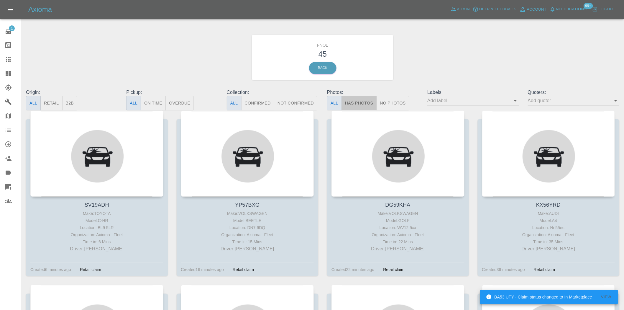
click at [360, 101] on button "Has Photos" at bounding box center [359, 103] width 35 height 14
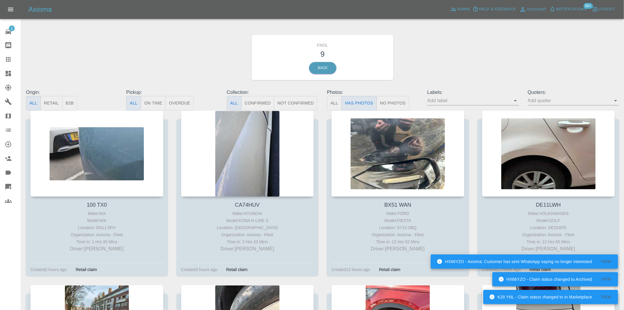
click at [393, 105] on button "No Photos" at bounding box center [393, 103] width 33 height 14
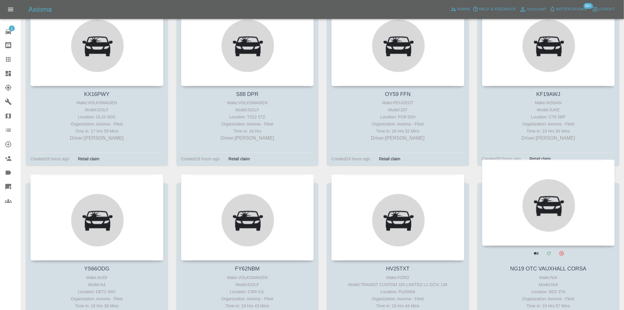
scroll to position [1394, 0]
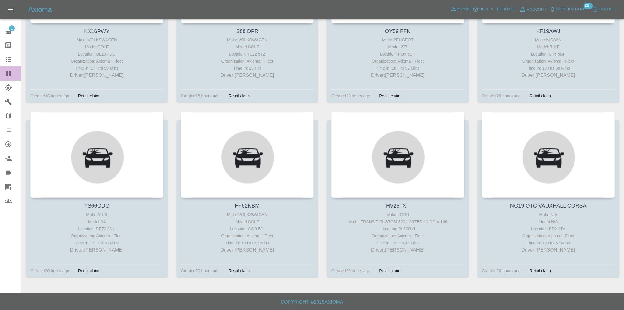
drag, startPoint x: 7, startPoint y: 67, endPoint x: 7, endPoint y: 71, distance: 3.5
click at [7, 68] on link "Dashboard" at bounding box center [10, 73] width 21 height 14
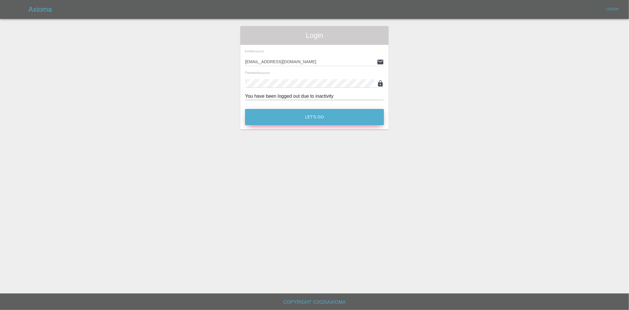
click at [297, 117] on button "Let's Go" at bounding box center [314, 117] width 139 height 16
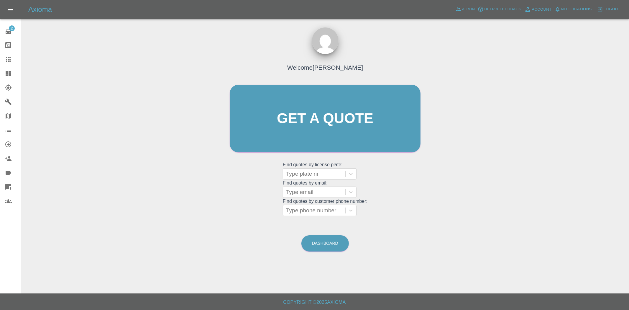
click at [5, 74] on icon at bounding box center [8, 73] width 7 height 7
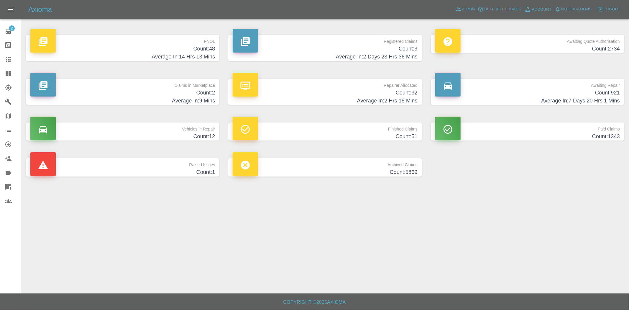
click at [207, 49] on h4 "Count: 48" at bounding box center [122, 49] width 185 height 8
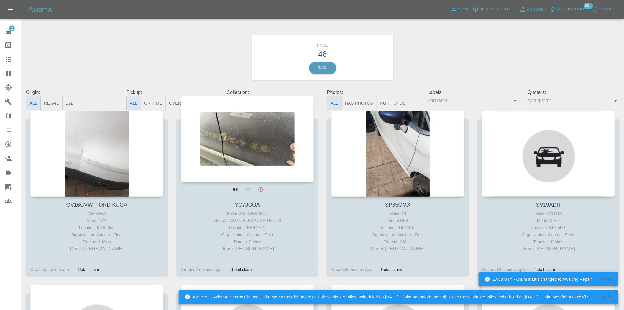
drag, startPoint x: 360, startPoint y: 104, endPoint x: 298, endPoint y: 121, distance: 64.4
click at [359, 104] on button "Has Photos" at bounding box center [359, 103] width 35 height 14
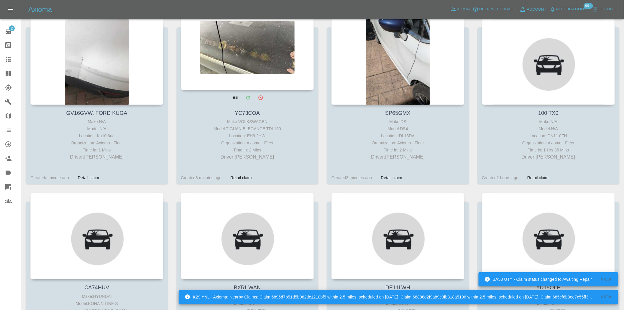
scroll to position [98, 0]
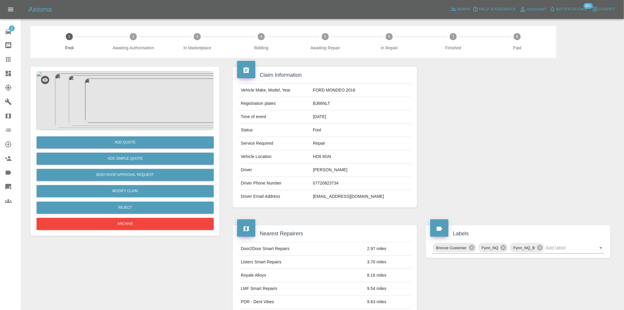
click at [137, 122] on img at bounding box center [124, 100] width 177 height 59
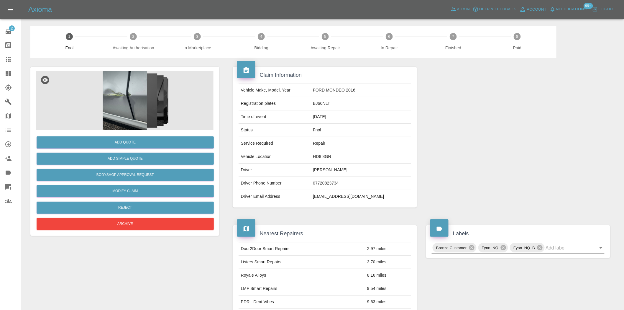
click at [140, 107] on img at bounding box center [124, 100] width 177 height 59
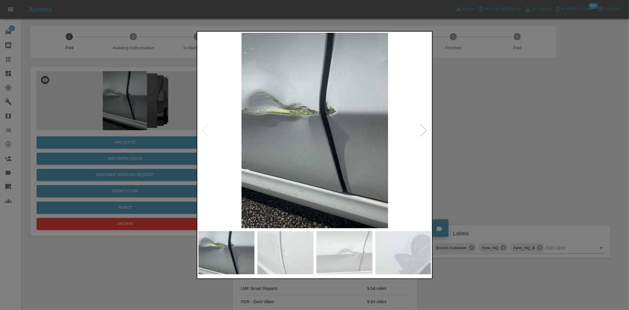
drag, startPoint x: 162, startPoint y: 207, endPoint x: 160, endPoint y: 209, distance: 3.2
click at [162, 207] on div at bounding box center [314, 155] width 629 height 310
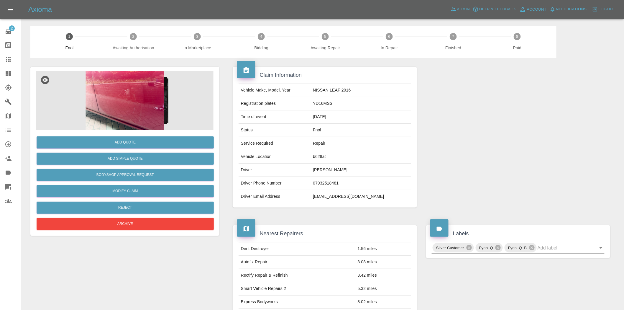
click at [125, 93] on img at bounding box center [124, 100] width 177 height 59
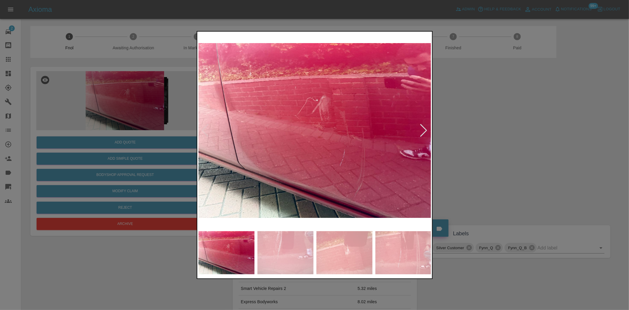
click at [145, 99] on div at bounding box center [314, 155] width 629 height 310
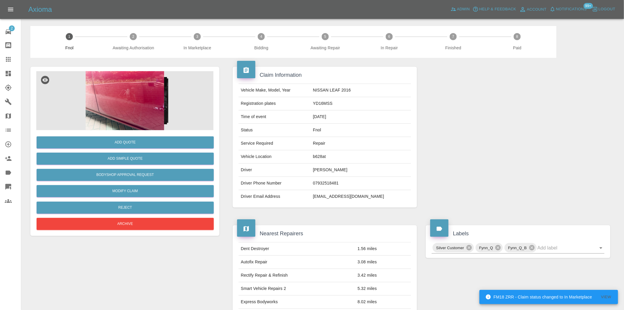
click at [140, 105] on img at bounding box center [124, 100] width 177 height 59
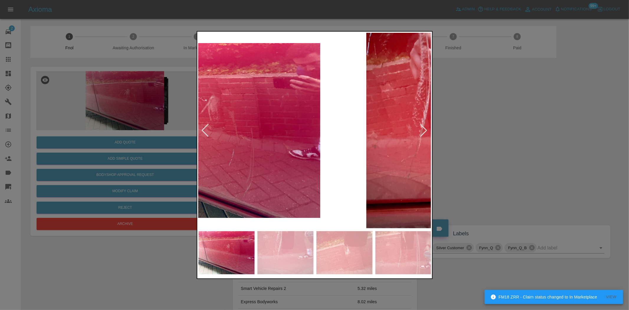
click at [268, 152] on img at bounding box center [203, 130] width 233 height 195
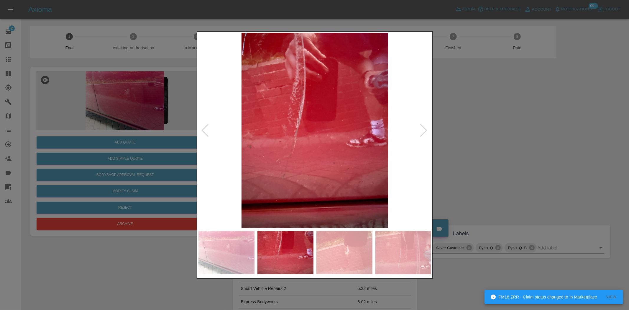
click at [231, 164] on img at bounding box center [315, 130] width 233 height 195
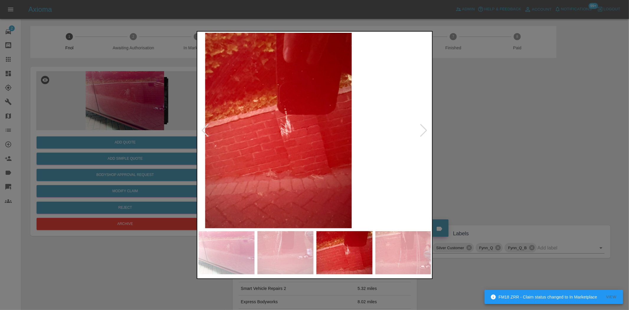
click at [247, 167] on img at bounding box center [278, 130] width 233 height 195
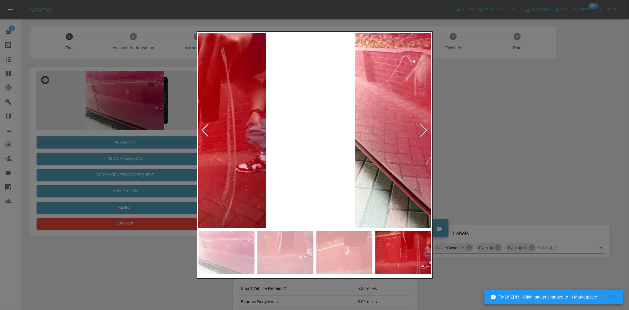
click at [156, 145] on div at bounding box center [314, 155] width 629 height 310
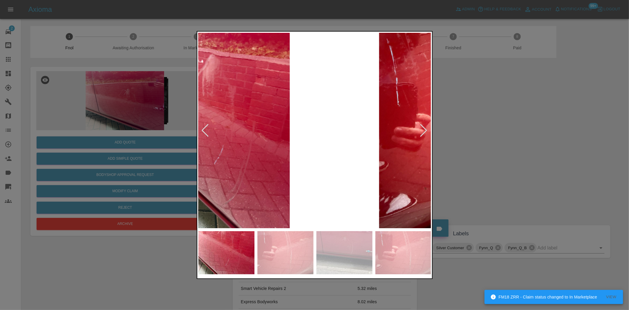
click at [195, 139] on div at bounding box center [314, 155] width 629 height 310
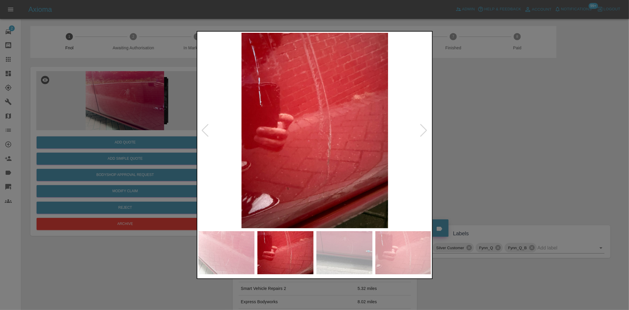
click at [171, 115] on div at bounding box center [314, 155] width 629 height 310
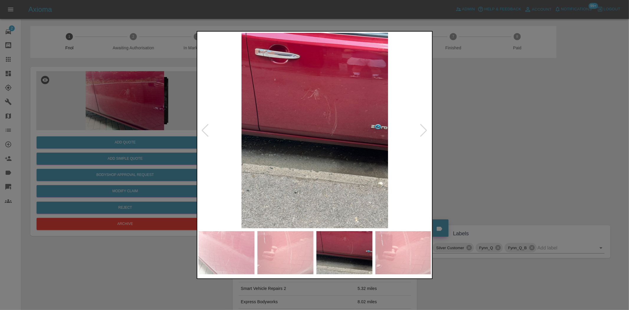
click at [80, 89] on div at bounding box center [314, 155] width 629 height 310
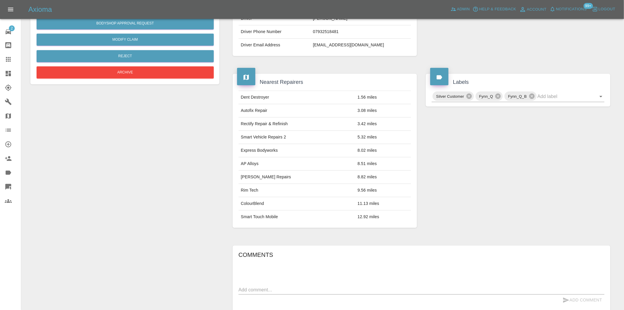
scroll to position [3, 0]
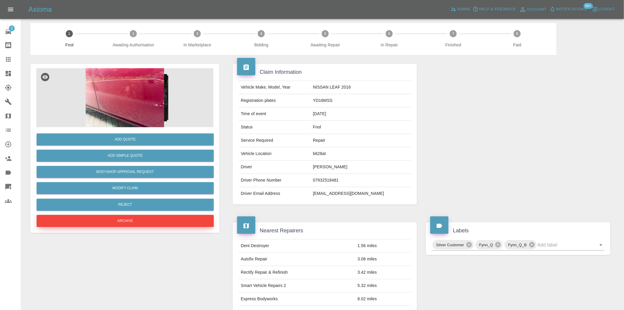
click at [150, 225] on button "Archive" at bounding box center [125, 221] width 177 height 12
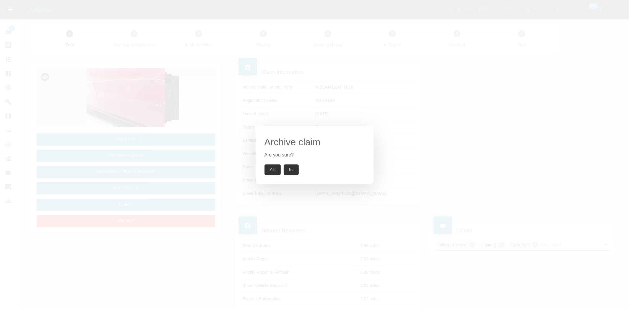
click at [269, 173] on button "Yes" at bounding box center [273, 169] width 17 height 11
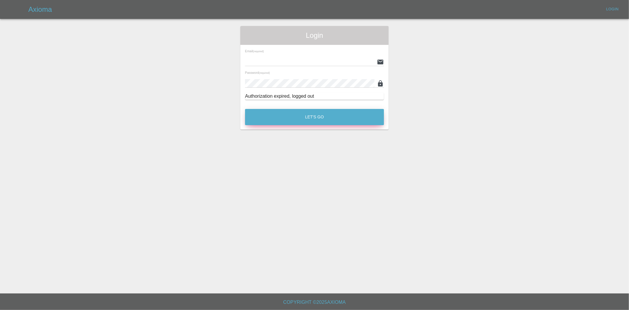
type input "[EMAIL_ADDRESS][DOMAIN_NAME]"
drag, startPoint x: 341, startPoint y: 110, endPoint x: 323, endPoint y: 97, distance: 22.1
click at [333, 104] on div "Let's Go" at bounding box center [315, 115] width 140 height 22
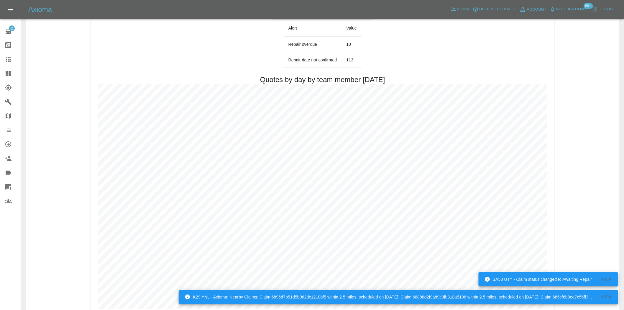
scroll to position [361, 0]
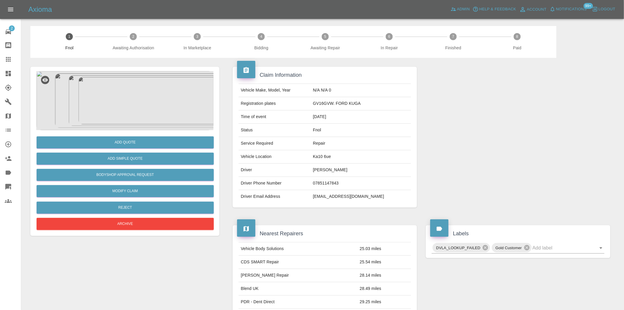
click at [130, 75] on img at bounding box center [124, 100] width 177 height 59
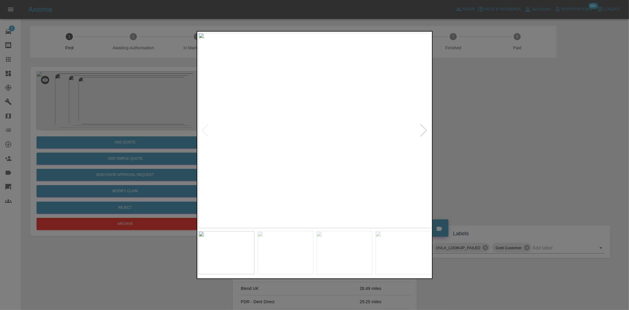
click at [184, 119] on div at bounding box center [314, 155] width 629 height 310
click at [273, 153] on img at bounding box center [315, 130] width 233 height 195
click at [228, 148] on img at bounding box center [315, 130] width 233 height 195
click at [316, 168] on img at bounding box center [315, 130] width 233 height 195
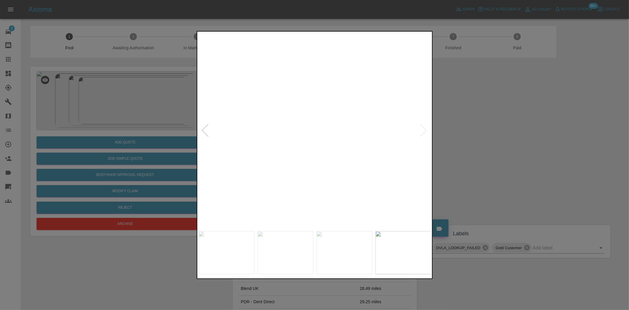
click at [311, 179] on img at bounding box center [328, 56] width 699 height 586
click at [311, 179] on img at bounding box center [338, 76] width 699 height 586
click at [237, 170] on img at bounding box center [315, 130] width 233 height 195
click at [375, 172] on img at bounding box center [315, 130] width 233 height 195
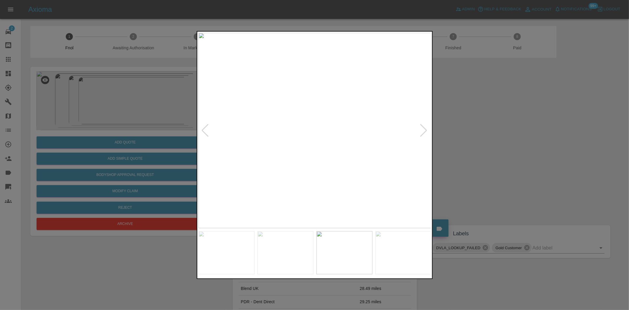
click at [287, 166] on img at bounding box center [315, 130] width 233 height 195
click at [287, 166] on img at bounding box center [396, 24] width 699 height 586
click at [312, 170] on img at bounding box center [315, 130] width 233 height 195
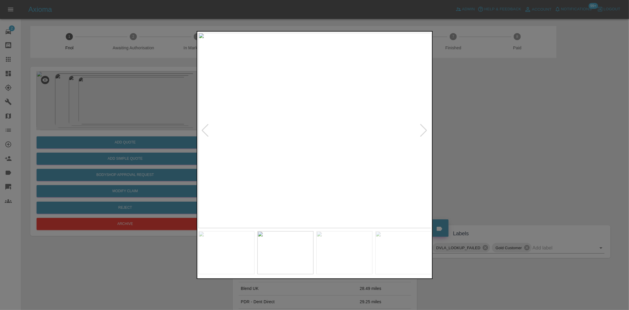
click at [308, 141] on img at bounding box center [315, 130] width 233 height 195
click at [170, 146] on div at bounding box center [314, 155] width 629 height 310
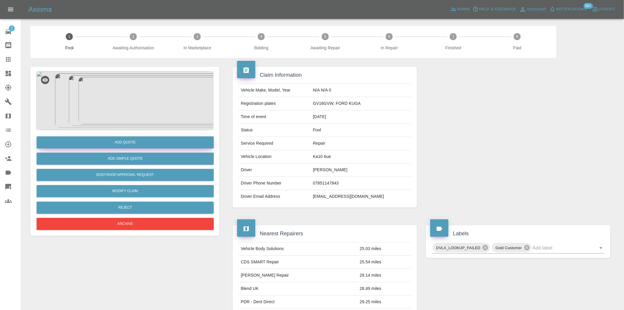
click at [148, 140] on button "Add Quote" at bounding box center [125, 142] width 177 height 12
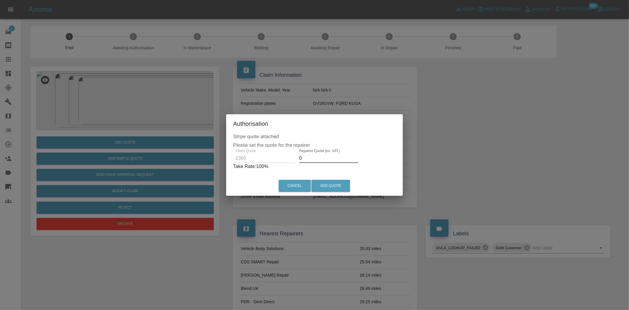
click at [257, 158] on div "Client Quote £360 Repairer Quote (ex. VAT) 0 Take Rate: 100 %" at bounding box center [314, 159] width 163 height 21
type input "220"
click at [323, 186] on button "Add Quote" at bounding box center [331, 186] width 39 height 12
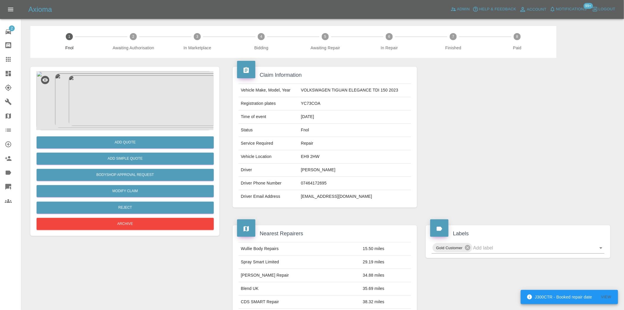
click at [143, 112] on img at bounding box center [124, 100] width 177 height 59
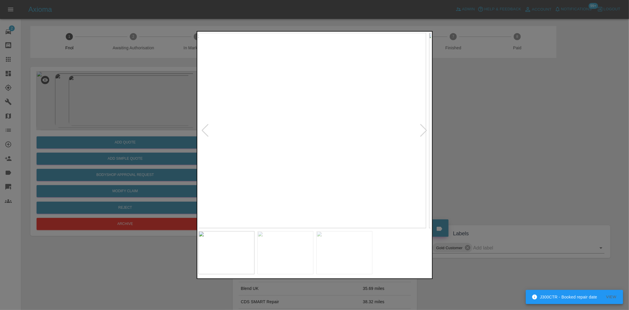
click at [241, 150] on img at bounding box center [309, 130] width 233 height 195
click at [231, 163] on img at bounding box center [315, 130] width 233 height 195
click at [180, 155] on div at bounding box center [314, 155] width 629 height 310
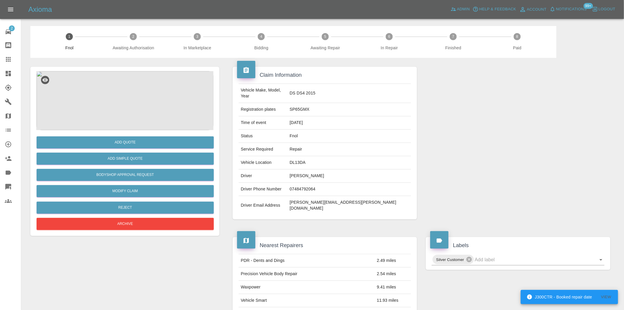
click at [139, 105] on img at bounding box center [124, 100] width 177 height 59
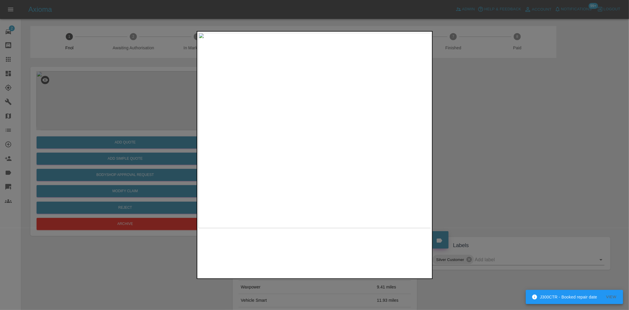
click at [269, 130] on img at bounding box center [315, 130] width 233 height 195
click at [112, 152] on div at bounding box center [314, 155] width 629 height 310
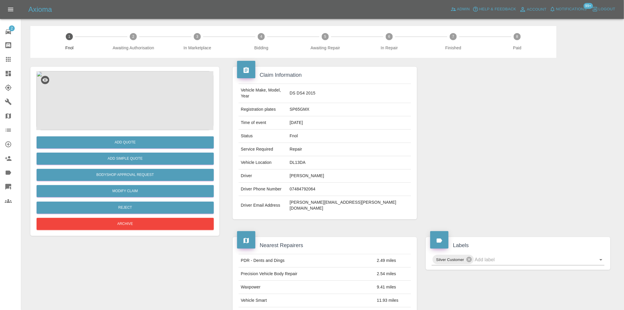
click at [137, 105] on img at bounding box center [124, 100] width 177 height 59
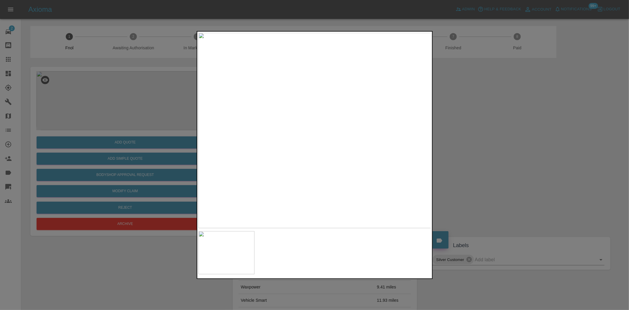
click at [316, 112] on img at bounding box center [315, 130] width 233 height 195
click at [351, 159] on img at bounding box center [320, 197] width 699 height 586
click at [311, 143] on img at bounding box center [354, 247] width 699 height 586
click at [311, 143] on img at bounding box center [335, 221] width 699 height 586
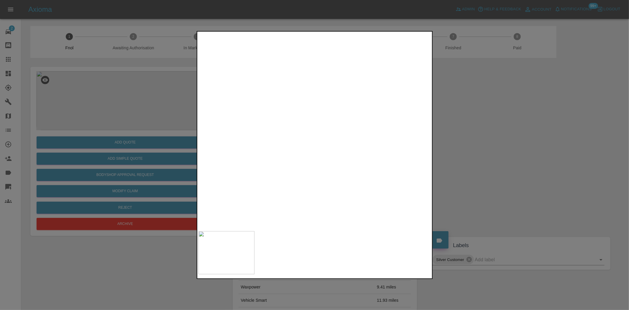
click at [311, 143] on img at bounding box center [335, 221] width 699 height 586
click at [195, 134] on div at bounding box center [314, 155] width 629 height 310
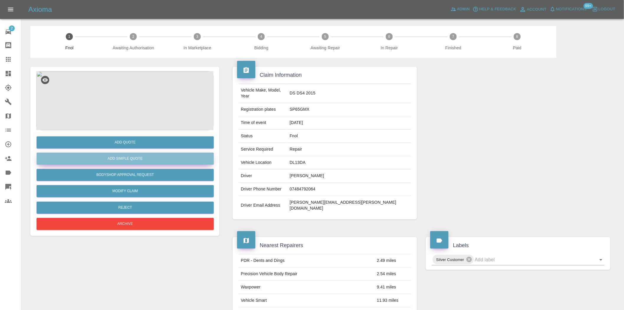
click at [140, 154] on button "Add Simple Quote" at bounding box center [125, 159] width 177 height 12
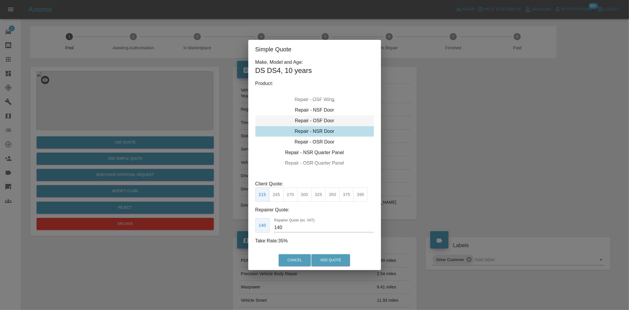
click at [316, 122] on div "Repair - OSF Door" at bounding box center [315, 120] width 119 height 11
drag, startPoint x: 333, startPoint y: 195, endPoint x: 326, endPoint y: 238, distance: 43.1
click at [333, 196] on button "350" at bounding box center [332, 194] width 14 height 14
type input "230"
click at [332, 256] on button "Add Quote" at bounding box center [331, 260] width 39 height 12
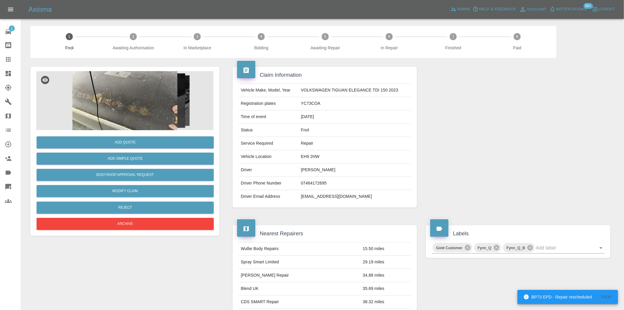
click at [98, 129] on img at bounding box center [124, 100] width 177 height 59
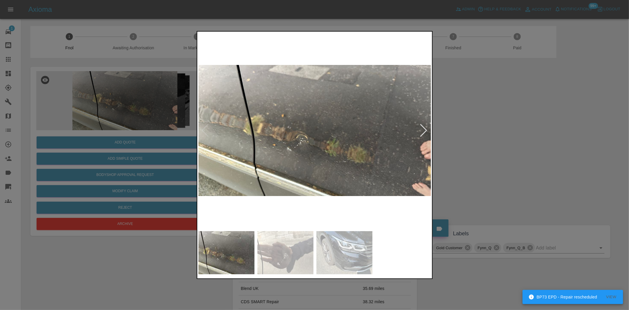
click at [252, 154] on img at bounding box center [315, 130] width 233 height 195
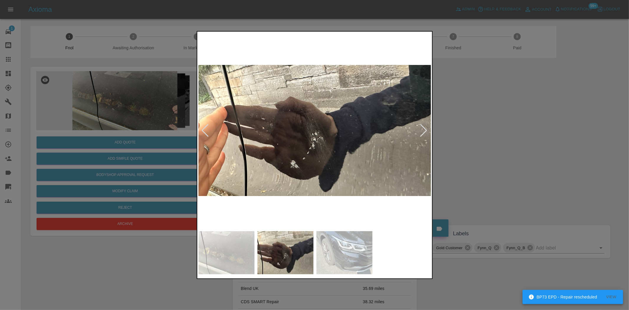
drag, startPoint x: 140, startPoint y: 107, endPoint x: 179, endPoint y: 104, distance: 38.4
click at [194, 108] on div at bounding box center [314, 155] width 629 height 310
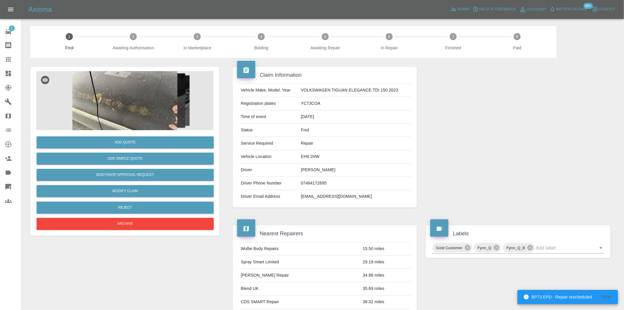
click at [108, 104] on img at bounding box center [124, 100] width 177 height 59
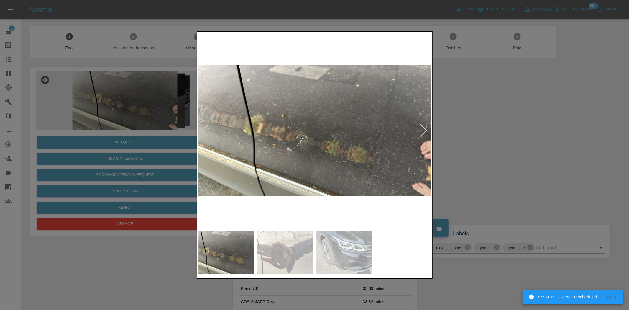
click at [286, 140] on img at bounding box center [315, 130] width 233 height 195
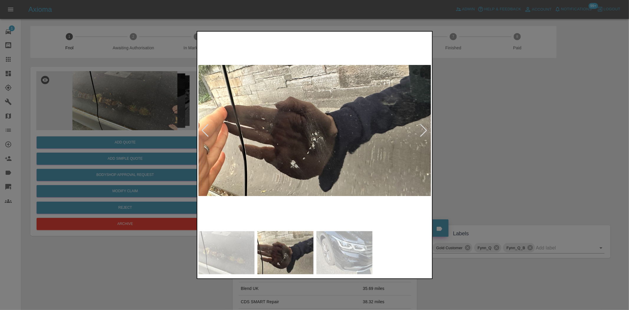
click at [232, 146] on img at bounding box center [315, 130] width 233 height 195
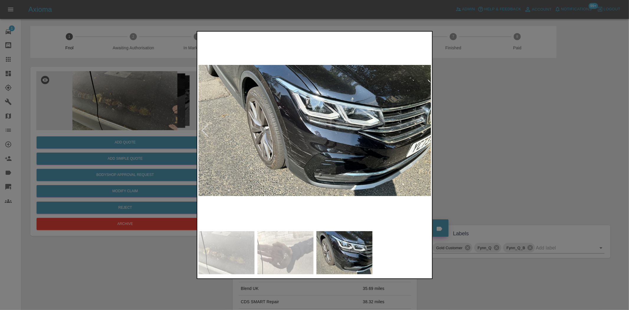
click at [281, 148] on img at bounding box center [315, 130] width 233 height 195
click at [273, 119] on img at bounding box center [315, 130] width 233 height 195
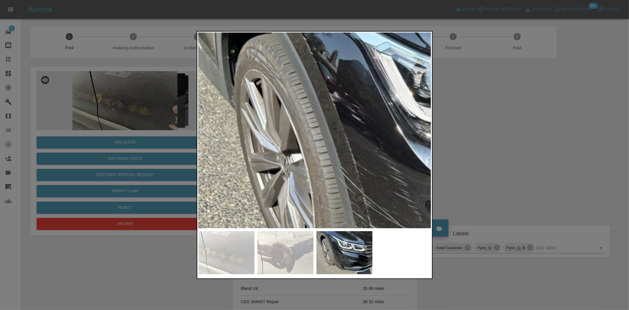
click at [220, 102] on img at bounding box center [440, 166] width 699 height 586
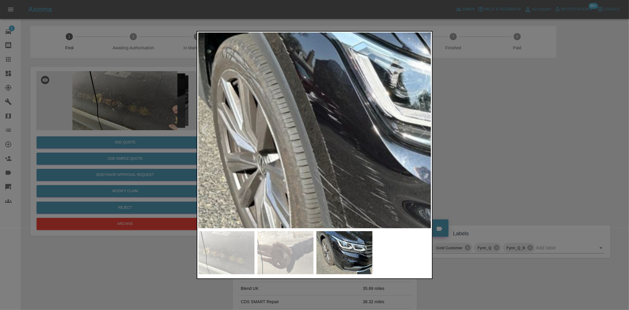
click at [165, 131] on div at bounding box center [314, 155] width 629 height 310
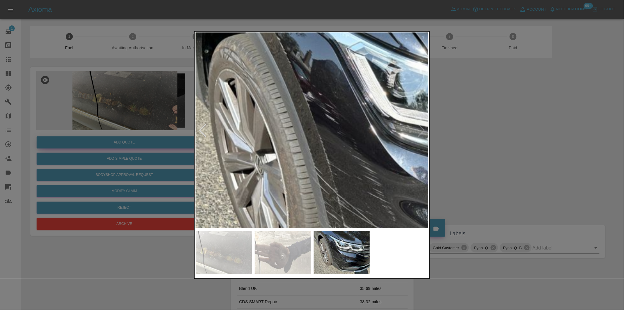
click at [158, 137] on button "Add Quote" at bounding box center [125, 142] width 176 height 12
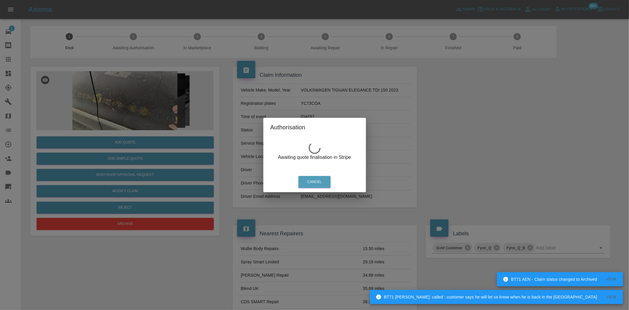
click at [84, 86] on div "Authorisation Awaiting quote finalisation in Stripe Cancel" at bounding box center [314, 155] width 629 height 310
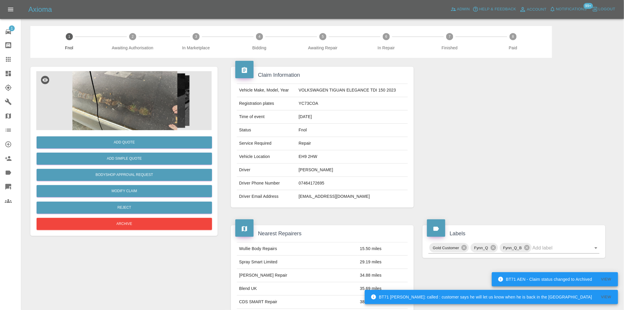
click at [114, 94] on img at bounding box center [124, 100] width 177 height 59
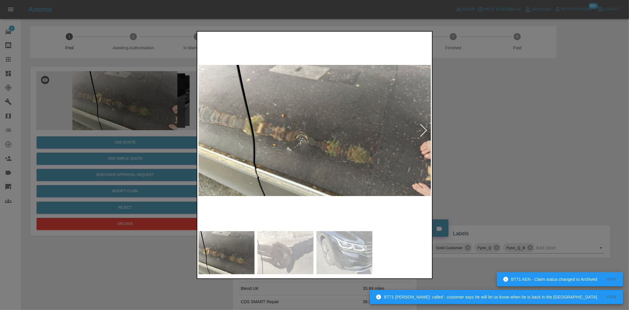
click at [284, 244] on img at bounding box center [286, 252] width 56 height 43
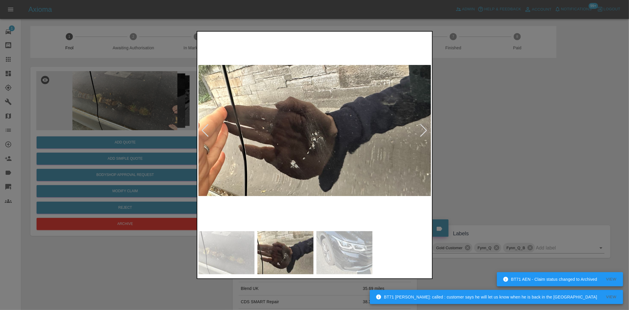
drag, startPoint x: 140, startPoint y: 118, endPoint x: 112, endPoint y: 111, distance: 28.2
click at [122, 110] on div at bounding box center [314, 155] width 629 height 310
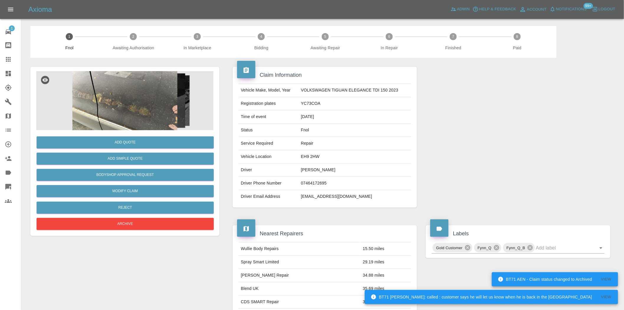
click at [151, 105] on img at bounding box center [124, 100] width 177 height 59
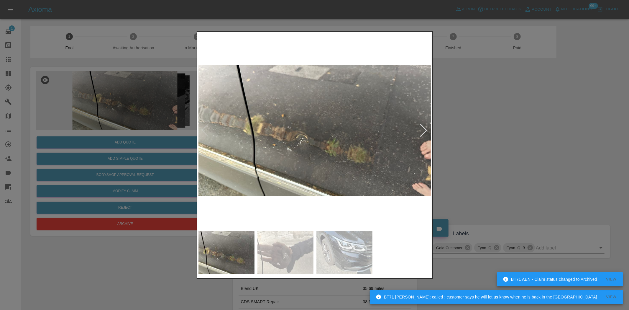
click at [197, 126] on div at bounding box center [315, 155] width 236 height 248
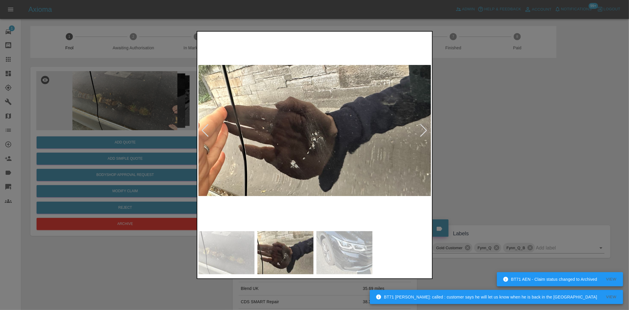
click at [314, 148] on img at bounding box center [315, 130] width 233 height 195
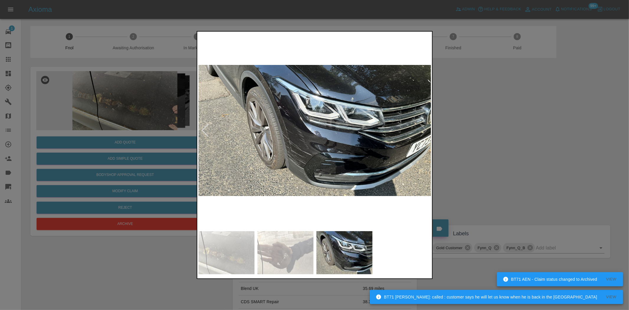
click at [305, 126] on img at bounding box center [315, 130] width 233 height 195
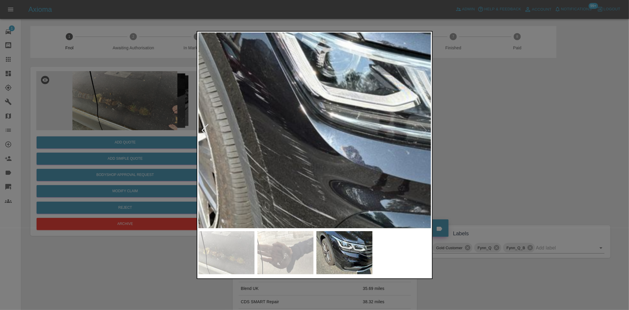
click at [332, 176] on img at bounding box center [344, 145] width 699 height 586
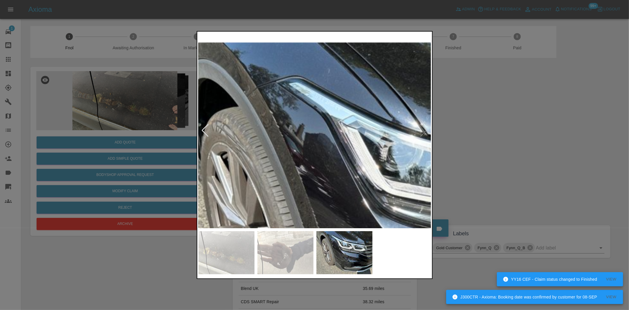
drag, startPoint x: 156, startPoint y: 96, endPoint x: 140, endPoint y: 128, distance: 36.6
click at [156, 96] on div at bounding box center [314, 155] width 629 height 310
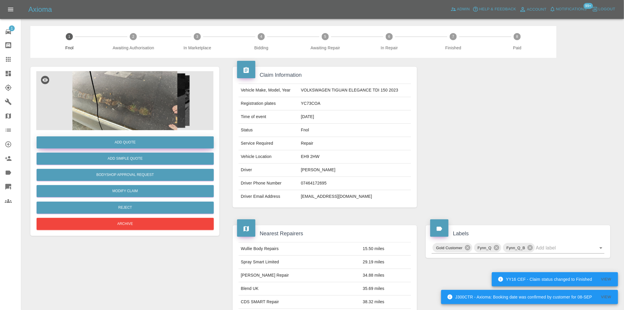
click at [140, 140] on button "Add Quote" at bounding box center [125, 142] width 177 height 12
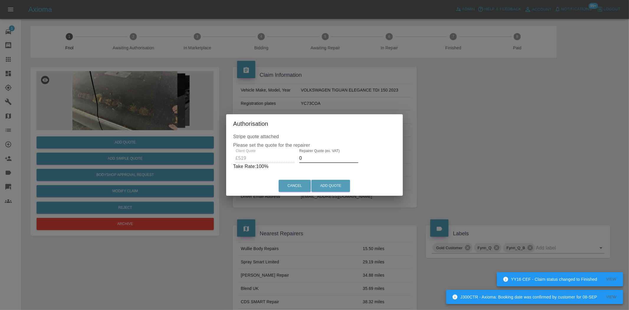
drag, startPoint x: 306, startPoint y: 156, endPoint x: 296, endPoint y: 158, distance: 10.5
click at [297, 158] on div "Repairer Quote (ex. VAT) 0" at bounding box center [329, 156] width 64 height 14
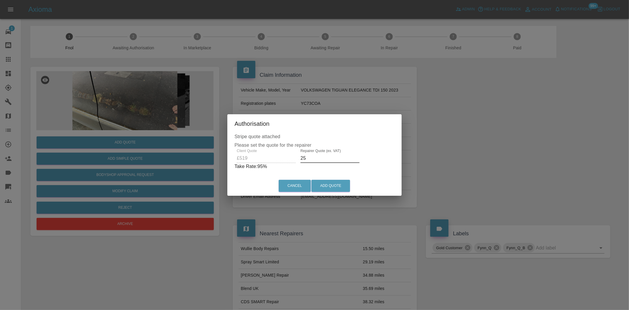
type input "2"
type input "300"
click at [335, 184] on button "Add Quote" at bounding box center [331, 186] width 39 height 12
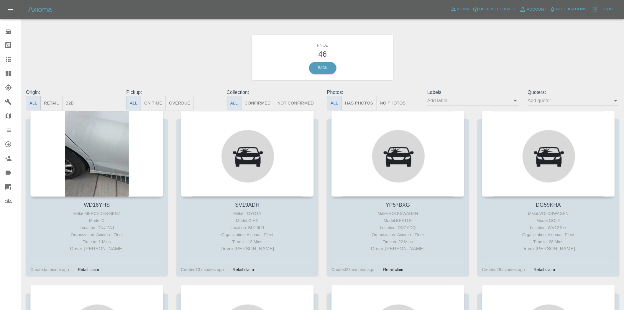
click at [345, 102] on button "Has Photos" at bounding box center [359, 103] width 35 height 14
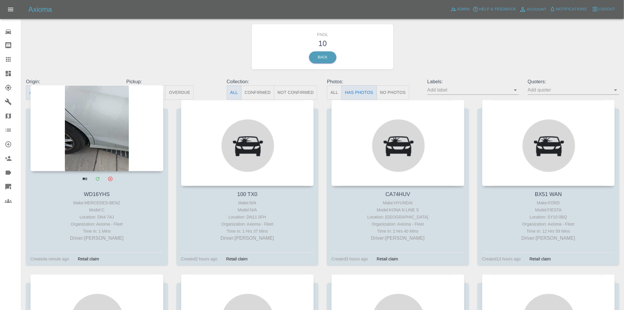
scroll to position [33, 0]
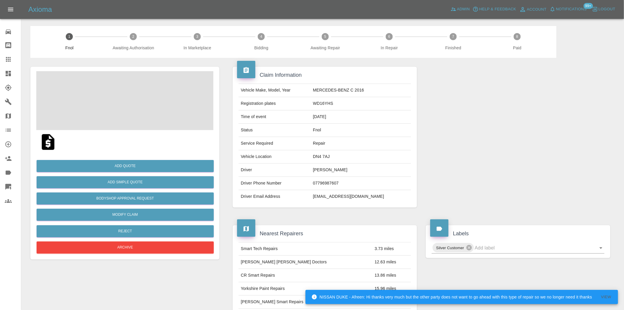
click at [145, 104] on span at bounding box center [124, 100] width 177 height 59
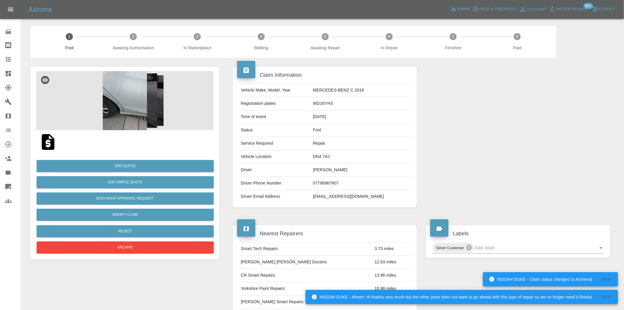
click at [137, 107] on img at bounding box center [124, 100] width 177 height 59
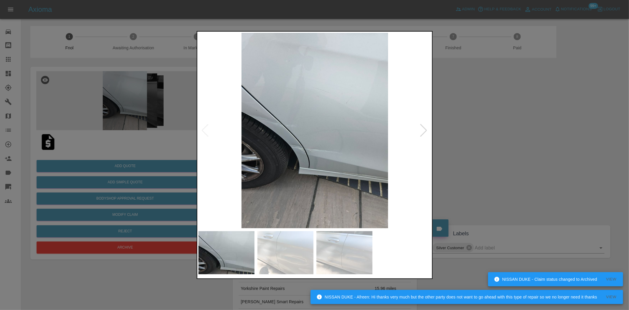
click at [288, 133] on img at bounding box center [315, 130] width 233 height 195
click at [288, 134] on img at bounding box center [315, 130] width 233 height 195
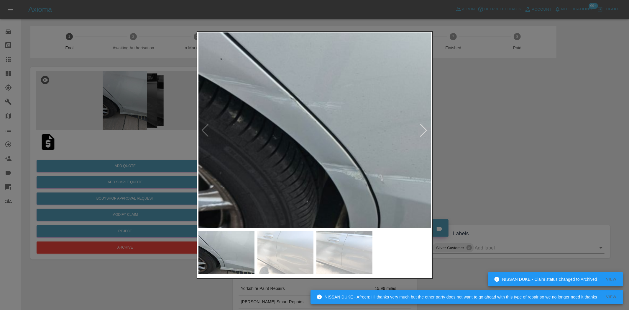
click at [283, 137] on img at bounding box center [395, 120] width 699 height 586
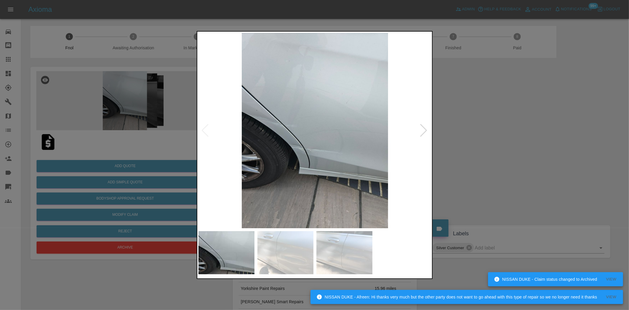
click at [261, 144] on img at bounding box center [315, 130] width 233 height 195
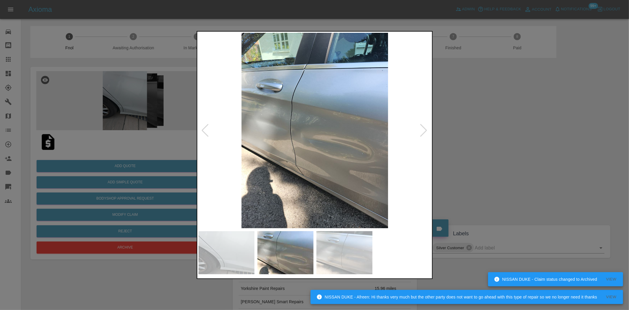
click at [157, 133] on div at bounding box center [314, 155] width 629 height 310
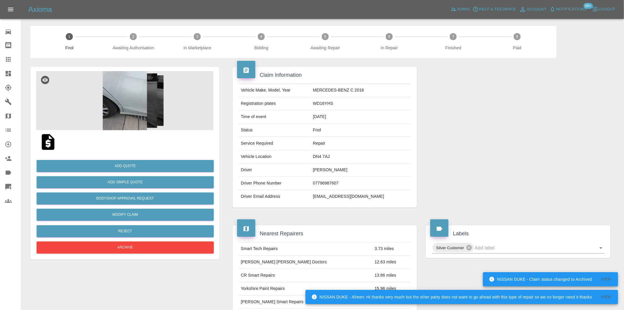
click at [138, 95] on img at bounding box center [124, 100] width 177 height 59
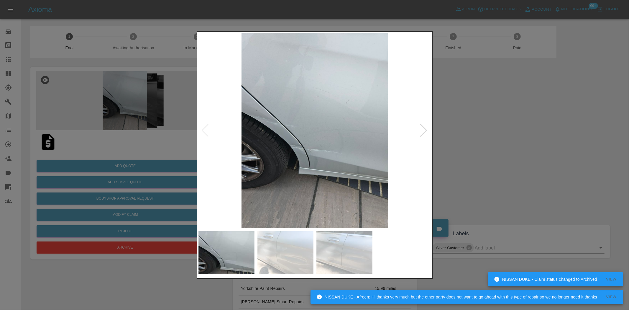
click at [266, 149] on img at bounding box center [315, 130] width 233 height 195
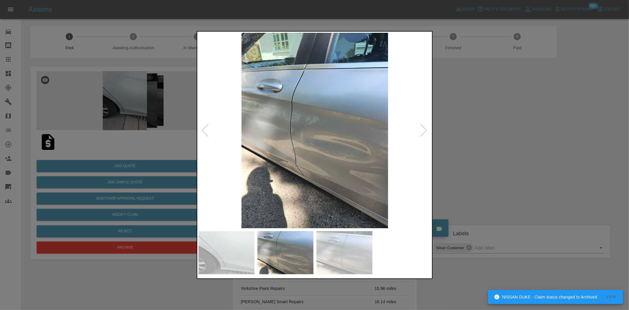
click at [316, 137] on img at bounding box center [315, 130] width 233 height 195
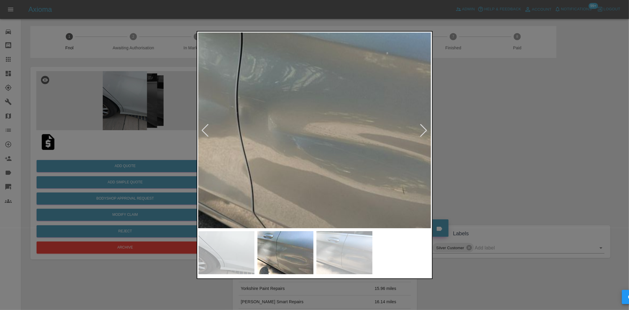
click at [317, 137] on img at bounding box center [309, 109] width 699 height 586
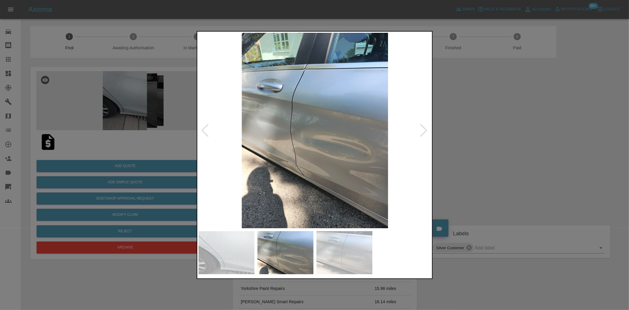
click at [269, 144] on img at bounding box center [315, 130] width 233 height 195
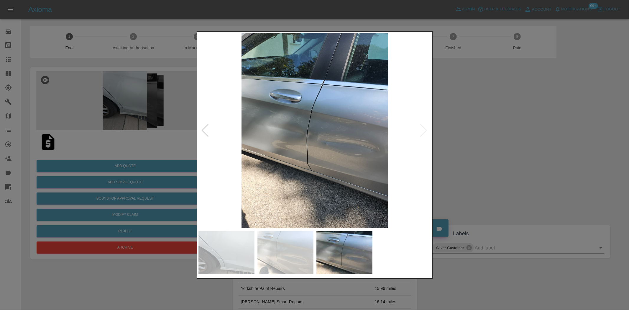
click at [208, 125] on div at bounding box center [315, 130] width 233 height 195
drag, startPoint x: 172, startPoint y: 115, endPoint x: 148, endPoint y: 132, distance: 29.2
click at [171, 115] on div at bounding box center [314, 155] width 629 height 310
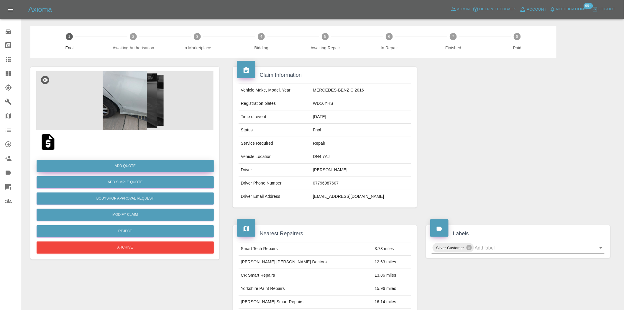
click at [124, 167] on button "Add Quote" at bounding box center [125, 166] width 177 height 12
click at [122, 162] on button "Add Quote" at bounding box center [125, 166] width 177 height 12
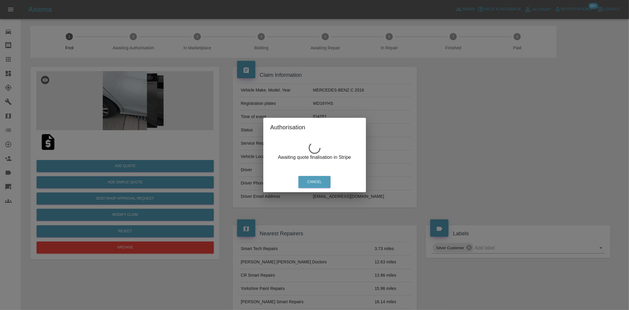
click at [132, 88] on div "Authorisation Awaiting quote finalisation in Stripe Cancel" at bounding box center [314, 155] width 629 height 310
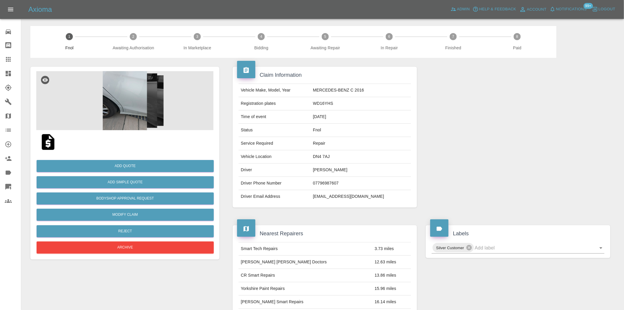
click at [130, 99] on img at bounding box center [124, 100] width 177 height 59
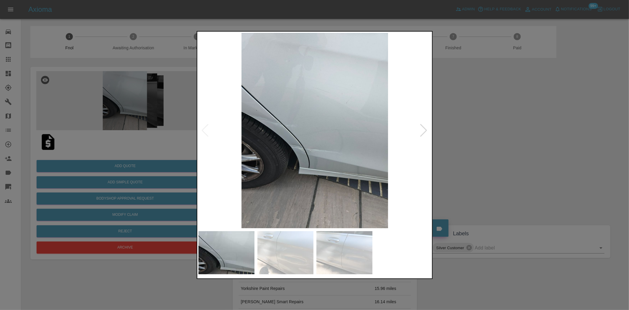
click at [304, 128] on img at bounding box center [315, 130] width 233 height 195
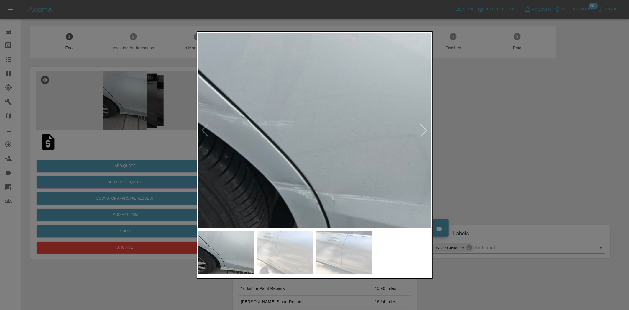
click at [301, 130] on img at bounding box center [346, 138] width 699 height 586
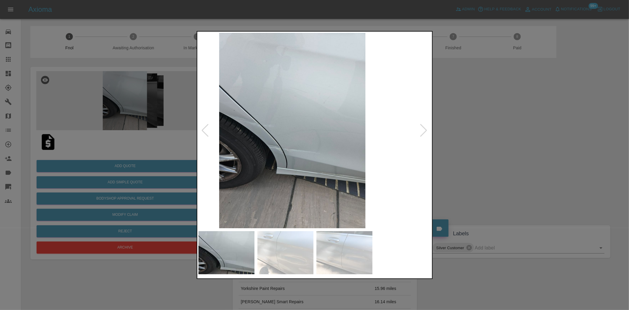
click at [220, 137] on img at bounding box center [292, 130] width 233 height 195
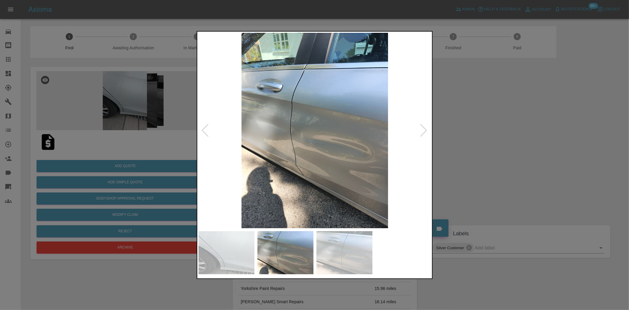
click at [321, 131] on img at bounding box center [315, 130] width 233 height 195
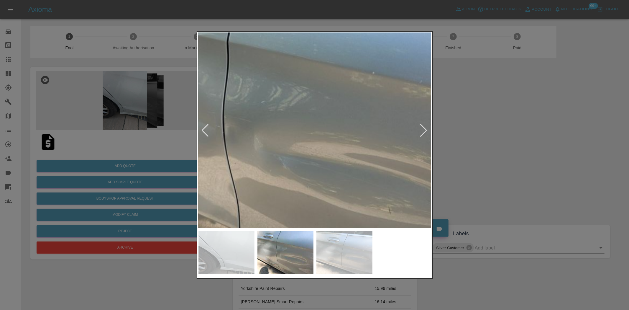
click at [318, 133] on img at bounding box center [296, 128] width 699 height 586
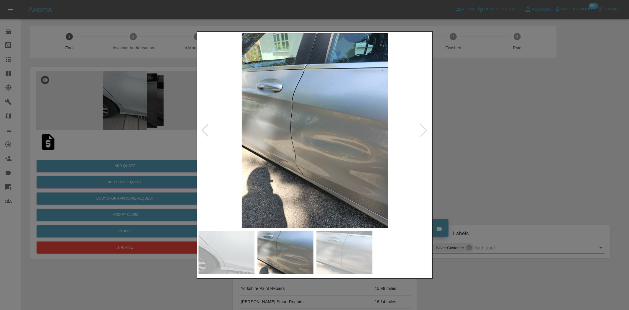
click at [137, 151] on div at bounding box center [314, 155] width 629 height 310
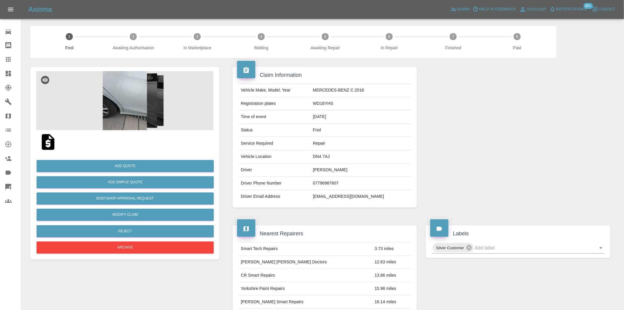
drag, startPoint x: 160, startPoint y: 62, endPoint x: 130, endPoint y: 82, distance: 35.8
click at [155, 65] on div "Add Quote Add Simple Quote Bodyshop Approval Request Modify Claim Reject Archive" at bounding box center [125, 284] width 198 height 453
click at [129, 84] on img at bounding box center [124, 100] width 177 height 59
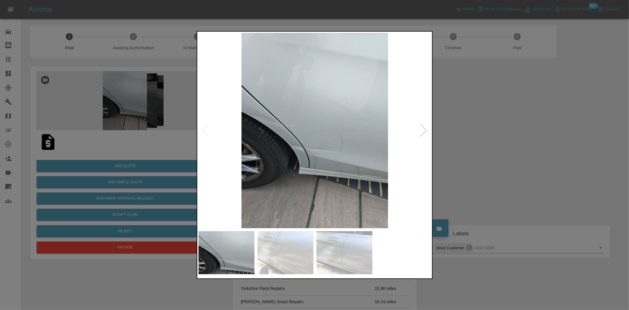
click at [123, 94] on div at bounding box center [314, 155] width 629 height 310
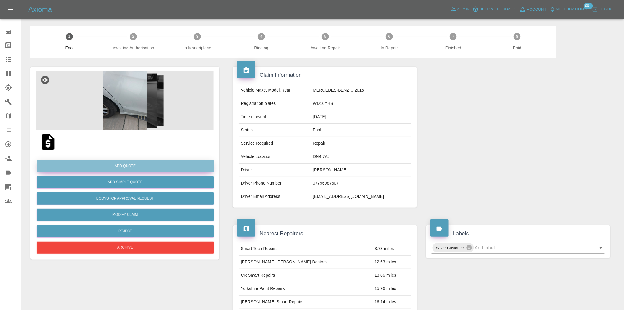
click at [135, 161] on button "Add Quote" at bounding box center [125, 166] width 177 height 12
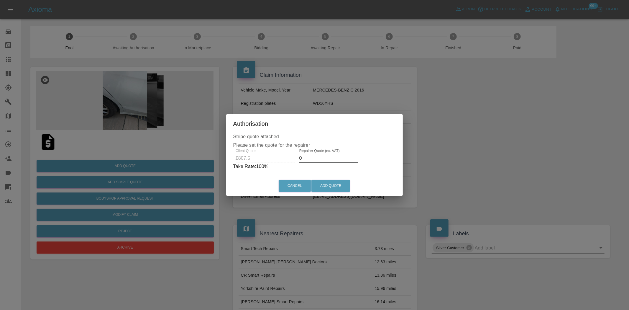
drag, startPoint x: 312, startPoint y: 158, endPoint x: 258, endPoint y: 166, distance: 54.3
click at [262, 166] on div "Client Quote £807.5 Repairer Quote (ex. VAT) 0 Take Rate: 100 %" at bounding box center [314, 159] width 163 height 21
type input "480"
click at [330, 185] on button "Add Quote" at bounding box center [331, 186] width 39 height 12
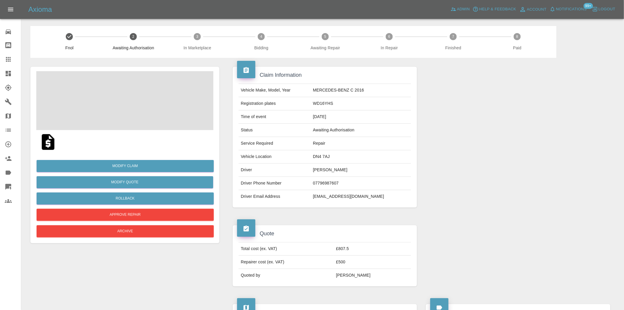
click at [123, 95] on span at bounding box center [124, 100] width 177 height 59
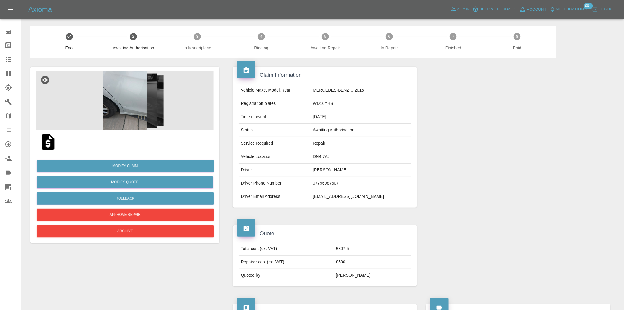
click at [112, 112] on img at bounding box center [124, 100] width 177 height 59
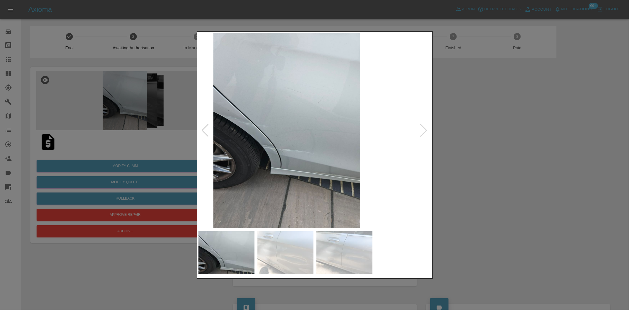
click at [245, 130] on img at bounding box center [286, 130] width 233 height 195
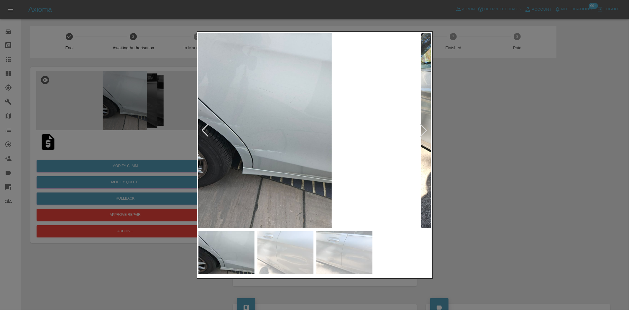
click at [240, 132] on img at bounding box center [258, 130] width 233 height 195
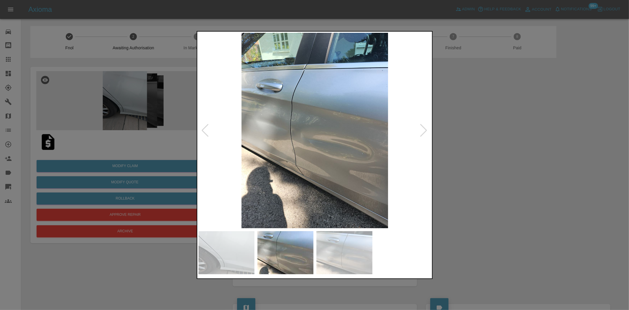
click at [193, 128] on div at bounding box center [314, 155] width 629 height 310
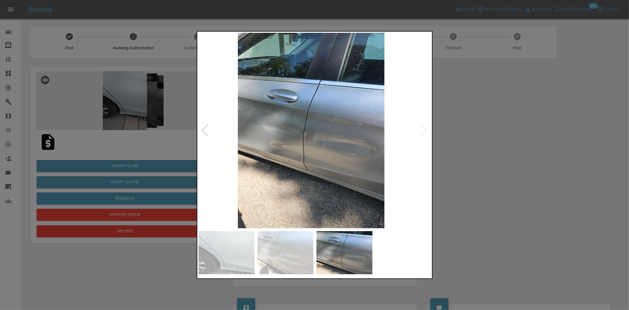
click at [236, 126] on img at bounding box center [311, 130] width 233 height 195
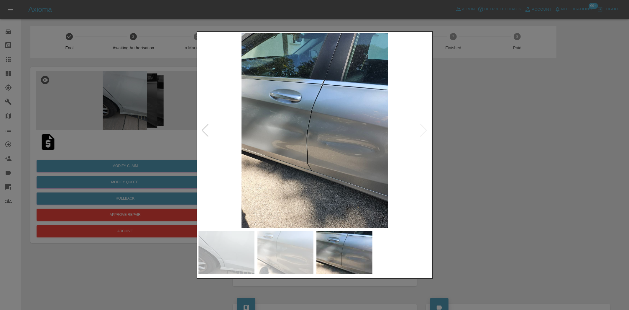
click at [99, 87] on div at bounding box center [314, 155] width 629 height 310
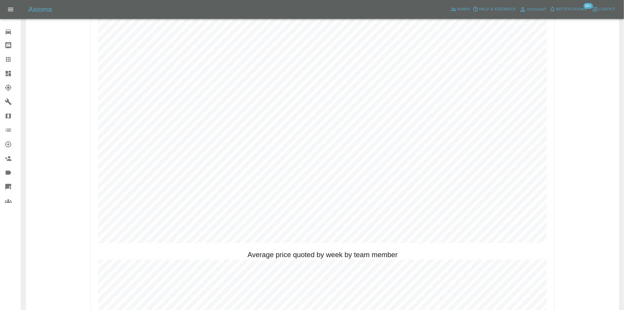
scroll to position [328, 0]
drag, startPoint x: 7, startPoint y: 65, endPoint x: 8, endPoint y: 70, distance: 5.4
click at [7, 66] on link "Claims" at bounding box center [10, 59] width 21 height 14
click at [8, 70] on icon at bounding box center [8, 73] width 7 height 7
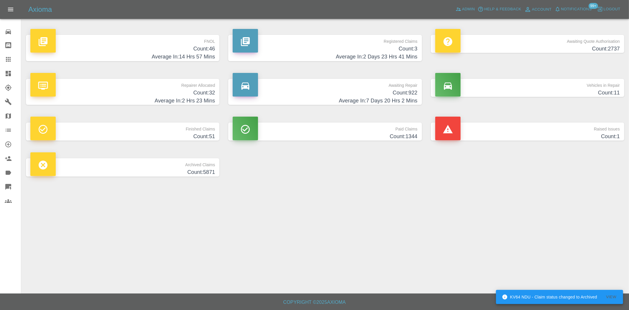
click at [172, 48] on h4 "Count: 46" at bounding box center [122, 49] width 185 height 8
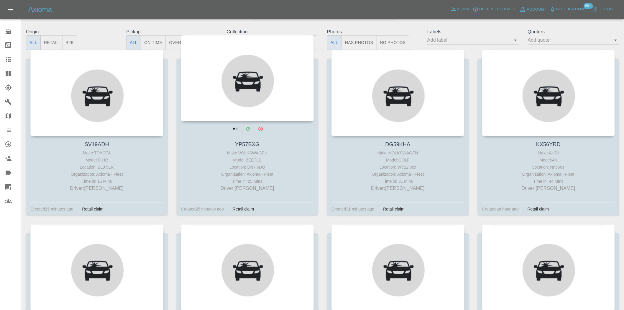
scroll to position [66, 0]
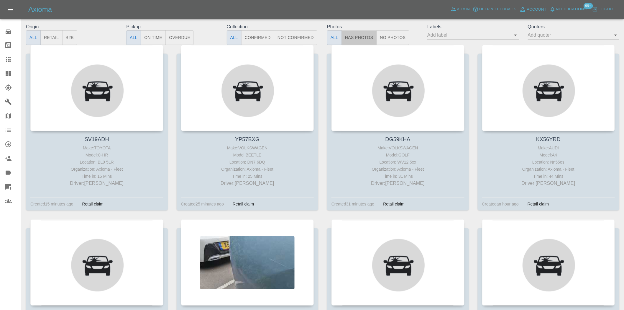
click at [365, 37] on button "Has Photos" at bounding box center [359, 37] width 35 height 14
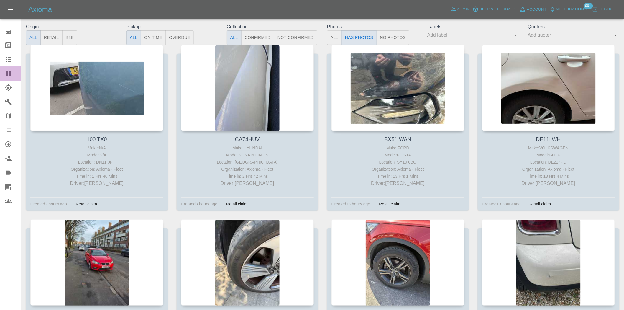
click at [12, 70] on div at bounding box center [13, 73] width 17 height 7
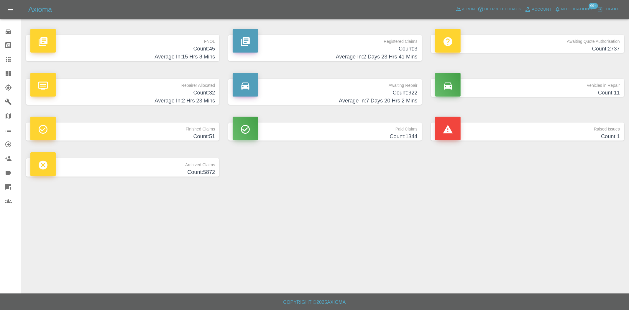
click at [184, 46] on h4 "Count: 45" at bounding box center [122, 49] width 185 height 8
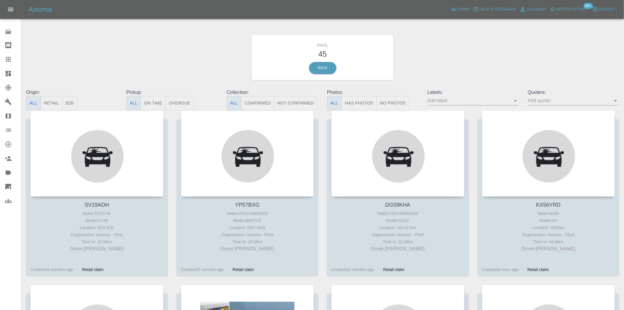
click icon
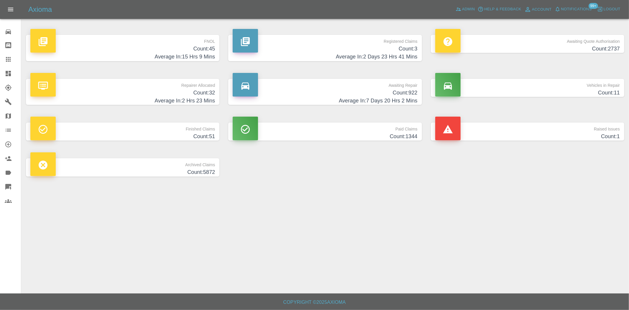
click p "FNOL"
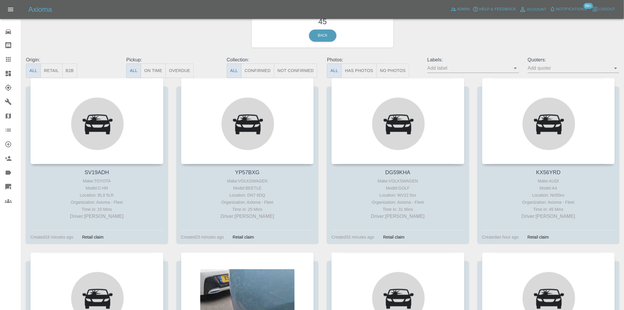
scroll to position [33, 0]
click button "Has Photos"
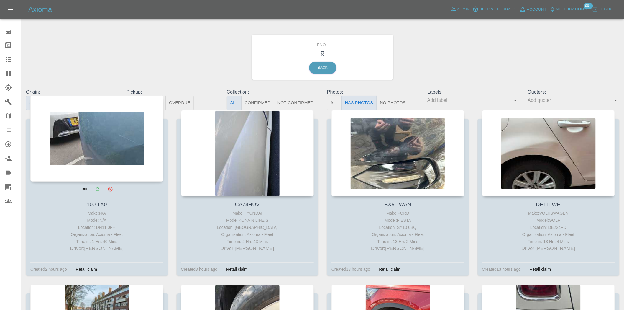
scroll to position [0, 0]
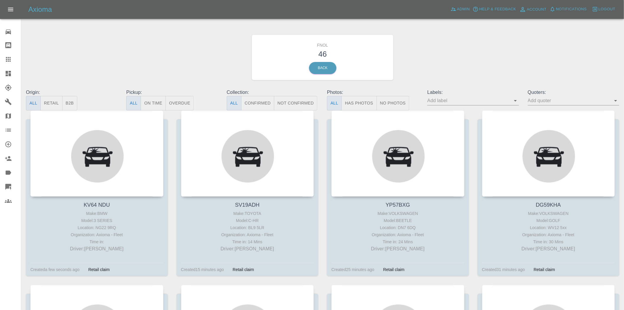
drag, startPoint x: 363, startPoint y: 106, endPoint x: 77, endPoint y: 76, distance: 287.5
click at [362, 106] on button "Has Photos" at bounding box center [359, 103] width 35 height 14
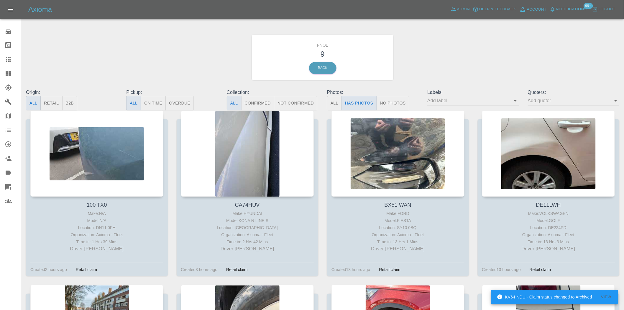
click at [4, 72] on link "Dashboard" at bounding box center [10, 73] width 21 height 14
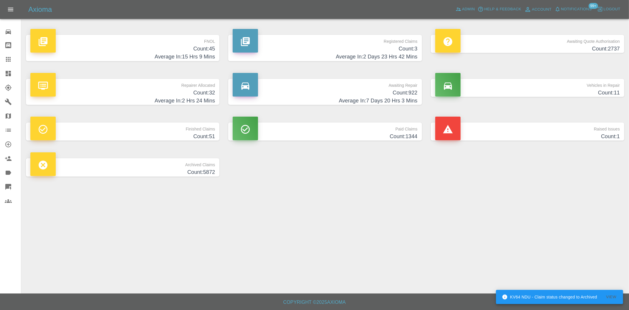
click at [165, 55] on h4 "Average In: 15 Hrs 9 Mins" at bounding box center [122, 57] width 185 height 8
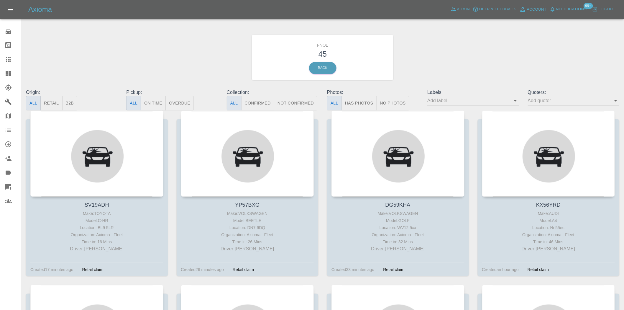
click at [13, 70] on div at bounding box center [13, 73] width 17 height 7
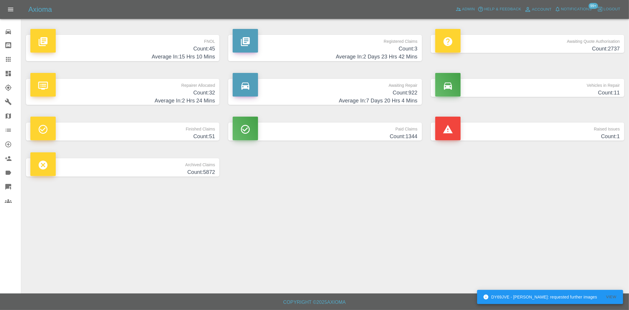
click at [186, 44] on p "FNOL" at bounding box center [122, 40] width 185 height 10
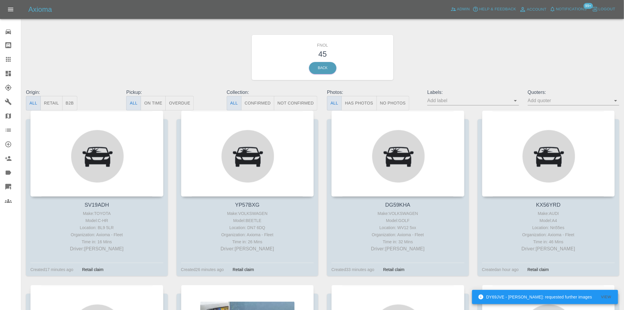
click at [361, 105] on button "Has Photos" at bounding box center [359, 103] width 35 height 14
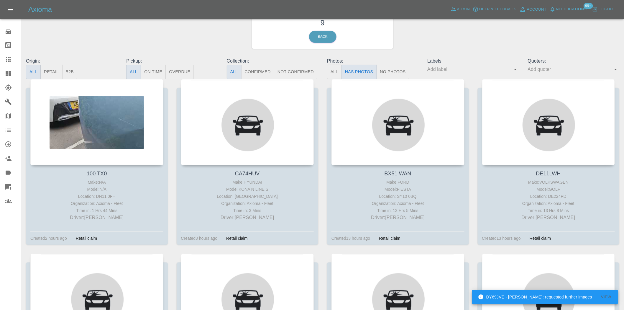
scroll to position [33, 0]
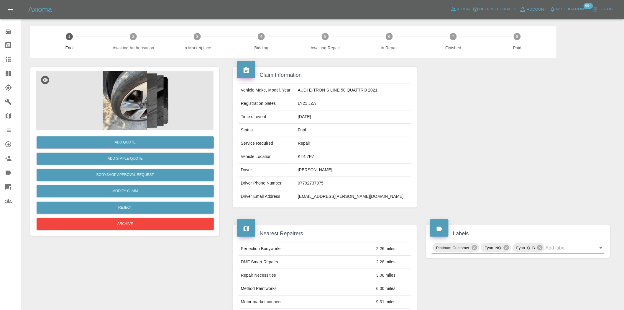
click at [142, 106] on img at bounding box center [124, 100] width 177 height 59
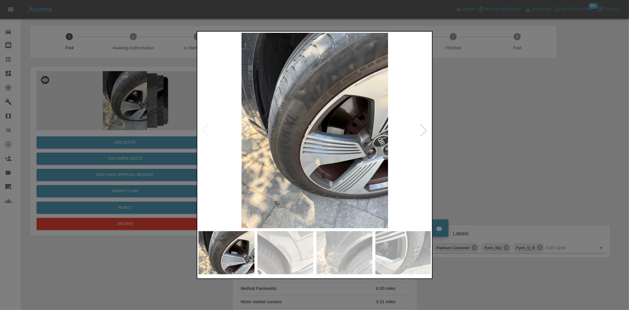
click at [329, 132] on img at bounding box center [315, 130] width 233 height 195
click at [294, 141] on img at bounding box center [315, 130] width 233 height 195
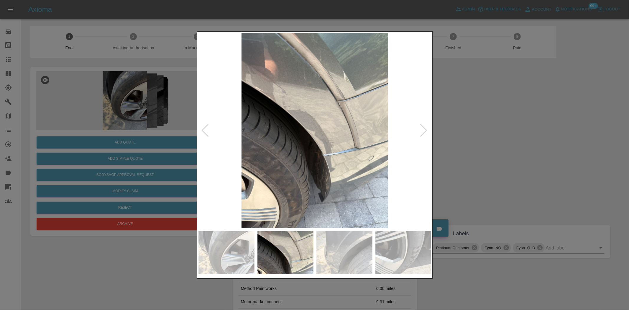
click at [329, 141] on img at bounding box center [315, 130] width 233 height 195
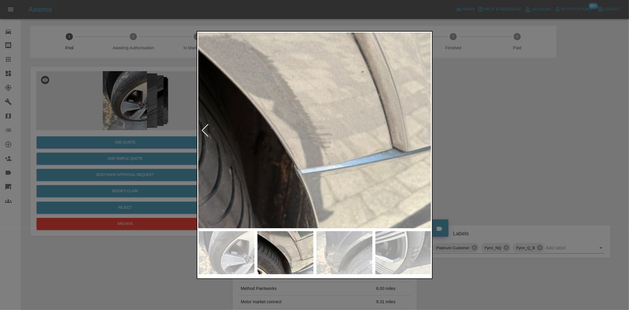
click at [329, 141] on img at bounding box center [272, 98] width 699 height 586
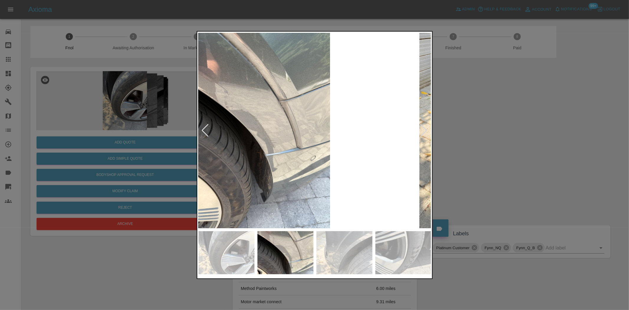
click at [294, 145] on img at bounding box center [256, 130] width 233 height 195
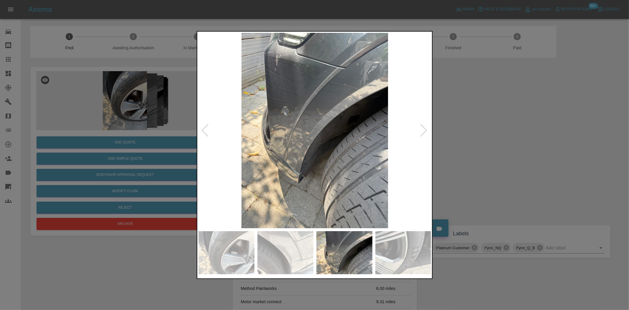
click at [304, 144] on img at bounding box center [315, 130] width 233 height 195
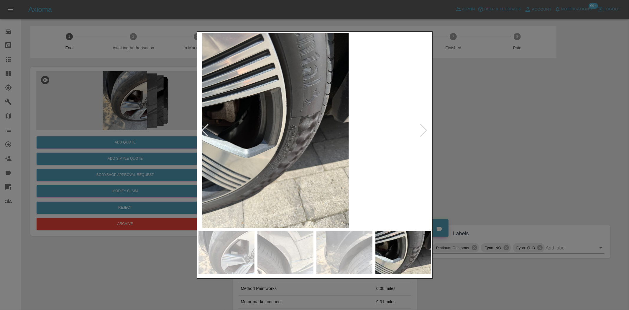
click at [268, 142] on img at bounding box center [275, 130] width 233 height 195
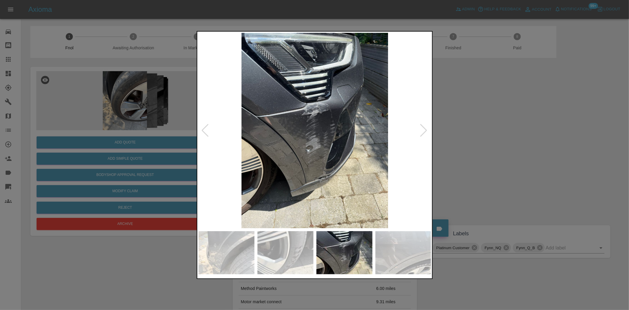
click at [234, 116] on img at bounding box center [315, 130] width 233 height 195
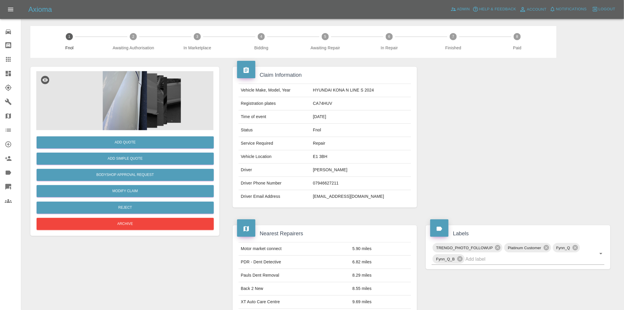
click at [133, 101] on img at bounding box center [124, 100] width 177 height 59
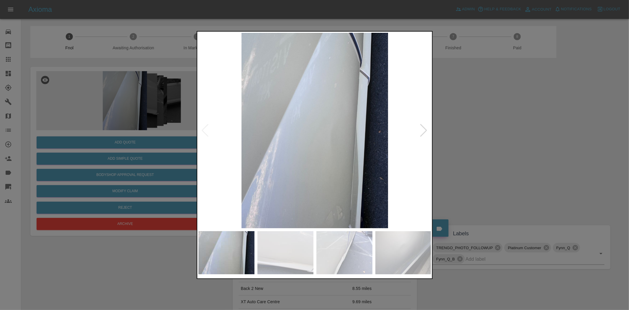
click at [225, 136] on img at bounding box center [315, 130] width 233 height 195
click at [290, 139] on img at bounding box center [315, 130] width 233 height 195
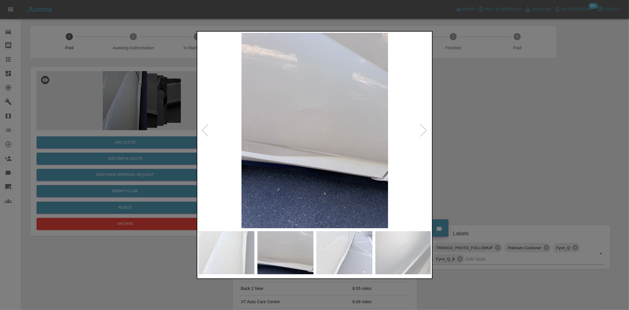
click at [266, 161] on img at bounding box center [315, 130] width 233 height 195
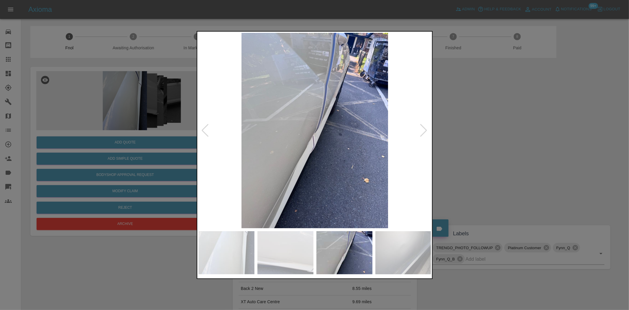
click at [267, 157] on img at bounding box center [315, 130] width 233 height 195
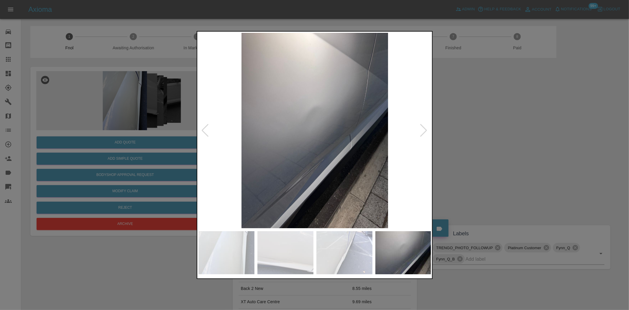
click at [241, 154] on img at bounding box center [315, 130] width 233 height 195
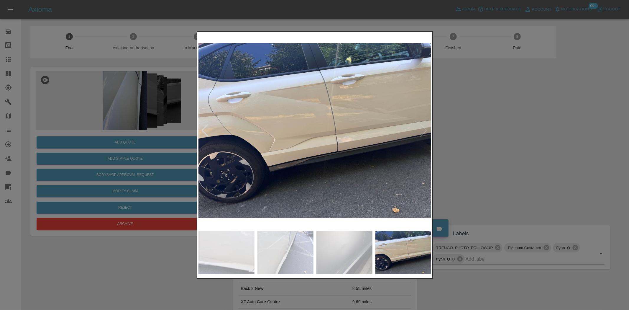
click at [255, 148] on img at bounding box center [315, 130] width 233 height 195
click at [302, 134] on img at bounding box center [315, 130] width 233 height 195
click at [125, 112] on div at bounding box center [314, 155] width 629 height 310
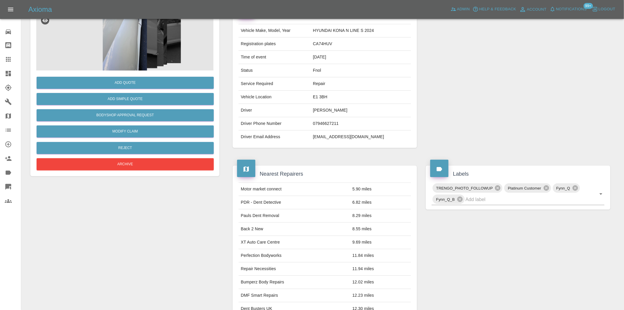
scroll to position [33, 0]
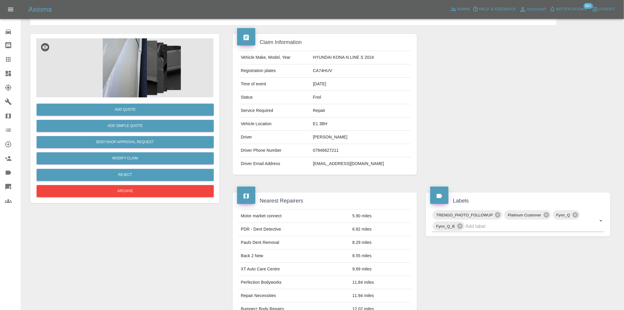
click at [127, 78] on img at bounding box center [124, 67] width 177 height 59
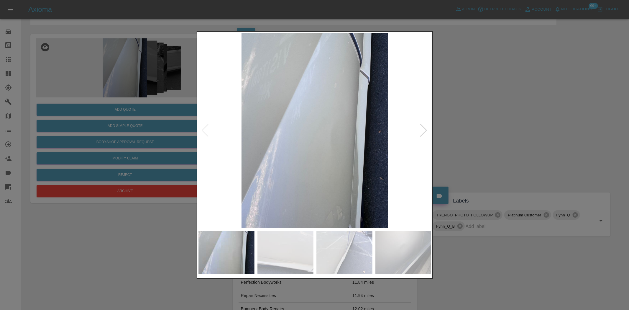
click at [337, 134] on img at bounding box center [315, 130] width 233 height 195
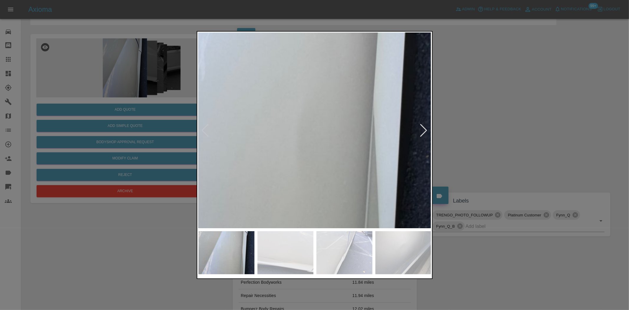
click at [342, 147] on img at bounding box center [248, 118] width 699 height 586
click at [342, 147] on img at bounding box center [249, 119] width 699 height 586
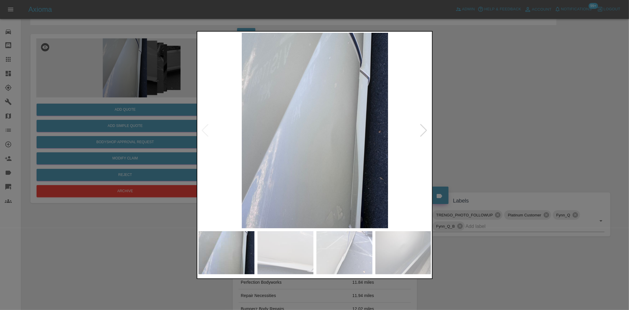
click at [263, 150] on img at bounding box center [315, 130] width 233 height 195
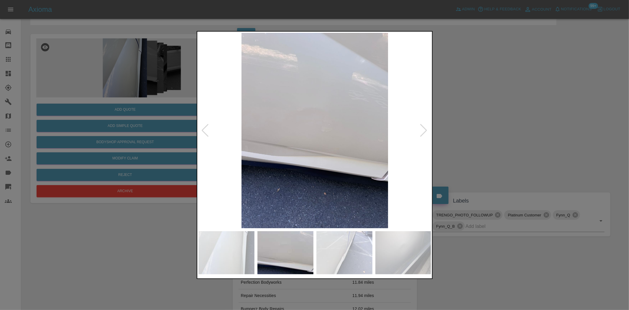
click at [284, 132] on img at bounding box center [315, 130] width 233 height 195
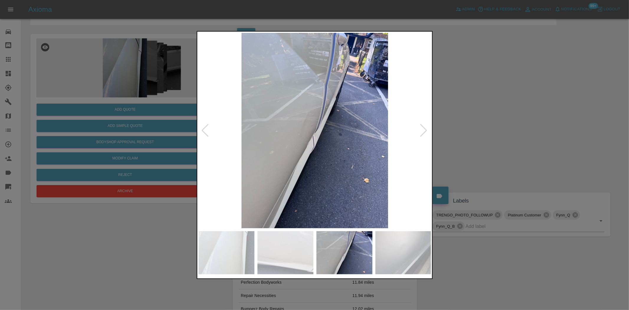
click at [260, 136] on img at bounding box center [315, 130] width 233 height 195
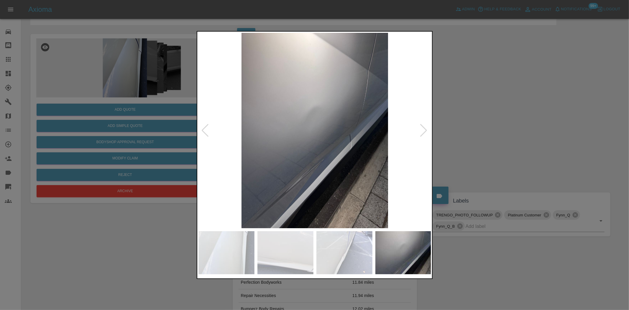
click at [313, 129] on img at bounding box center [315, 130] width 233 height 195
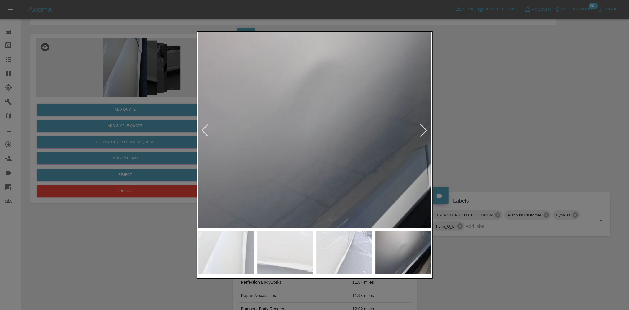
click at [306, 130] on img at bounding box center [320, 133] width 699 height 586
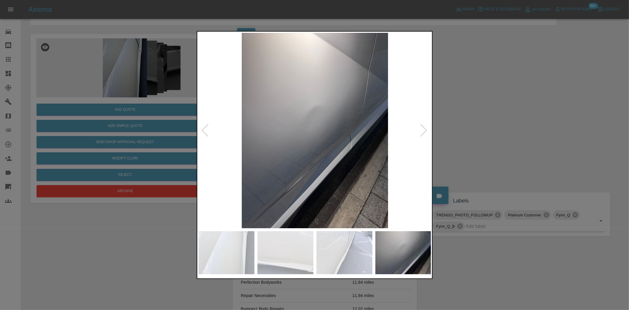
click at [112, 109] on div at bounding box center [314, 155] width 629 height 310
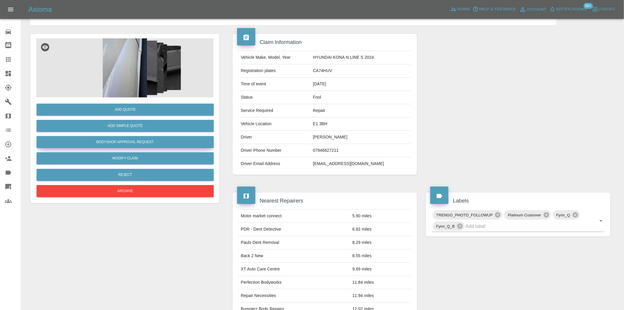
click at [137, 140] on button "Bodyshop Approval Request" at bounding box center [125, 142] width 177 height 12
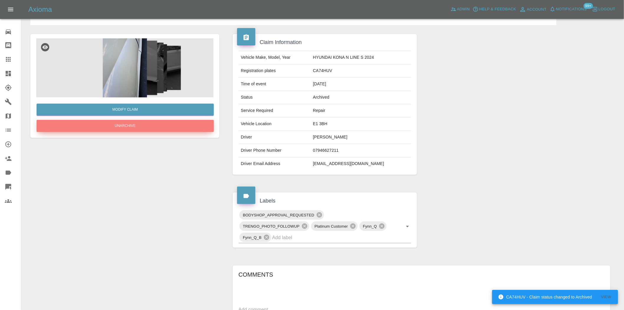
click at [151, 128] on button "Unarchive" at bounding box center [125, 126] width 177 height 12
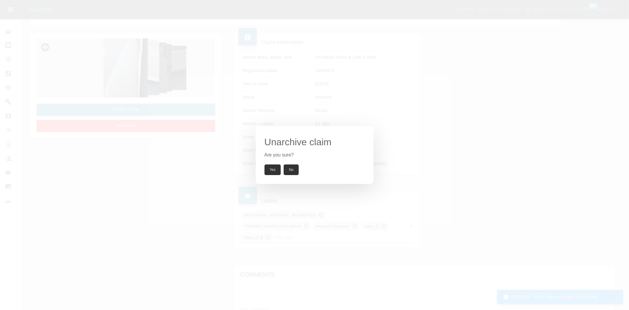
click at [272, 173] on button "Yes" at bounding box center [273, 169] width 17 height 11
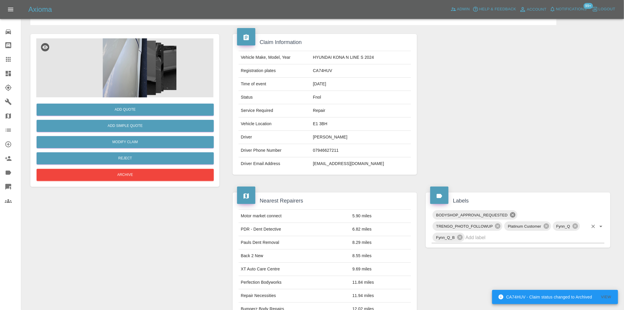
click at [513, 217] on icon at bounding box center [512, 214] width 5 height 5
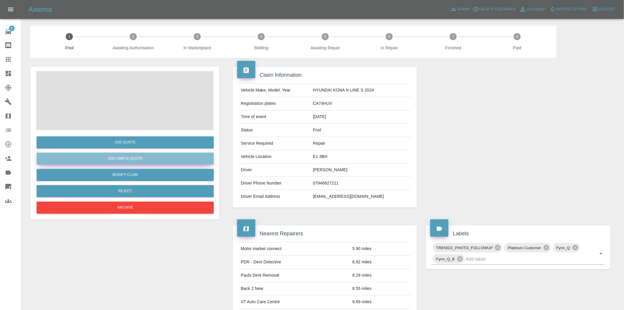
click at [138, 157] on button "Add Simple Quote" at bounding box center [125, 159] width 177 height 12
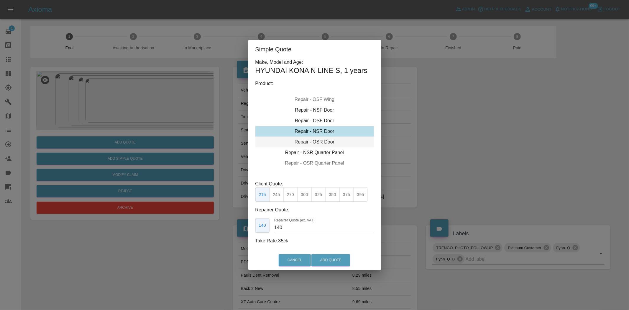
click at [319, 142] on div "Repair - OSR Door" at bounding box center [315, 142] width 119 height 11
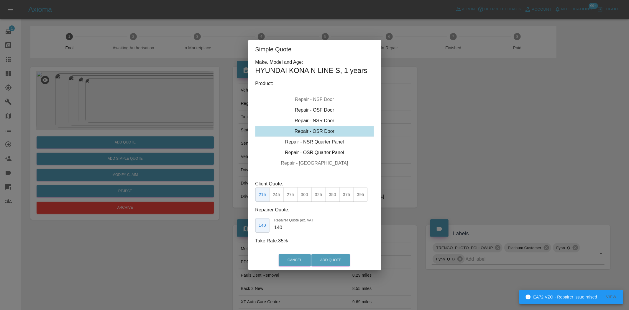
click at [348, 195] on button "375" at bounding box center [347, 194] width 14 height 14
type input "250"
click at [329, 262] on button "Add Quote" at bounding box center [331, 260] width 39 height 12
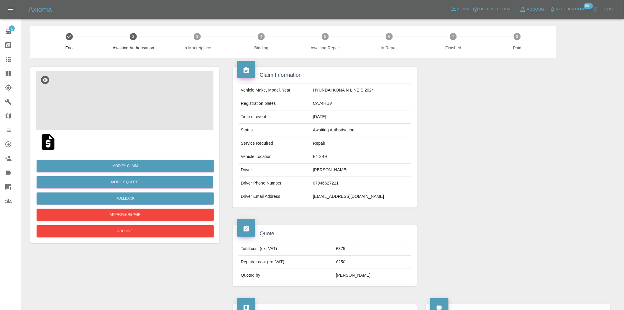
click at [165, 101] on img at bounding box center [124, 100] width 177 height 59
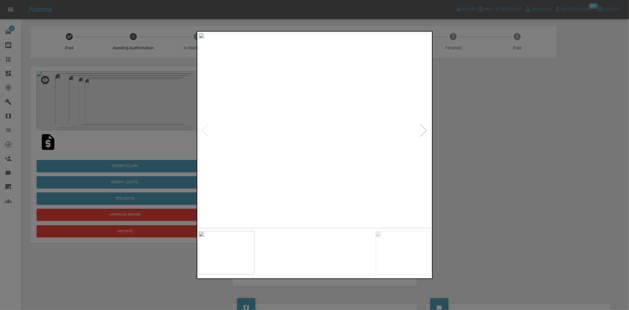
click at [296, 157] on img at bounding box center [315, 130] width 233 height 195
click at [137, 89] on div at bounding box center [314, 155] width 629 height 310
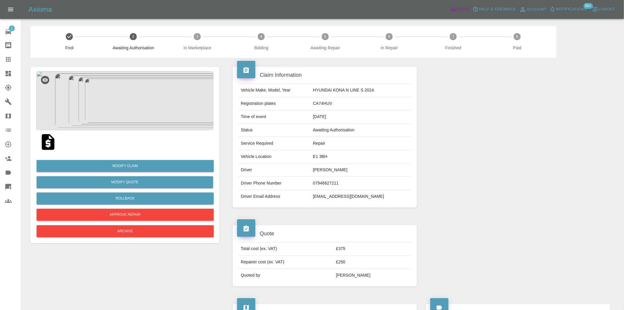
drag, startPoint x: 460, startPoint y: 9, endPoint x: 220, endPoint y: 1, distance: 240.3
click at [460, 9] on span "Admin" at bounding box center [463, 9] width 13 height 7
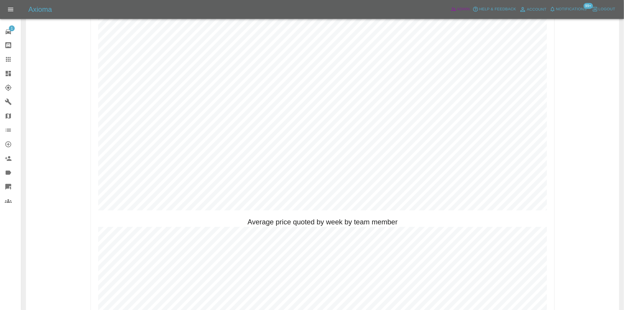
scroll to position [361, 0]
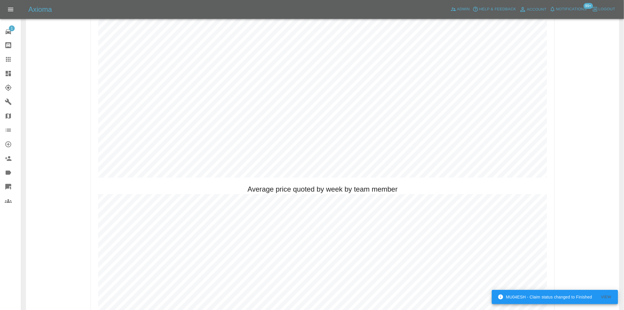
click at [12, 74] on div at bounding box center [13, 73] width 17 height 7
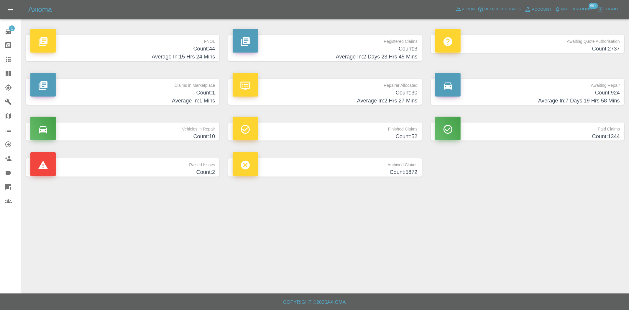
click at [185, 42] on p "FNOL" at bounding box center [122, 40] width 185 height 10
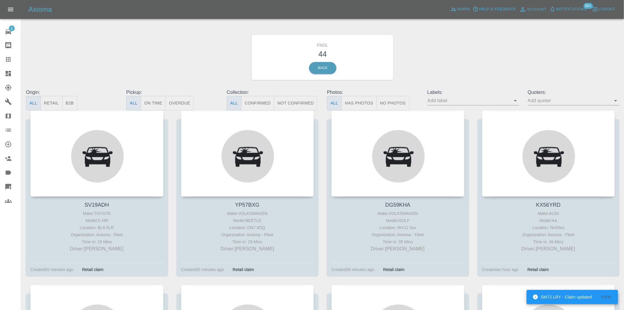
click at [366, 101] on button "Has Photos" at bounding box center [359, 103] width 35 height 14
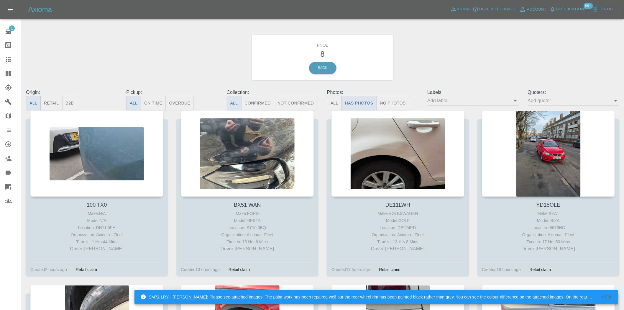
click at [395, 99] on button "No Photos" at bounding box center [393, 103] width 33 height 14
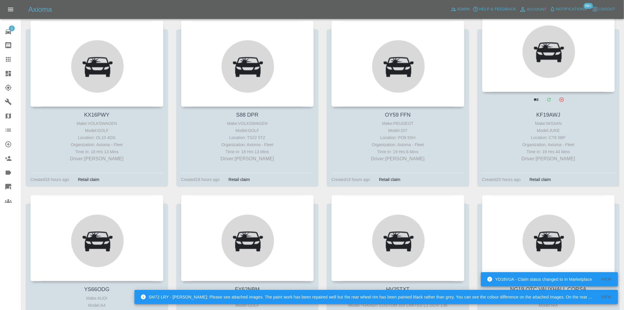
scroll to position [1296, 0]
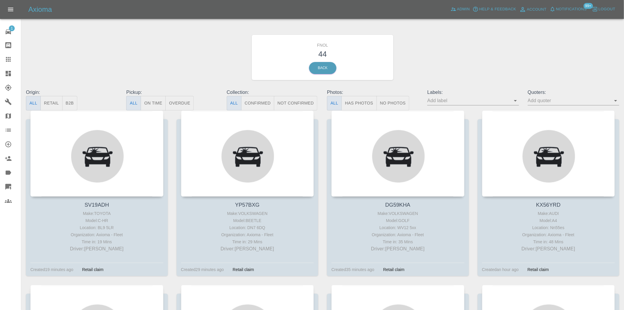
drag, startPoint x: 364, startPoint y: 108, endPoint x: 359, endPoint y: 107, distance: 5.4
click at [364, 108] on button "Has Photos" at bounding box center [359, 103] width 35 height 14
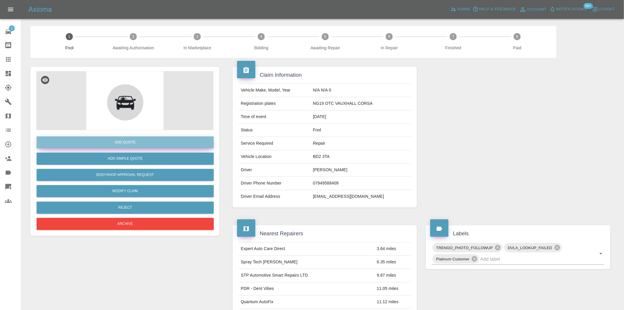
click at [135, 142] on button "Add Quote" at bounding box center [125, 142] width 177 height 12
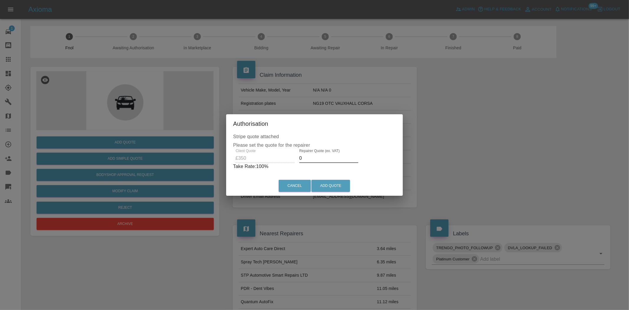
click at [276, 156] on div "Client Quote £350 Repairer Quote (ex. VAT) 0 Take Rate: 100 %" at bounding box center [314, 159] width 163 height 21
type input "200"
drag, startPoint x: 323, startPoint y: 184, endPoint x: 483, endPoint y: 260, distance: 176.5
click at [326, 187] on button "Add Quote" at bounding box center [331, 186] width 39 height 12
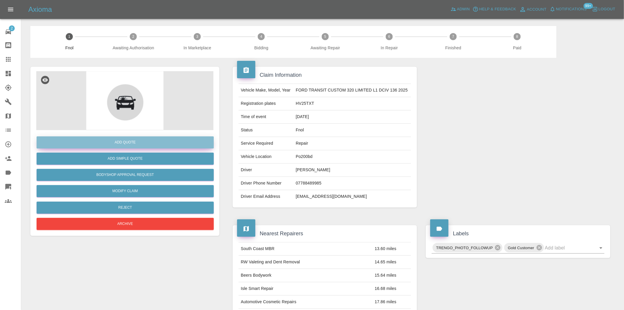
click at [118, 140] on button "Add Quote" at bounding box center [125, 142] width 177 height 12
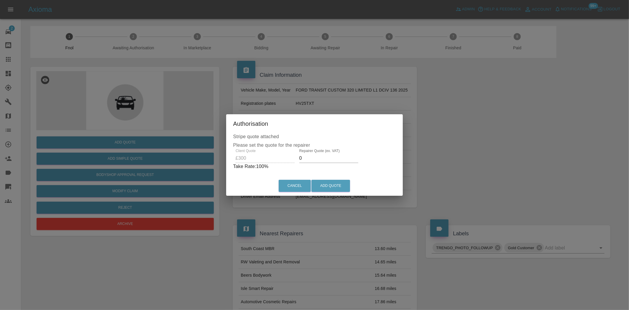
drag, startPoint x: 299, startPoint y: 161, endPoint x: 295, endPoint y: 154, distance: 7.9
click at [297, 161] on div "Repairer Quote (ex. VAT) 0" at bounding box center [329, 156] width 64 height 14
type input "200"
click at [330, 188] on button "Add Quote" at bounding box center [331, 186] width 39 height 12
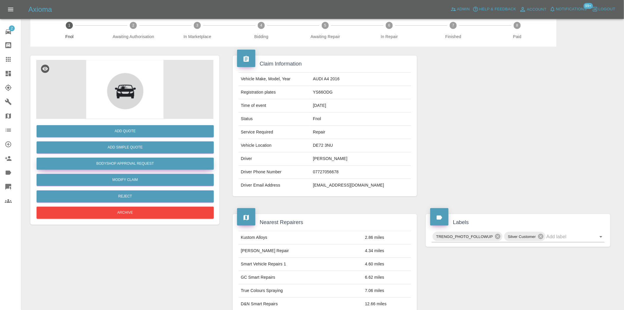
scroll to position [11, 0]
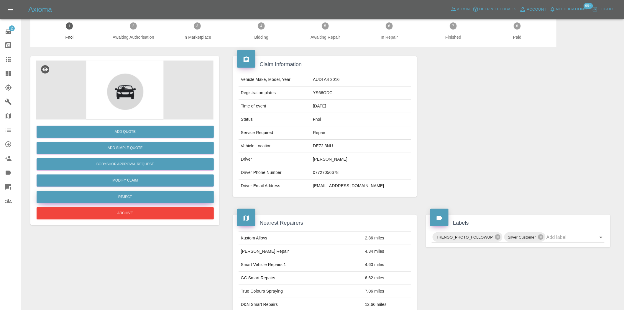
click at [141, 195] on button "Reject" at bounding box center [125, 197] width 177 height 12
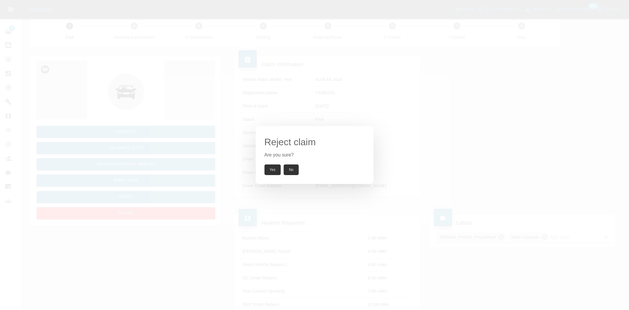
drag, startPoint x: 278, startPoint y: 168, endPoint x: 284, endPoint y: 169, distance: 6.2
click at [277, 169] on button "Yes" at bounding box center [273, 169] width 17 height 11
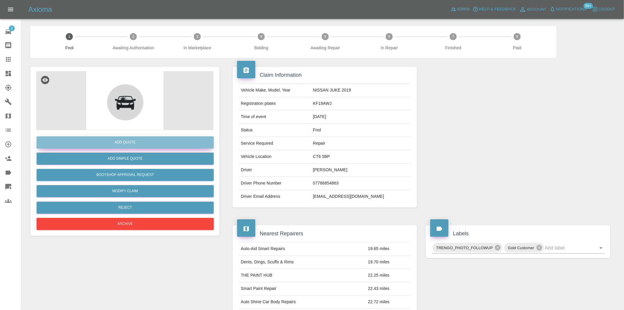
click at [131, 142] on button "Add Quote" at bounding box center [125, 142] width 177 height 12
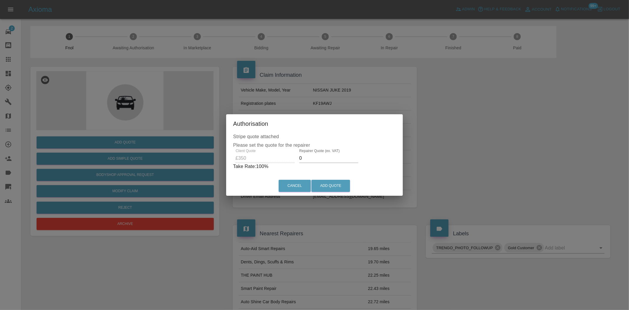
drag, startPoint x: 307, startPoint y: 161, endPoint x: 298, endPoint y: 161, distance: 9.2
click at [299, 161] on input "0" at bounding box center [328, 157] width 59 height 9
type input "151"
click at [337, 184] on button "Add Quote" at bounding box center [331, 186] width 39 height 12
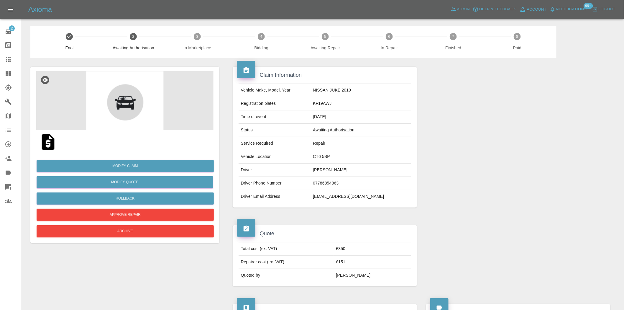
click at [138, 107] on img at bounding box center [124, 100] width 177 height 59
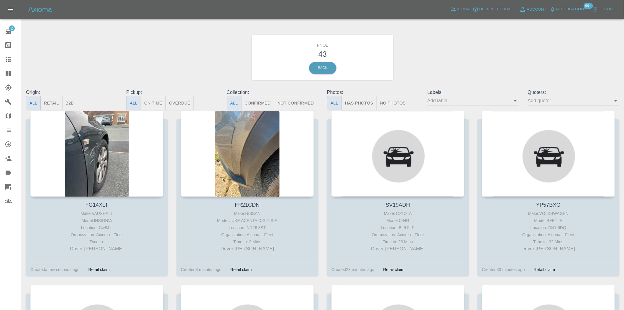
click at [357, 98] on button "Has Photos" at bounding box center [359, 103] width 35 height 14
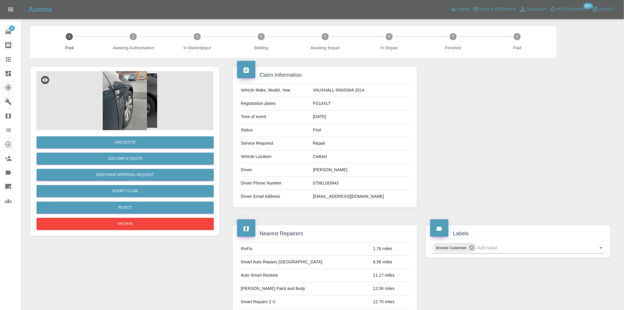
click at [131, 117] on img at bounding box center [124, 100] width 177 height 59
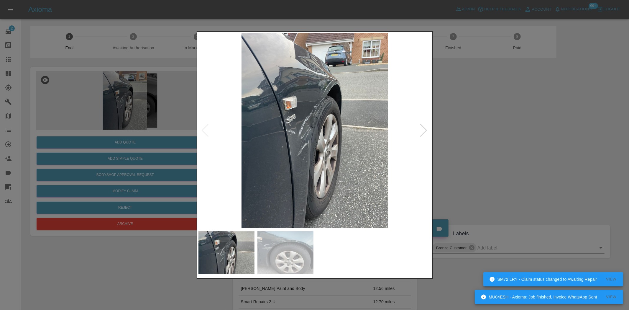
click at [286, 128] on img at bounding box center [315, 130] width 233 height 195
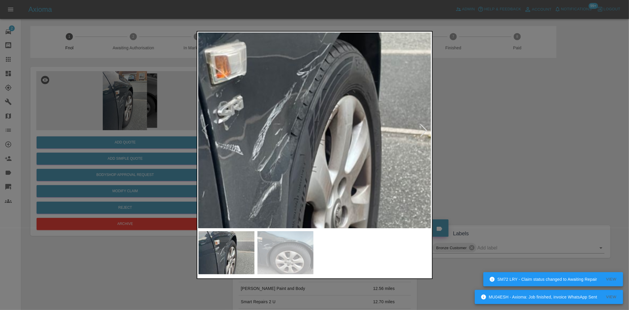
click at [204, 139] on img at bounding box center [300, 144] width 699 height 586
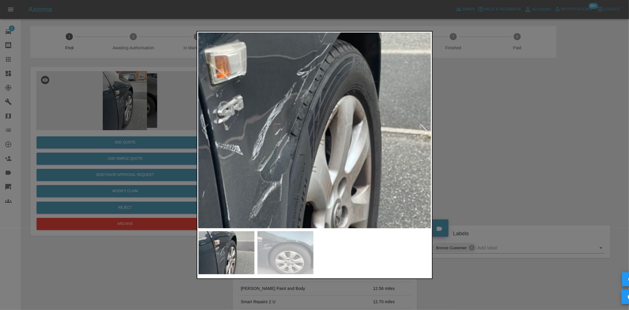
click at [261, 127] on img at bounding box center [300, 144] width 699 height 586
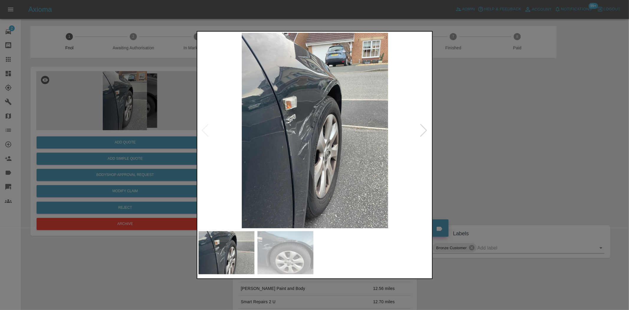
click at [228, 143] on img at bounding box center [315, 130] width 233 height 195
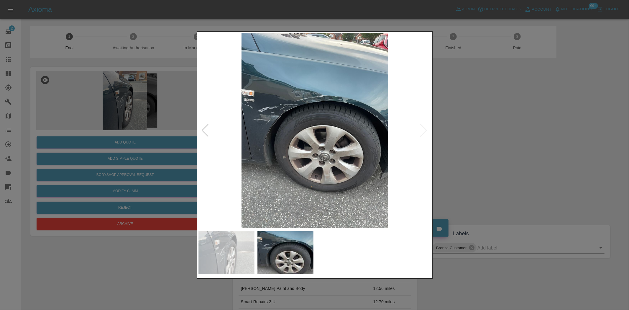
click at [271, 244] on img at bounding box center [286, 252] width 56 height 43
click at [285, 80] on img at bounding box center [315, 130] width 233 height 195
click at [277, 112] on img at bounding box center [315, 130] width 233 height 195
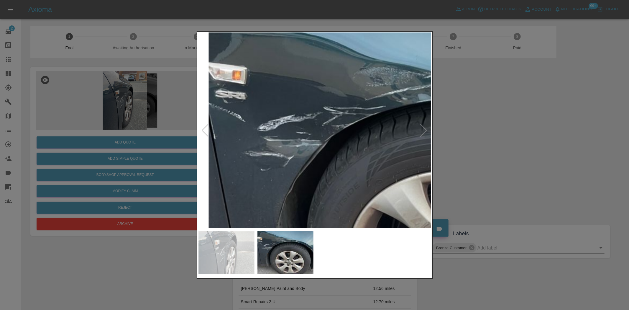
click at [278, 141] on img at bounding box center [427, 186] width 699 height 586
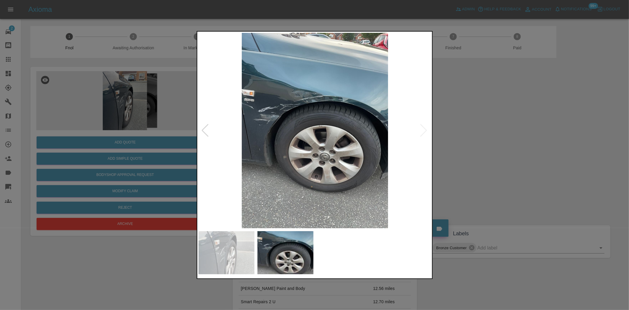
click at [337, 137] on img at bounding box center [315, 130] width 233 height 195
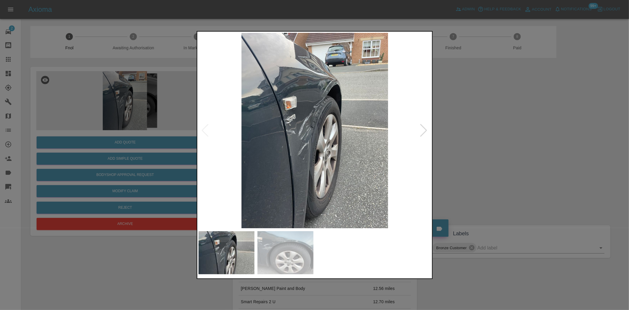
click at [276, 110] on img at bounding box center [315, 130] width 233 height 195
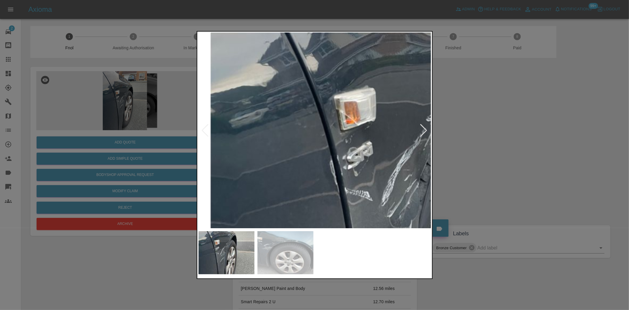
click at [276, 114] on img at bounding box center [430, 190] width 699 height 586
click at [325, 126] on img at bounding box center [430, 190] width 699 height 586
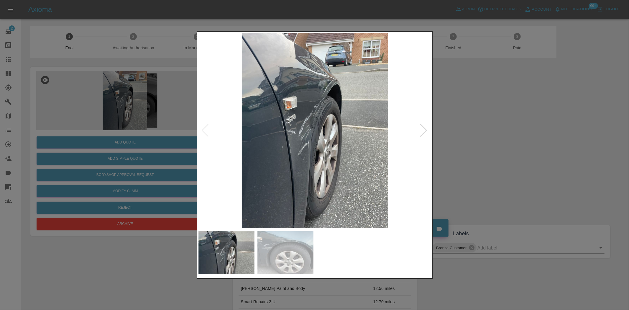
click at [313, 127] on img at bounding box center [315, 130] width 233 height 195
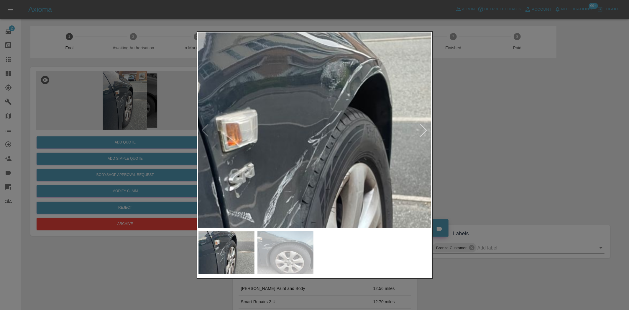
click at [311, 136] on img at bounding box center [311, 212] width 699 height 586
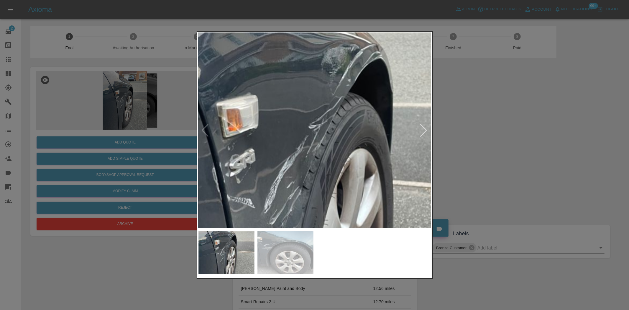
click at [166, 133] on div at bounding box center [314, 155] width 629 height 310
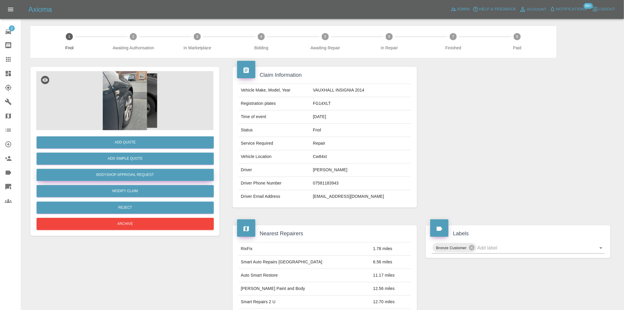
click at [137, 173] on button "Bodyshop Approval Request" at bounding box center [125, 175] width 177 height 12
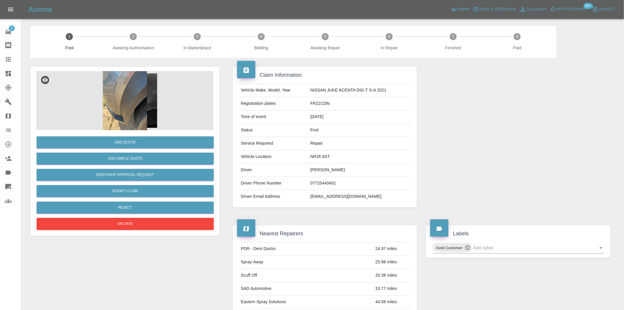
click at [148, 94] on img at bounding box center [124, 100] width 177 height 59
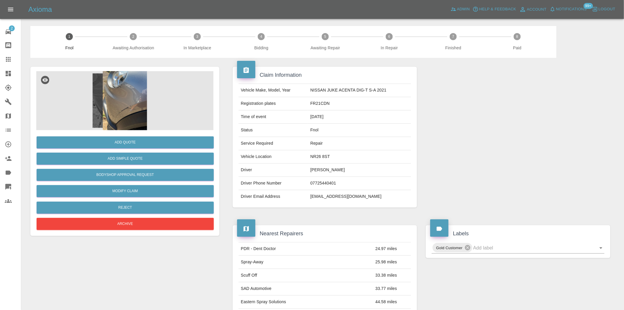
click at [103, 81] on img at bounding box center [124, 100] width 177 height 59
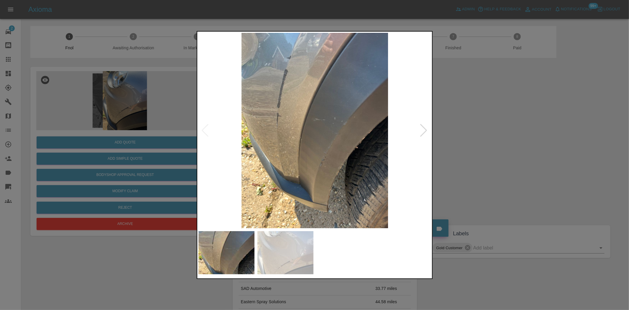
click at [247, 126] on img at bounding box center [315, 130] width 233 height 195
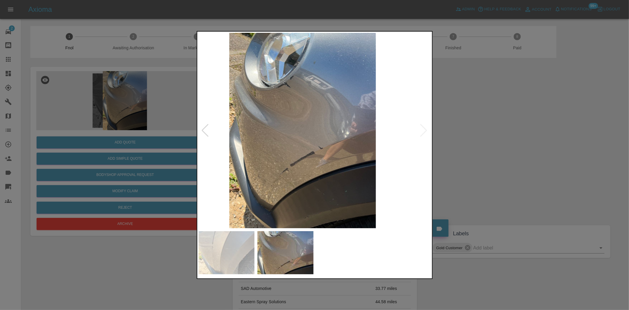
click at [260, 132] on img at bounding box center [302, 130] width 233 height 195
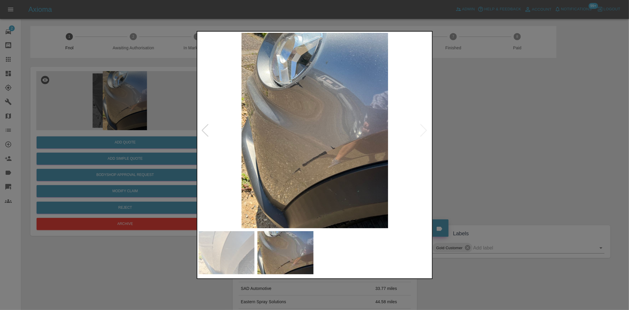
click at [184, 154] on div at bounding box center [314, 155] width 629 height 310
drag, startPoint x: 194, startPoint y: 150, endPoint x: 149, endPoint y: 138, distance: 46.5
click at [187, 148] on div at bounding box center [314, 155] width 629 height 310
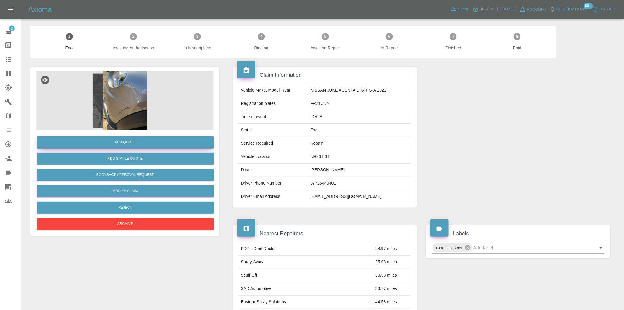
click at [148, 138] on button "Add Quote" at bounding box center [125, 142] width 177 height 12
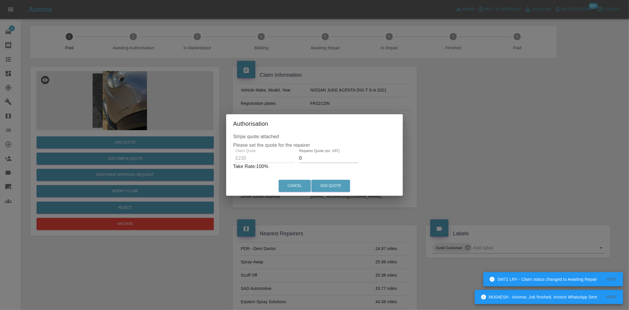
drag, startPoint x: 316, startPoint y: 157, endPoint x: 208, endPoint y: 157, distance: 108.3
click at [212, 159] on div "Authorisation Stripe quote attached Please set the quote for the repairer Clien…" at bounding box center [314, 155] width 629 height 310
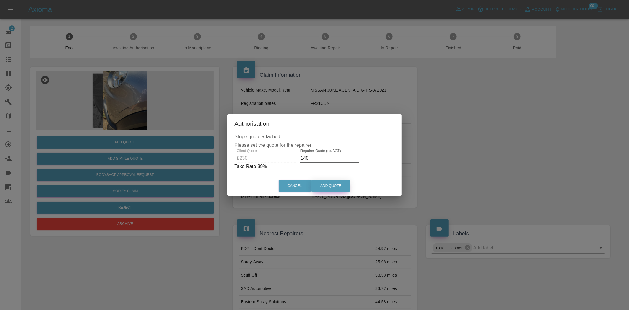
type input "140"
click at [325, 187] on button "Add Quote" at bounding box center [331, 186] width 39 height 12
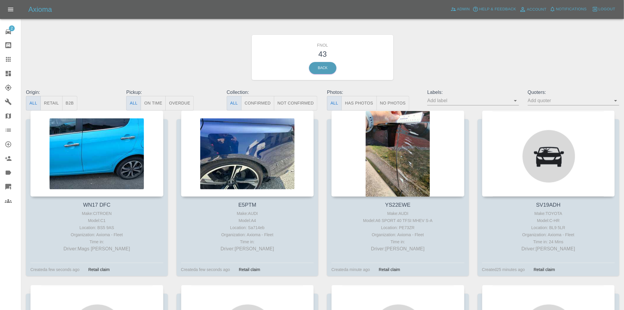
click at [352, 104] on button "Has Photos" at bounding box center [359, 103] width 35 height 14
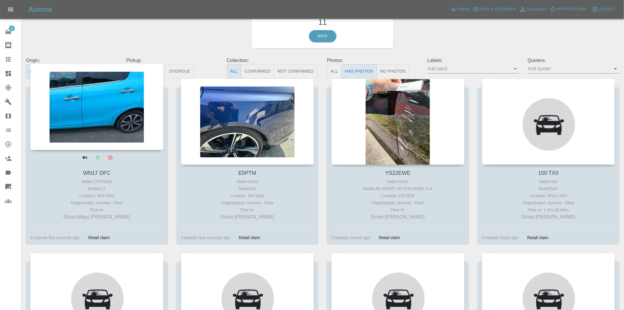
scroll to position [33, 0]
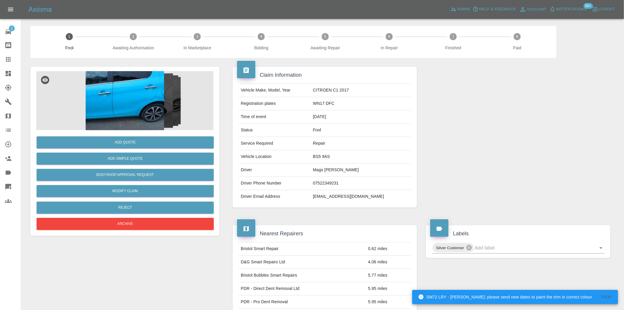
click at [142, 101] on img at bounding box center [124, 100] width 177 height 59
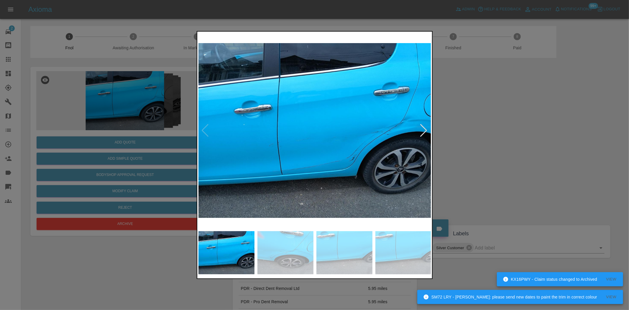
click at [290, 161] on img at bounding box center [315, 130] width 233 height 195
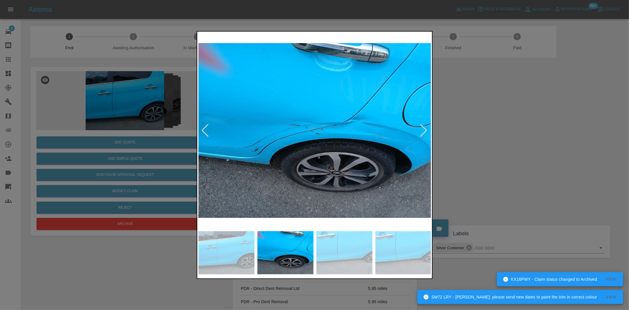
click at [337, 131] on img at bounding box center [315, 130] width 233 height 195
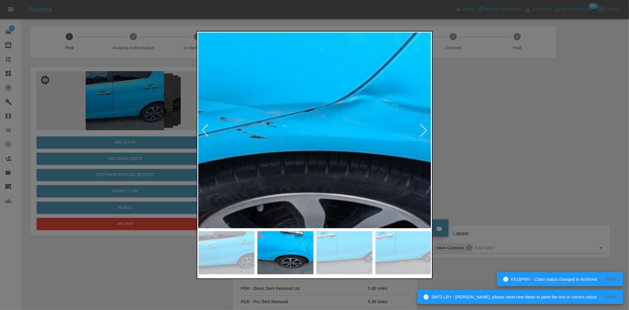
click at [337, 131] on img at bounding box center [247, 127] width 699 height 586
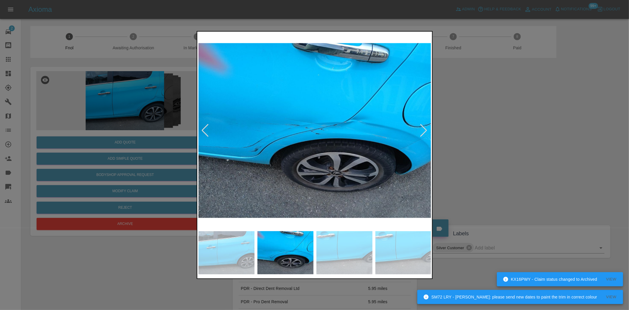
click at [290, 149] on img at bounding box center [315, 130] width 233 height 195
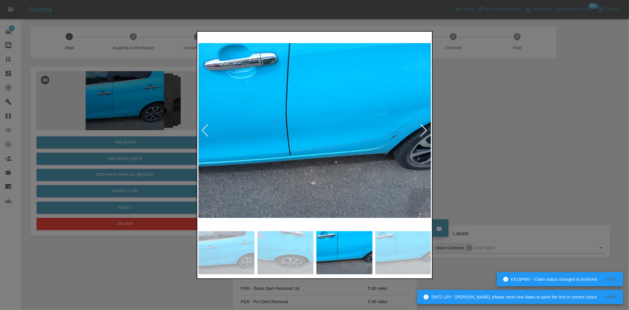
click at [278, 131] on img at bounding box center [315, 130] width 233 height 195
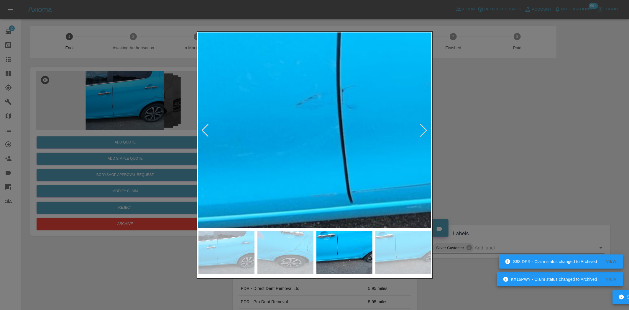
click at [278, 130] on img at bounding box center [424, 128] width 699 height 586
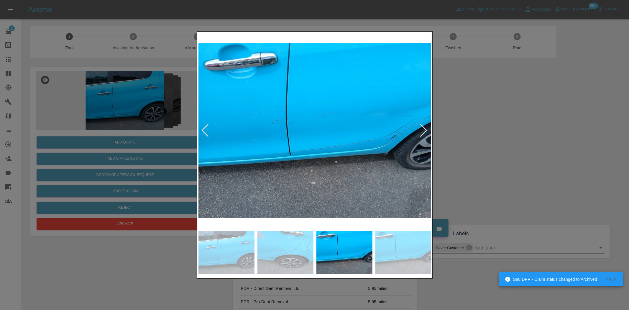
click at [259, 143] on img at bounding box center [315, 130] width 233 height 195
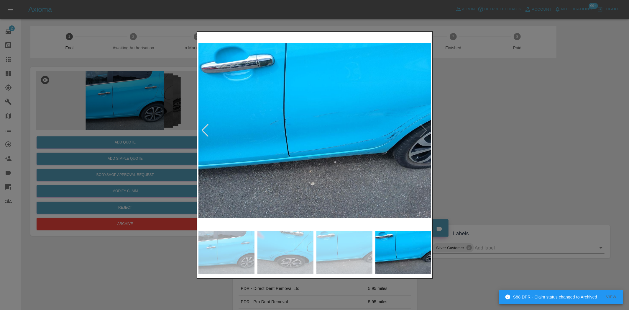
drag, startPoint x: 178, startPoint y: 137, endPoint x: 149, endPoint y: 137, distance: 28.6
click at [176, 137] on div at bounding box center [314, 155] width 629 height 310
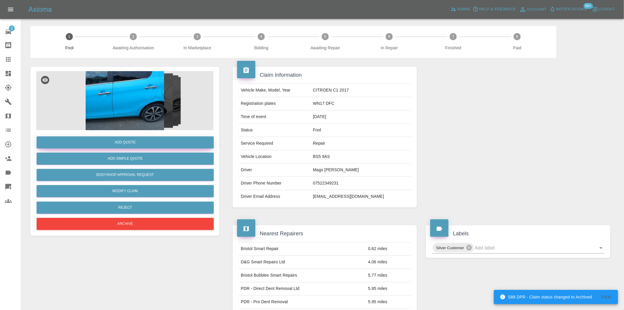
click at [149, 141] on button "Add Quote" at bounding box center [125, 142] width 177 height 12
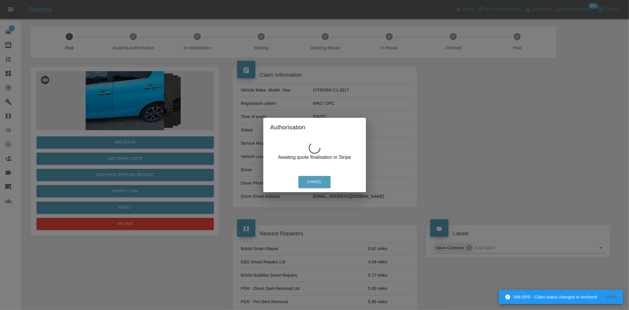
click at [133, 98] on div "Authorisation Awaiting quote finalisation in Stripe Cancel" at bounding box center [314, 155] width 629 height 310
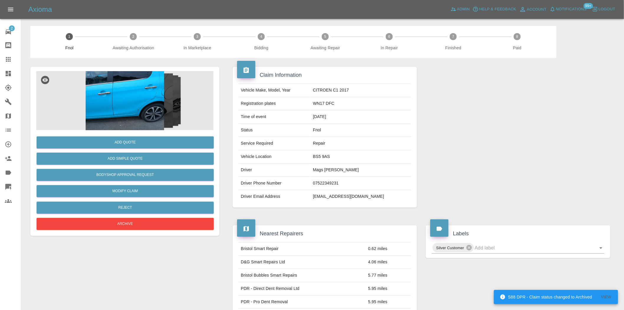
click at [134, 98] on img at bounding box center [124, 100] width 177 height 59
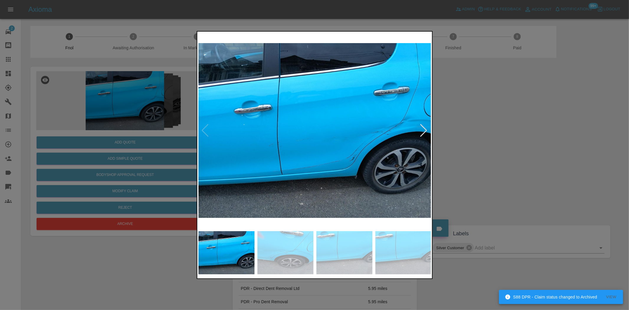
click at [354, 151] on img at bounding box center [315, 130] width 233 height 195
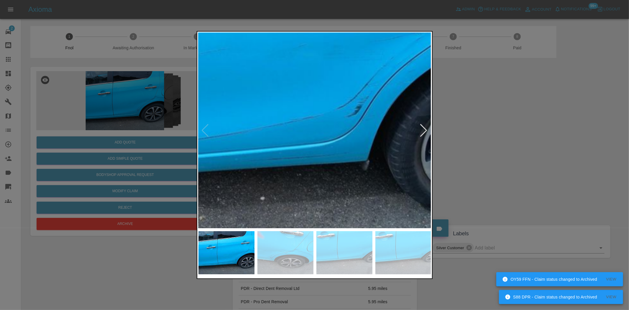
click at [338, 153] on img at bounding box center [242, 25] width 699 height 586
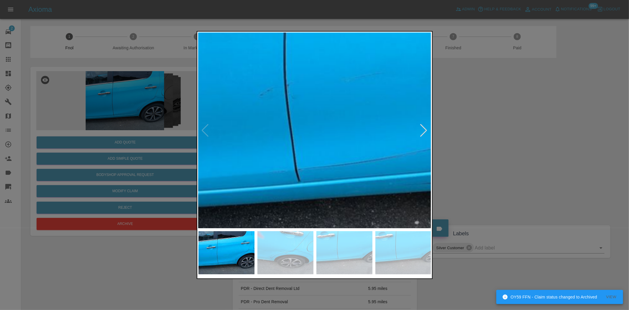
click at [394, 139] on img at bounding box center [397, 50] width 699 height 586
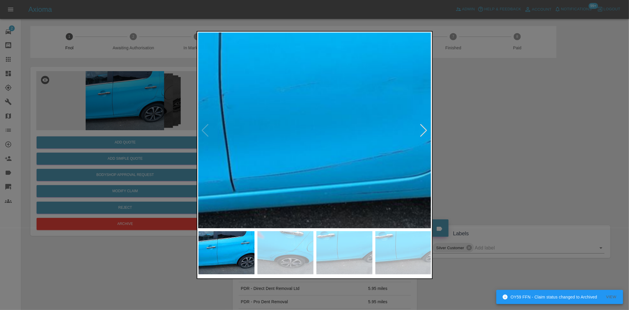
click at [240, 173] on img at bounding box center [332, 59] width 699 height 586
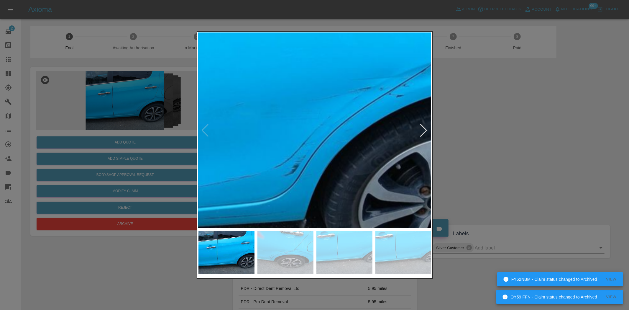
click at [275, 158] on img at bounding box center [179, 84] width 699 height 586
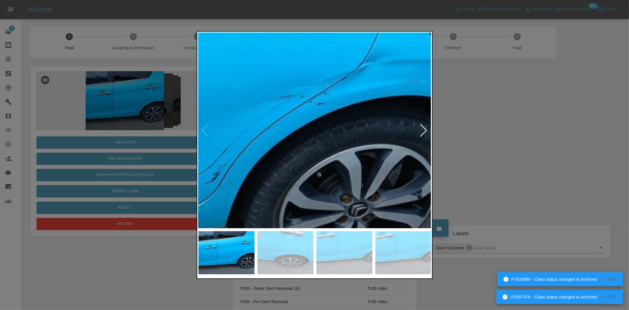
click at [284, 152] on img at bounding box center [100, 92] width 699 height 586
click at [303, 147] on img at bounding box center [100, 92] width 699 height 586
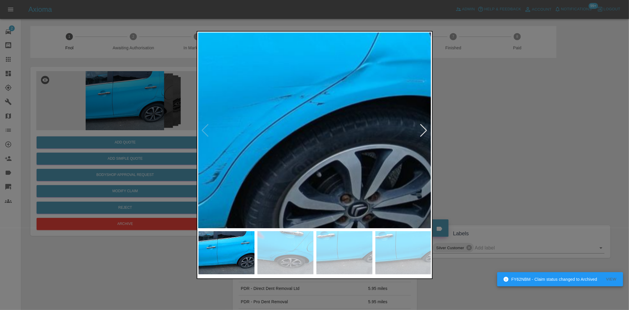
click at [303, 147] on img at bounding box center [100, 92] width 699 height 586
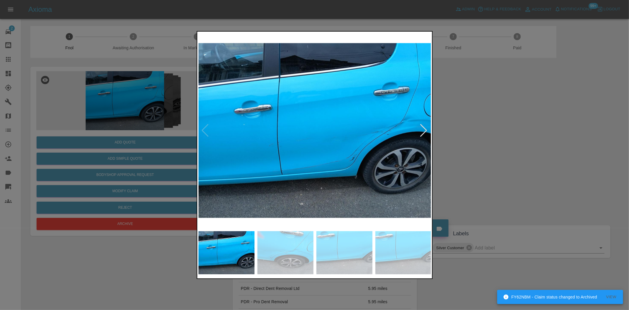
click at [161, 134] on div at bounding box center [314, 155] width 629 height 310
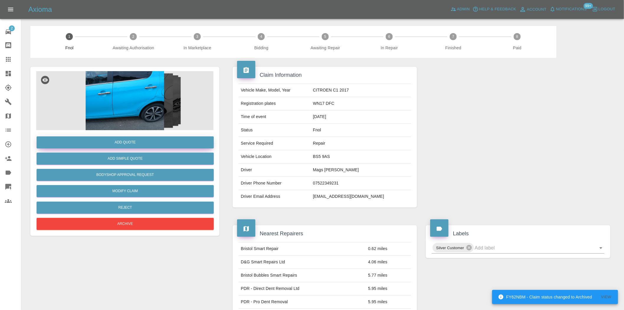
click at [144, 139] on button "Add Quote" at bounding box center [125, 142] width 177 height 12
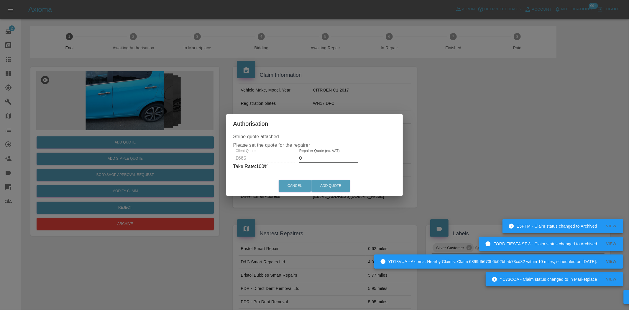
click at [261, 157] on div "Client Quote £665 Repairer Quote (ex. VAT) 0 Take Rate: 100 %" at bounding box center [314, 159] width 163 height 21
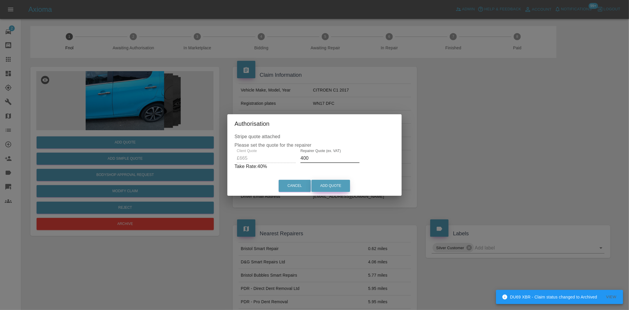
type input "400"
click at [327, 185] on button "Add Quote" at bounding box center [331, 186] width 39 height 12
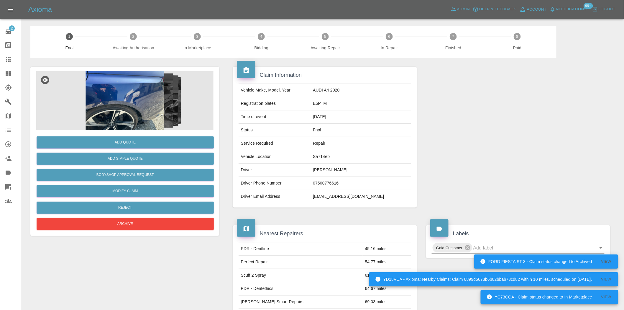
click at [137, 78] on img at bounding box center [124, 100] width 177 height 59
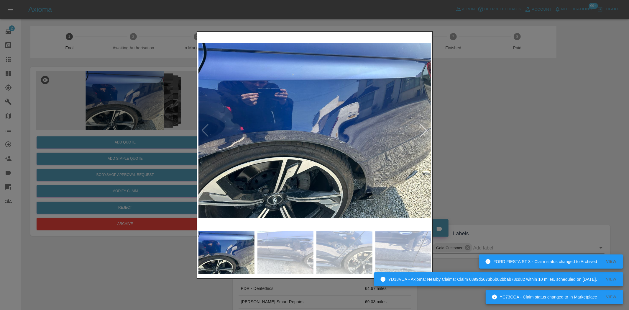
click at [296, 155] on img at bounding box center [315, 130] width 233 height 195
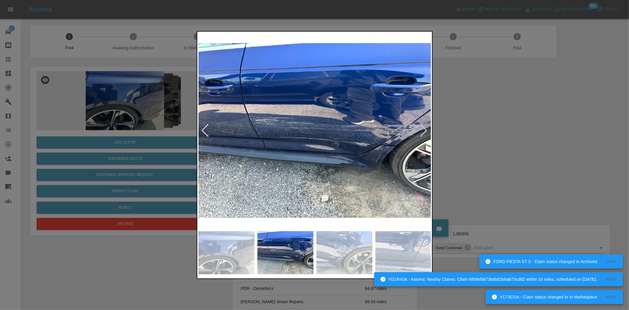
click at [253, 143] on img at bounding box center [315, 130] width 233 height 195
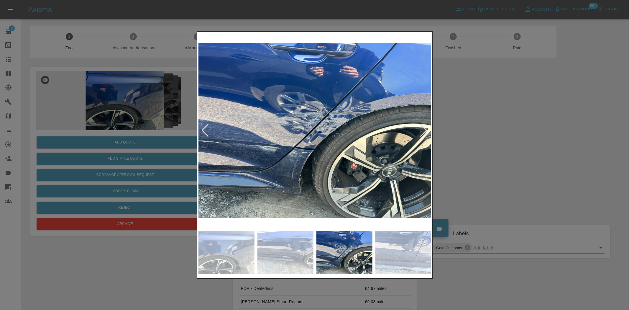
click at [320, 130] on img at bounding box center [315, 130] width 233 height 195
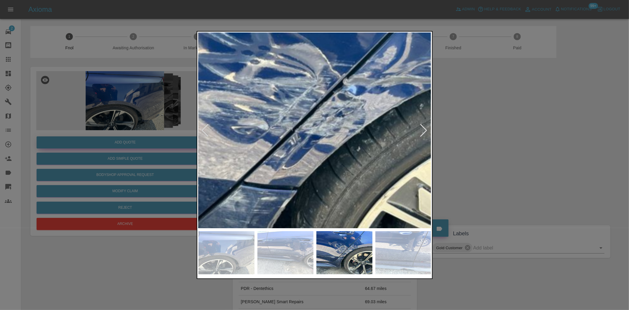
drag, startPoint x: 125, startPoint y: 136, endPoint x: 135, endPoint y: 140, distance: 10.2
click at [131, 137] on div at bounding box center [314, 155] width 629 height 310
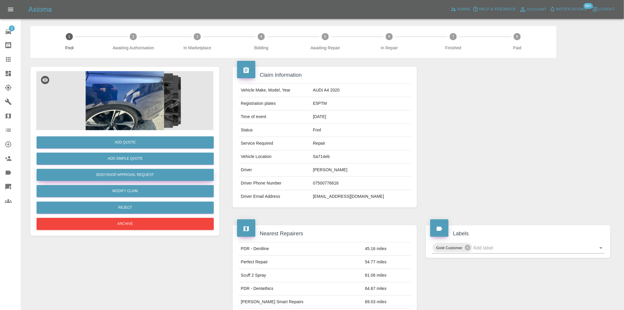
click at [129, 174] on button "Bodyshop Approval Request" at bounding box center [125, 175] width 177 height 12
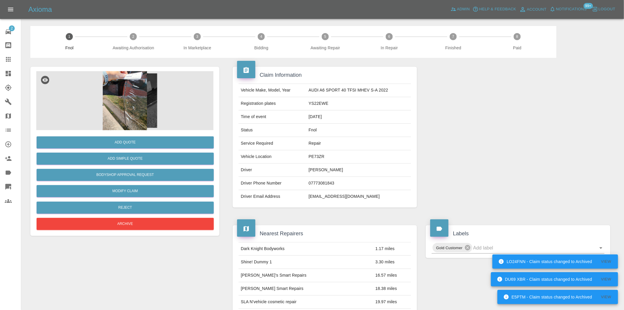
click at [166, 93] on img at bounding box center [124, 100] width 177 height 59
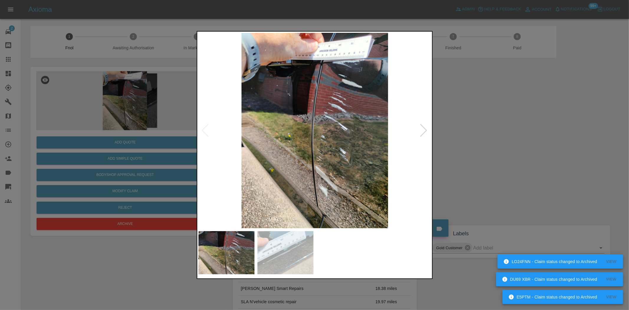
click at [278, 147] on img at bounding box center [315, 130] width 233 height 195
click at [261, 157] on img at bounding box center [315, 130] width 233 height 195
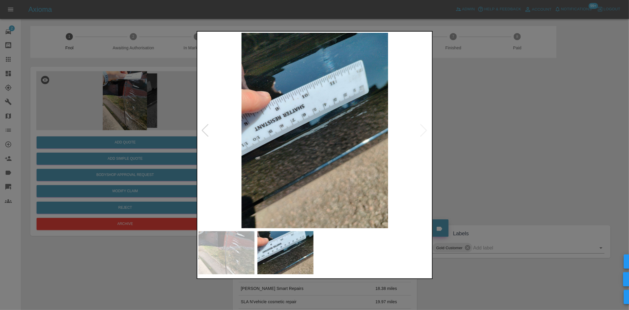
click at [212, 136] on img at bounding box center [315, 130] width 233 height 195
click at [317, 149] on img at bounding box center [315, 130] width 233 height 195
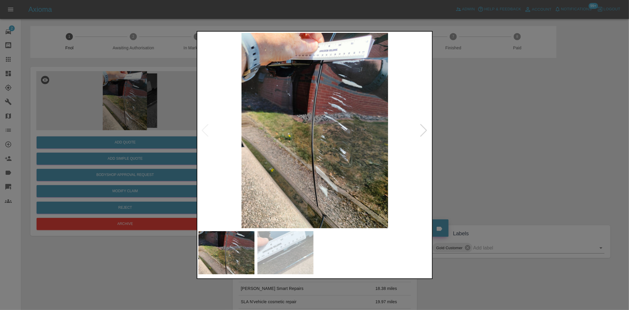
click at [338, 73] on img at bounding box center [315, 130] width 233 height 195
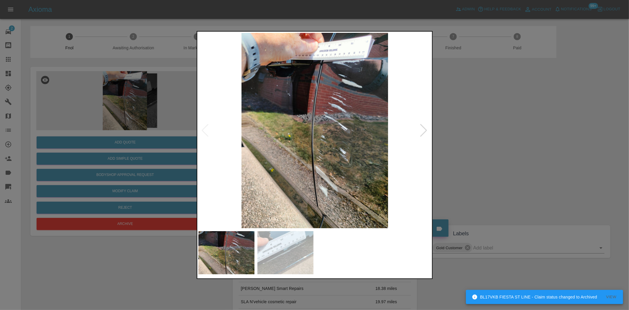
click at [366, 57] on img at bounding box center [315, 130] width 233 height 195
click at [365, 57] on img at bounding box center [315, 130] width 233 height 195
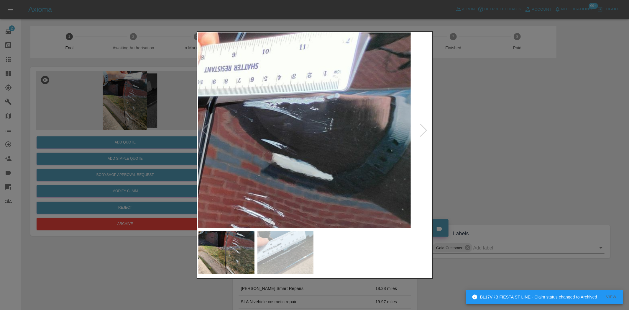
click at [351, 110] on img at bounding box center [190, 308] width 699 height 586
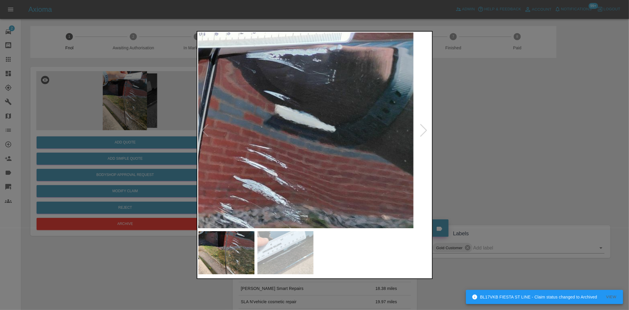
click at [313, 91] on img at bounding box center [192, 259] width 699 height 586
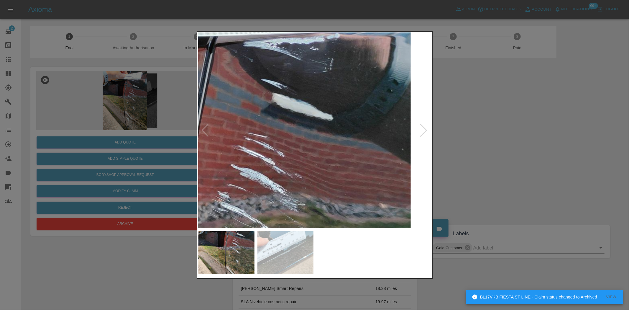
click at [324, 66] on img at bounding box center [190, 248] width 699 height 586
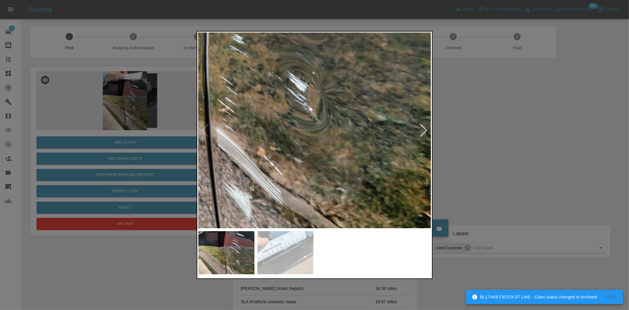
click at [324, 91] on img at bounding box center [212, 20] width 699 height 586
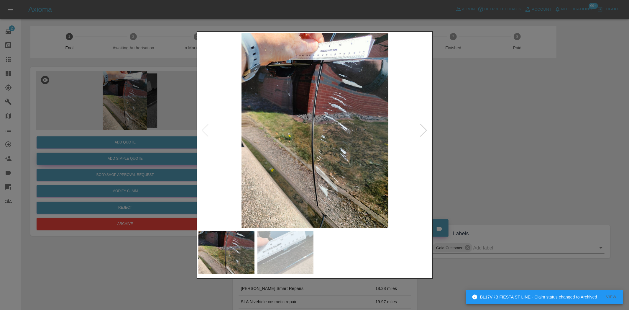
drag, startPoint x: 190, startPoint y: 151, endPoint x: 175, endPoint y: 163, distance: 18.9
click at [188, 152] on div at bounding box center [314, 155] width 629 height 310
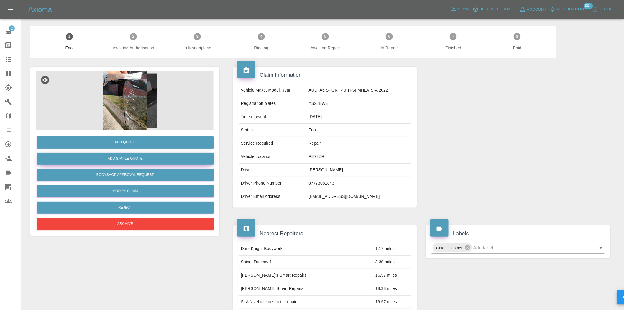
click at [149, 155] on button "Add Simple Quote" at bounding box center [125, 159] width 177 height 12
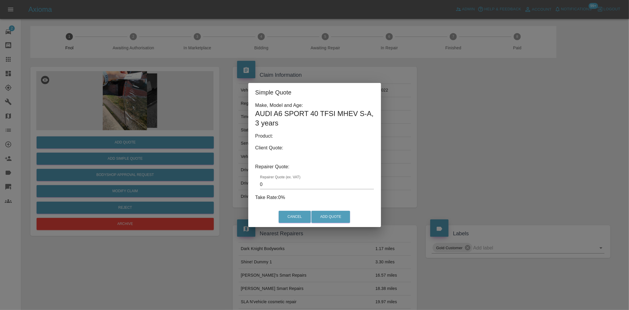
type input "140"
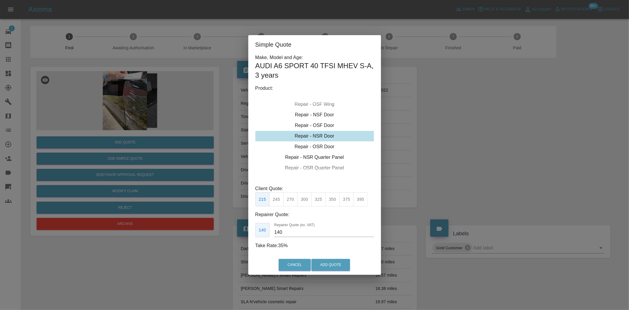
click at [129, 78] on div "Simple Quote Make, Model and Age: AUDI A6 SPORT 40 TFSI MHEV S-A , 3 years Prod…" at bounding box center [314, 155] width 629 height 310
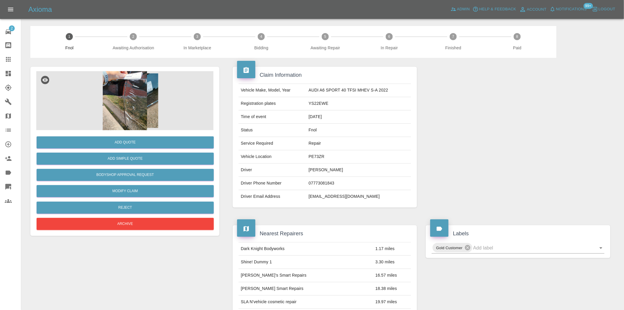
click at [118, 104] on img at bounding box center [124, 100] width 177 height 59
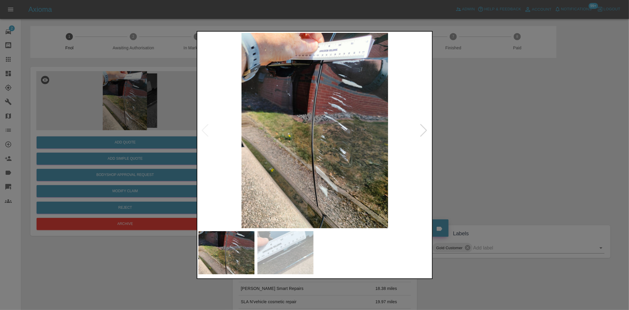
click at [178, 150] on div at bounding box center [314, 155] width 629 height 310
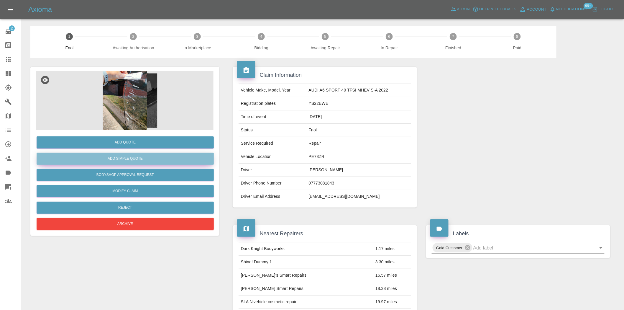
click at [148, 155] on button "Add Simple Quote" at bounding box center [125, 159] width 177 height 12
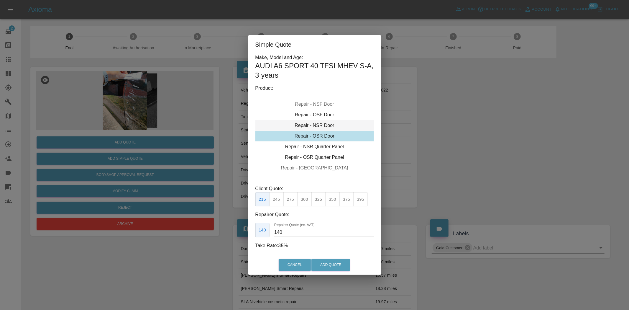
click at [320, 126] on div "Repair - NSR Door" at bounding box center [315, 125] width 119 height 11
click at [358, 195] on button "395" at bounding box center [360, 199] width 14 height 14
drag, startPoint x: 285, startPoint y: 235, endPoint x: 266, endPoint y: 238, distance: 19.2
click at [266, 237] on div "Make, Model and Age: AUDI A6 SPORT 40 TFSI MHEV S-A , 3 years Product: Repair -…" at bounding box center [315, 151] width 119 height 195
type input "250"
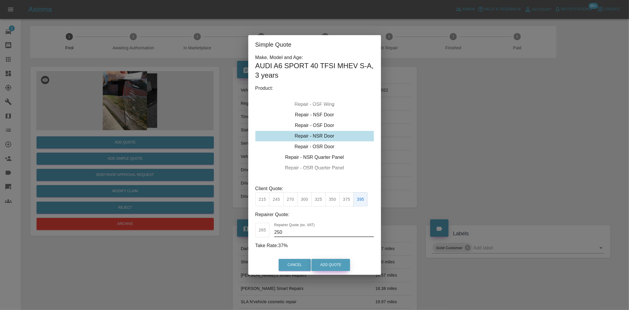
drag, startPoint x: 328, startPoint y: 263, endPoint x: 332, endPoint y: 272, distance: 9.4
click at [328, 264] on button "Add Quote" at bounding box center [331, 265] width 39 height 12
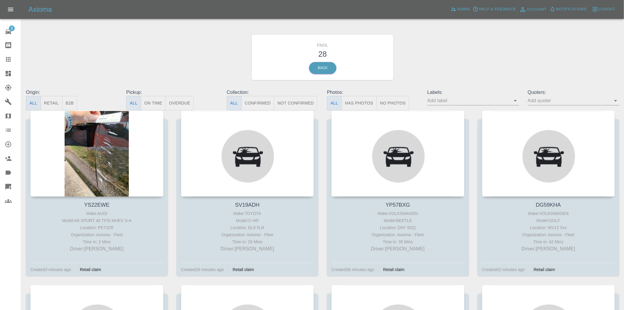
click at [357, 102] on button "Has Photos" at bounding box center [359, 103] width 35 height 14
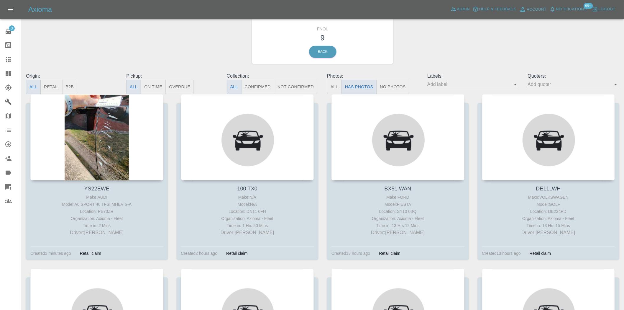
scroll to position [33, 0]
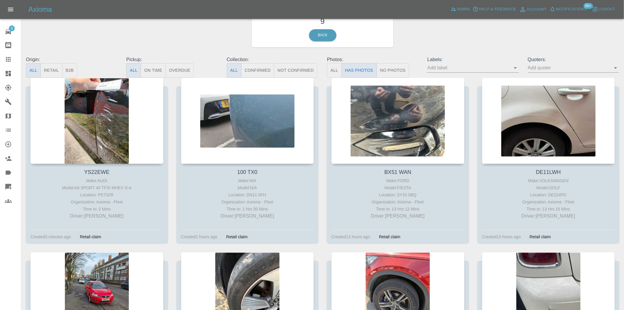
click at [387, 67] on button "No Photos" at bounding box center [393, 70] width 33 height 14
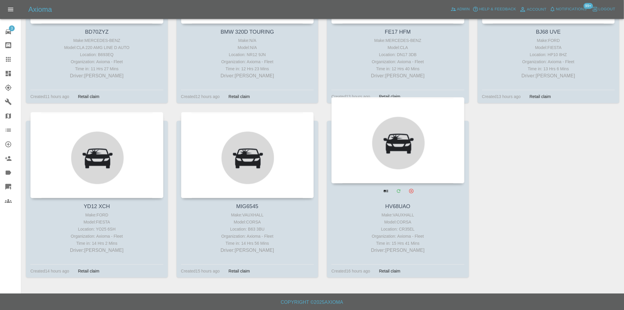
scroll to position [697, 0]
drag, startPoint x: 364, startPoint y: 150, endPoint x: 368, endPoint y: 150, distance: 4.1
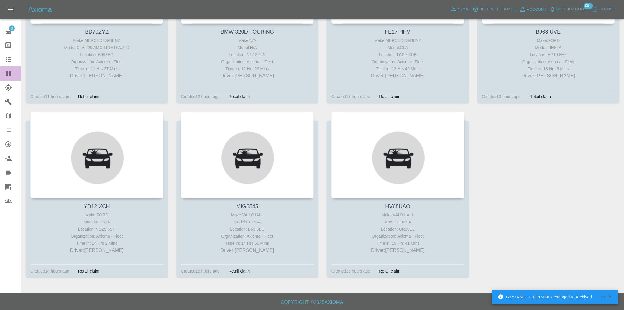
click at [13, 74] on div at bounding box center [13, 73] width 17 height 7
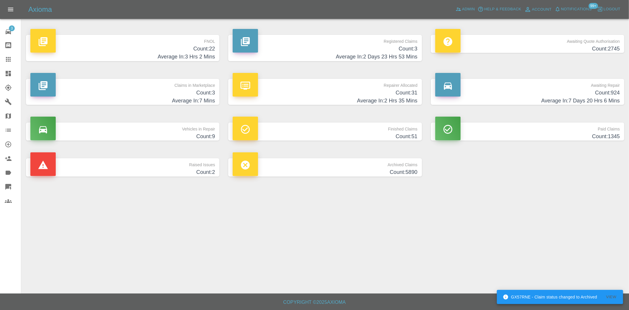
drag, startPoint x: 186, startPoint y: 52, endPoint x: 291, endPoint y: 105, distance: 117.0
click at [186, 52] on h4 "Count: 22" at bounding box center [122, 49] width 185 height 8
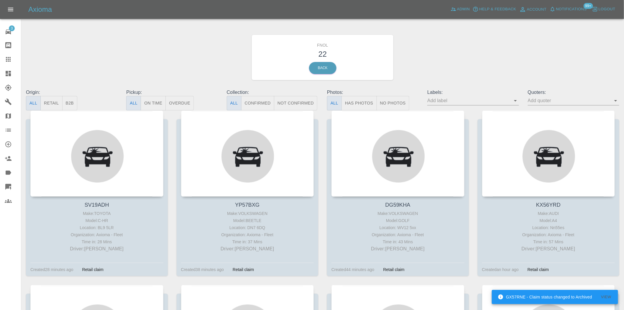
click at [353, 103] on button "Has Photos" at bounding box center [359, 103] width 35 height 14
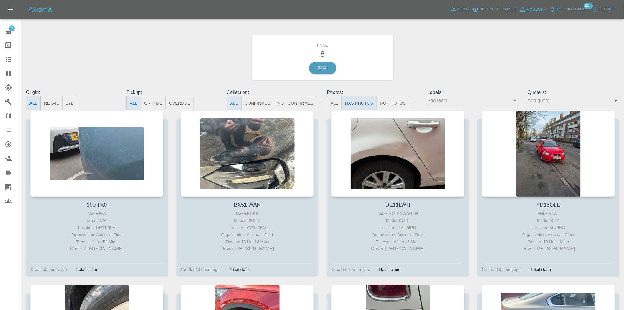
click at [391, 101] on button "No Photos" at bounding box center [393, 103] width 33 height 14
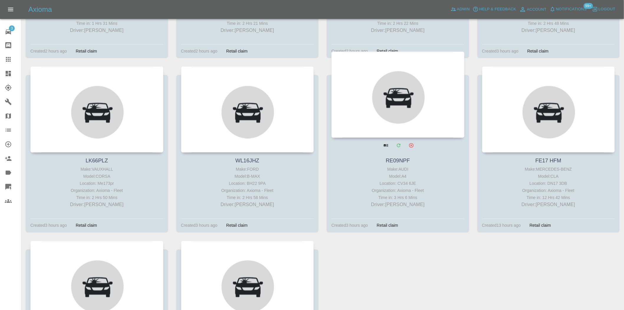
scroll to position [391, 0]
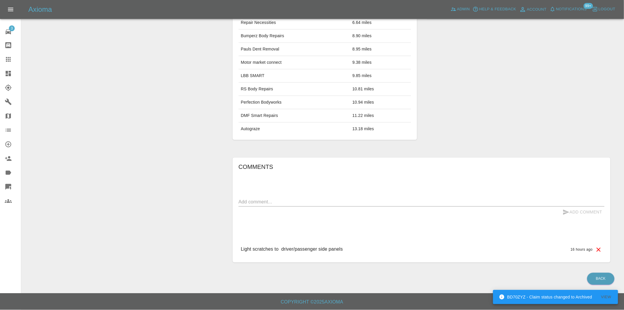
scroll to position [43, 0]
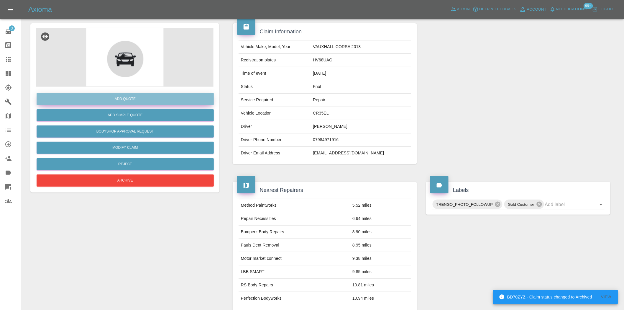
click at [141, 99] on button "Add Quote" at bounding box center [125, 99] width 177 height 12
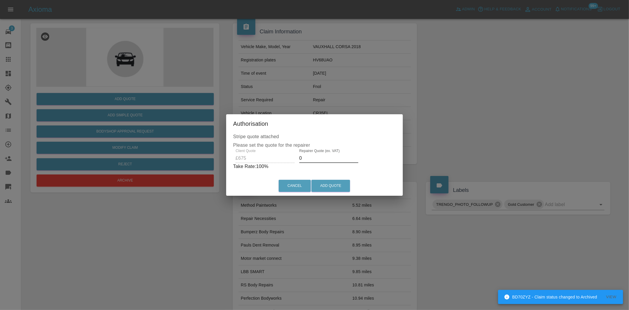
drag, startPoint x: 305, startPoint y: 158, endPoint x: 292, endPoint y: 162, distance: 14.2
click at [295, 162] on div "Client Quote £675 Repairer Quote (ex. VAT) 0 Take Rate: 100 %" at bounding box center [314, 159] width 163 height 21
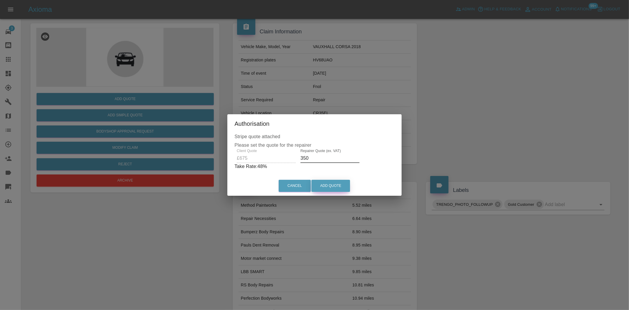
type input "350"
click at [333, 183] on button "Add Quote" at bounding box center [331, 186] width 39 height 12
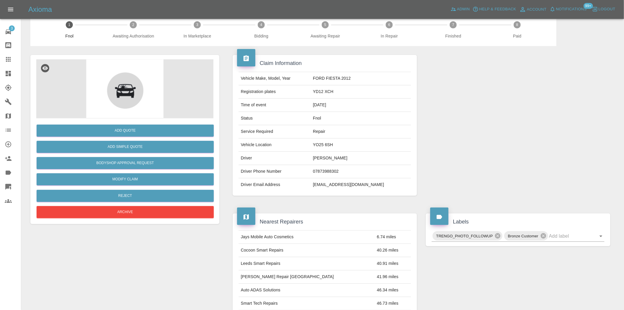
scroll to position [11, 0]
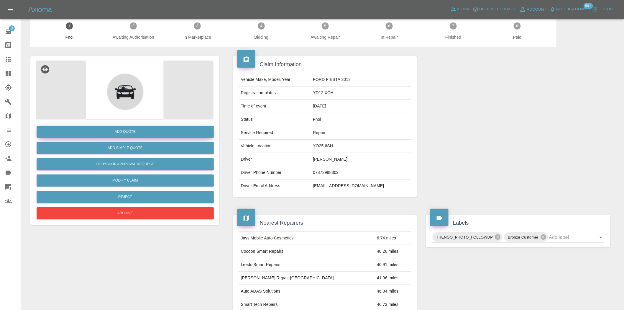
click at [130, 128] on button "Add Quote" at bounding box center [125, 132] width 177 height 12
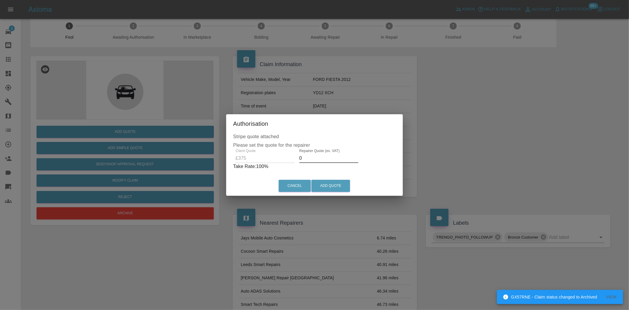
click at [268, 158] on div "Client Quote £375 Repairer Quote (ex. VAT) 0 Take Rate: 100 %" at bounding box center [314, 159] width 163 height 21
type input "200"
click at [344, 187] on button "Add Quote" at bounding box center [331, 186] width 39 height 12
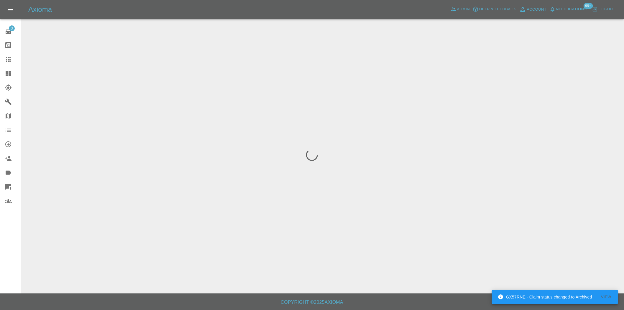
scroll to position [0, 0]
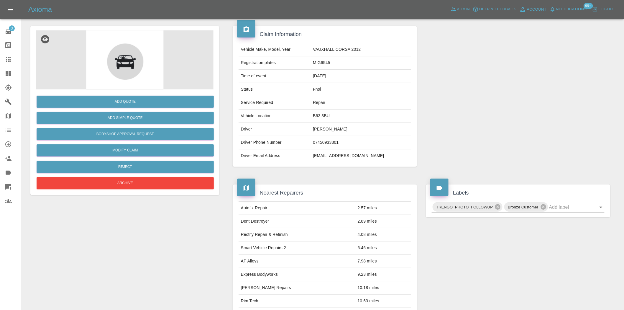
scroll to position [11, 0]
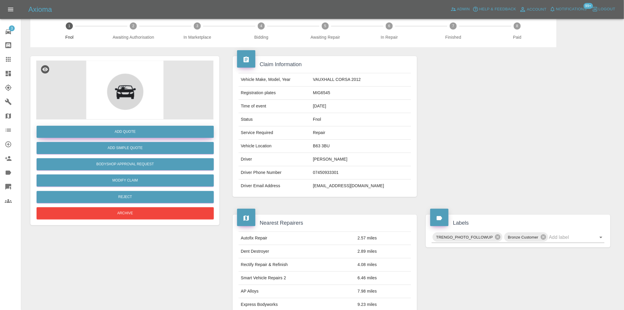
click at [123, 129] on button "Add Quote" at bounding box center [125, 132] width 177 height 12
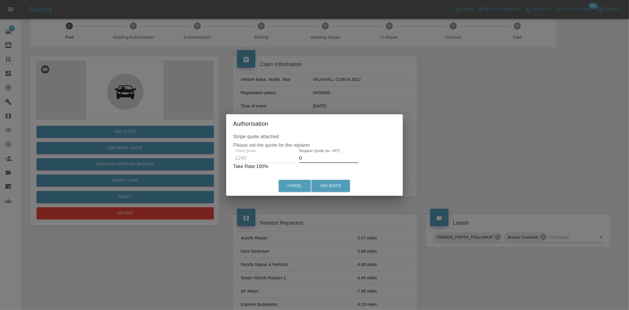
click at [276, 154] on div "Client Quote £240 Repairer Quote (ex. VAT) 0 Take Rate: 100 %" at bounding box center [314, 159] width 163 height 21
type input "200"
click at [329, 186] on button "Add Quote" at bounding box center [331, 186] width 39 height 12
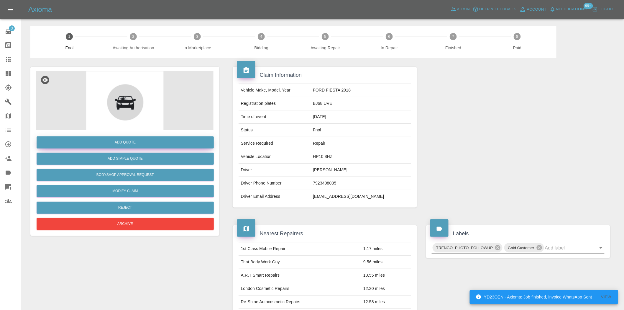
click at [159, 143] on button "Add Quote" at bounding box center [125, 142] width 177 height 12
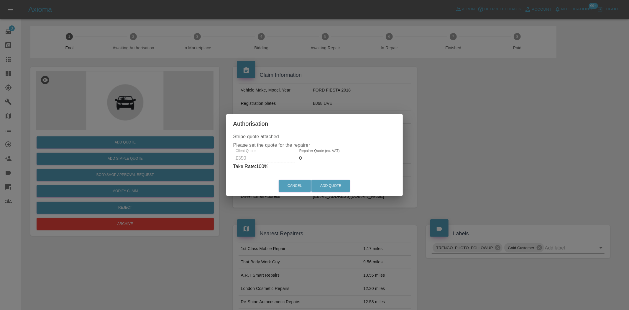
click at [285, 161] on div "Client Quote £350 Repairer Quote (ex. VAT) 0 Take Rate: 100 %" at bounding box center [314, 159] width 163 height 21
type input "200"
click at [323, 188] on button "Add Quote" at bounding box center [331, 186] width 39 height 12
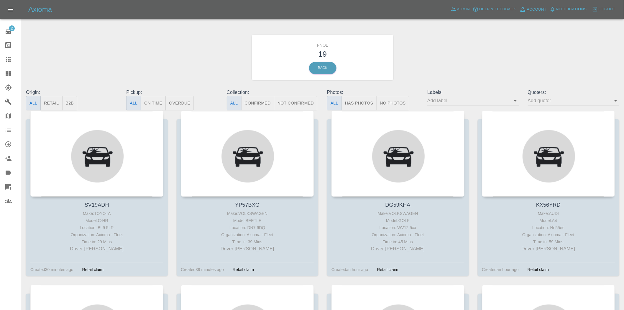
click at [356, 101] on button "Has Photos" at bounding box center [359, 103] width 35 height 14
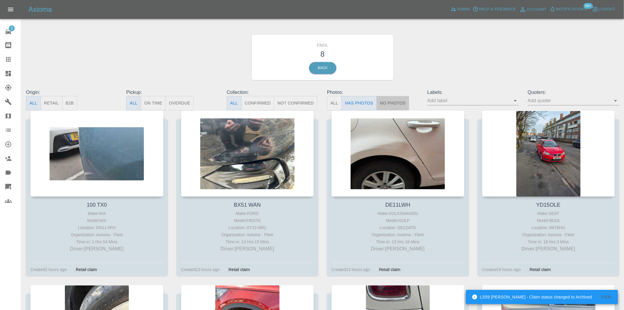
click at [389, 99] on button "No Photos" at bounding box center [393, 103] width 33 height 14
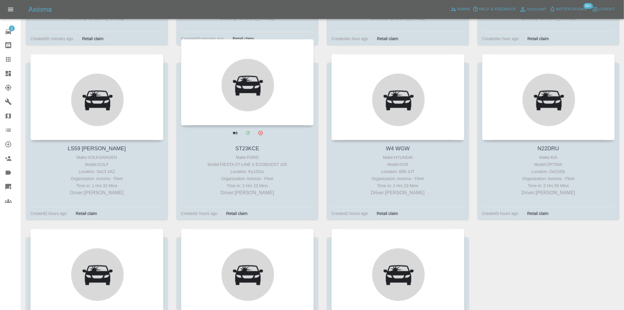
scroll to position [347, 0]
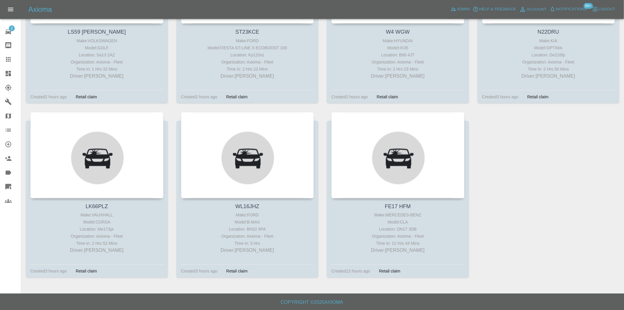
type button "false"
